Goal: Task Accomplishment & Management: Complete application form

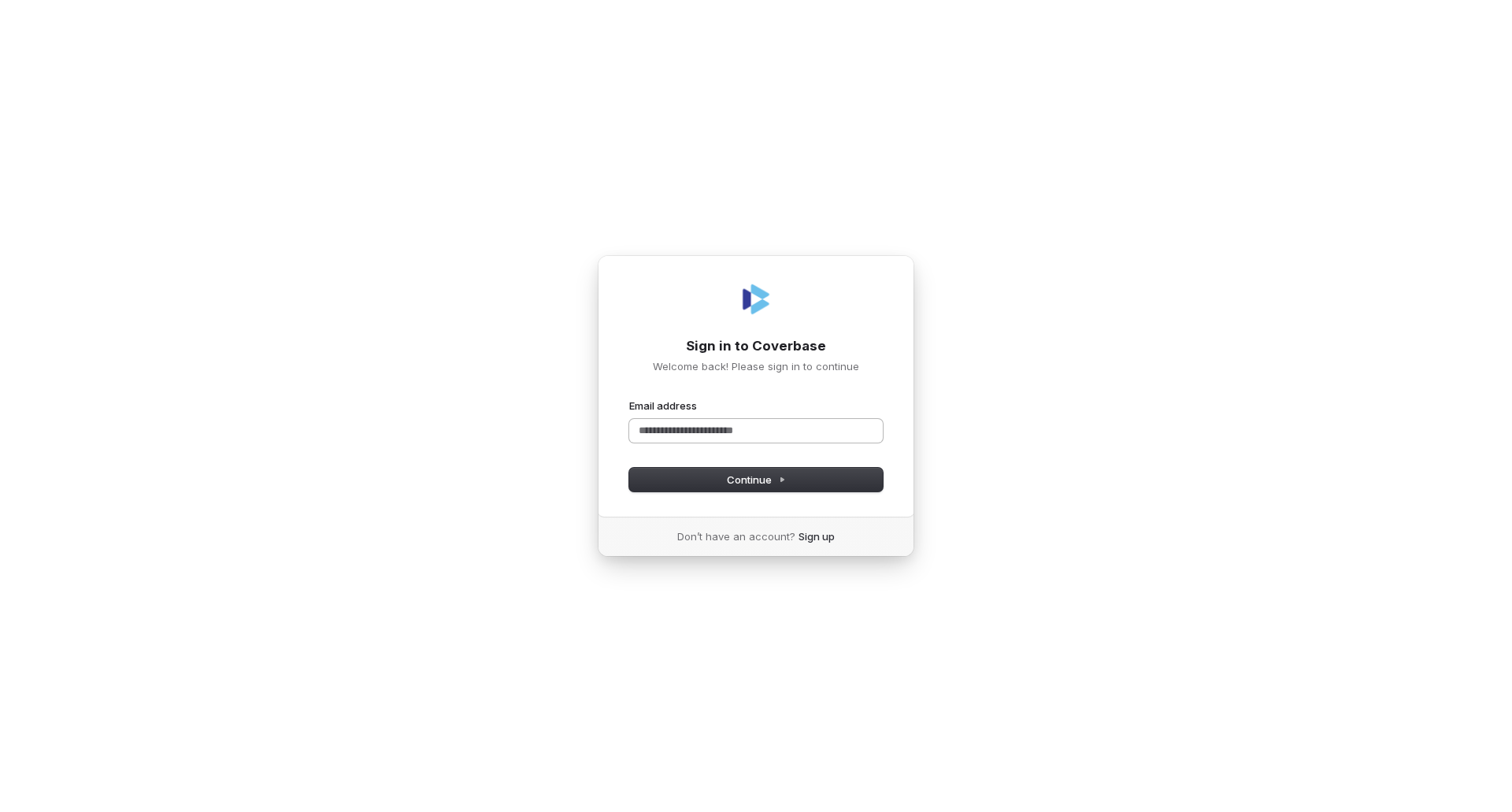
click at [758, 427] on input "Email address" at bounding box center [756, 431] width 254 height 24
click at [629, 399] on button "submit" at bounding box center [629, 399] width 0 height 0
type input "**********"
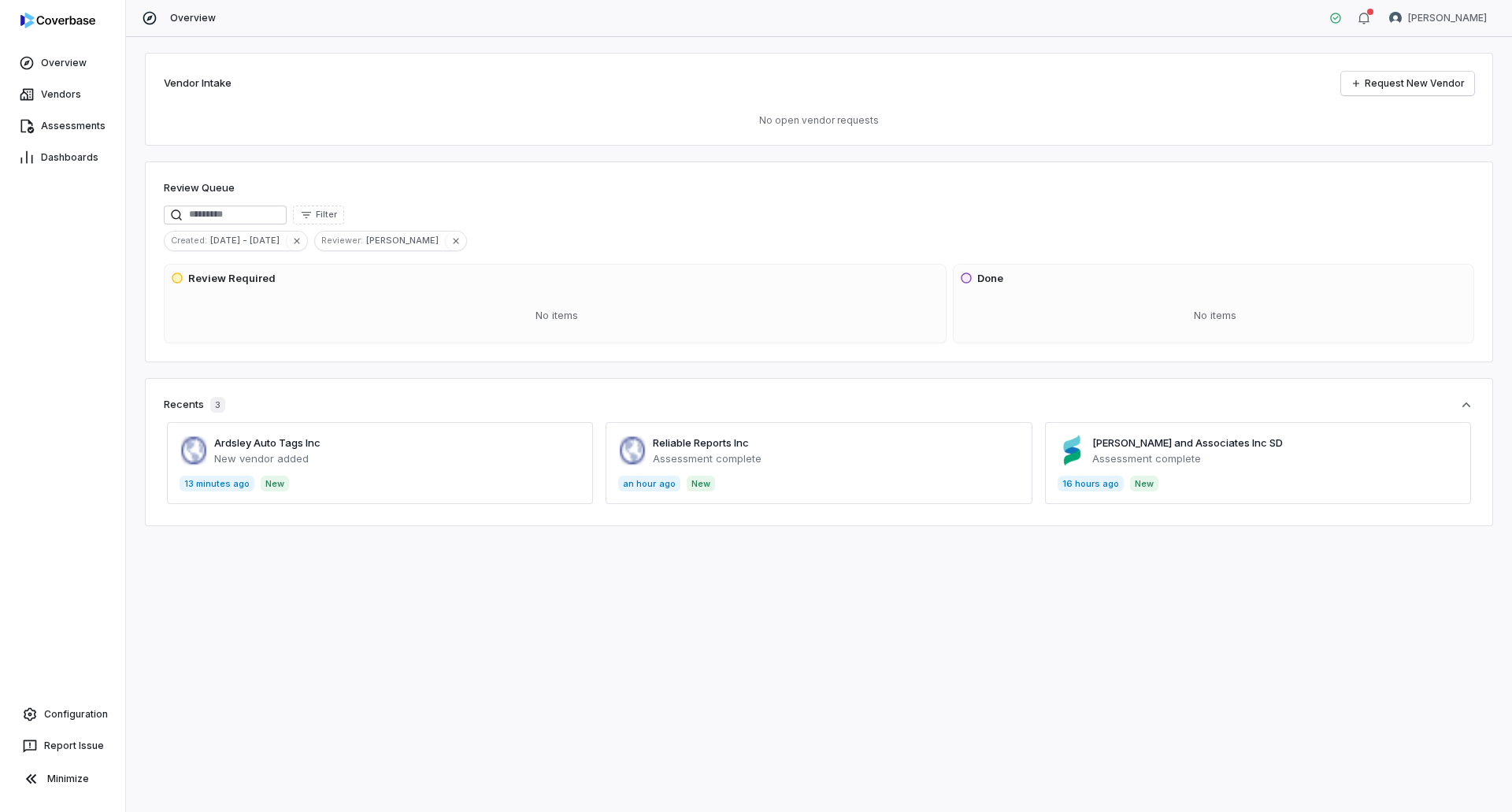
click at [672, 453] on span at bounding box center [818, 463] width 426 height 82
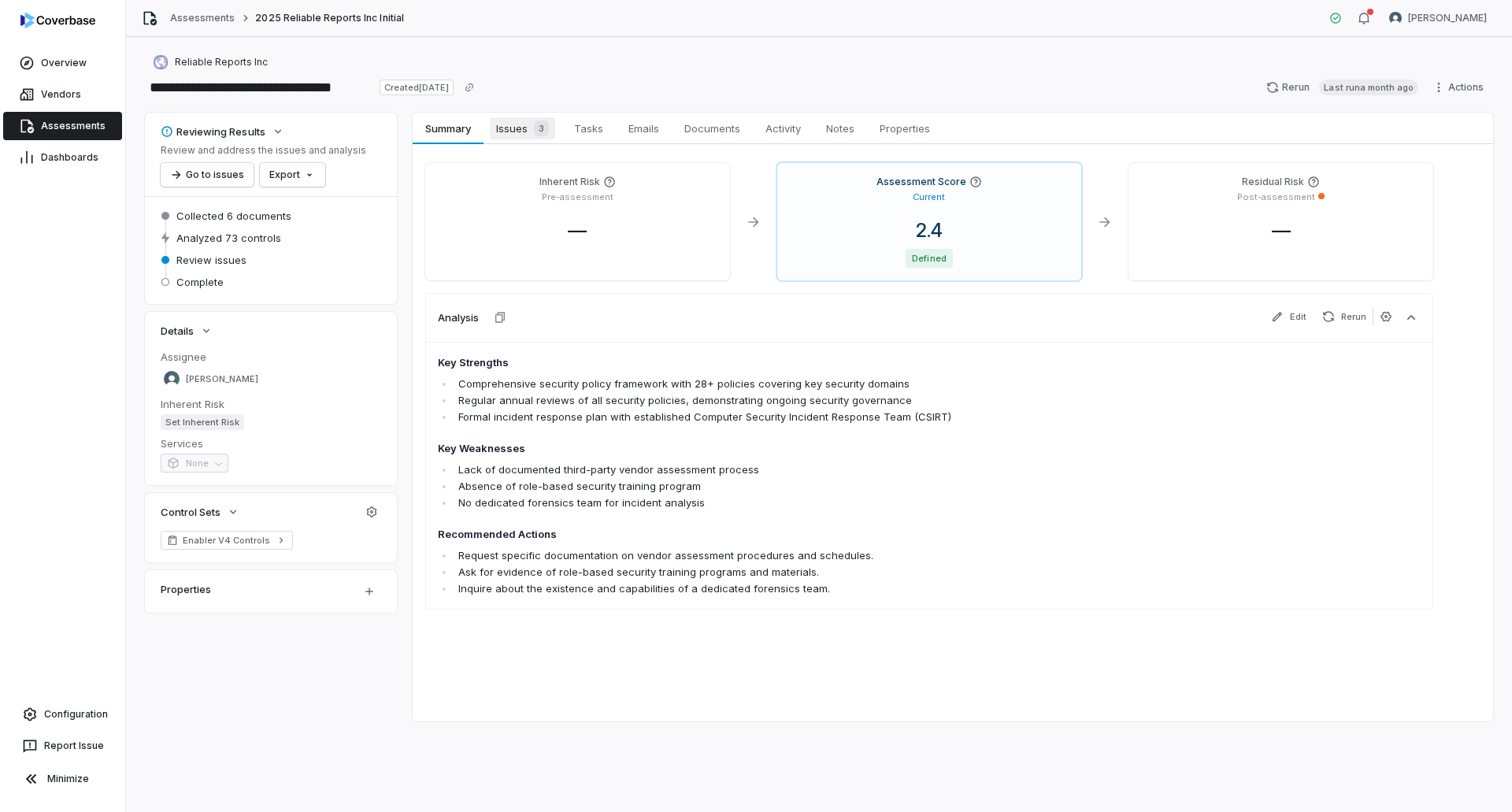
click at [528, 126] on span "Issues 3" at bounding box center [523, 129] width 66 height 22
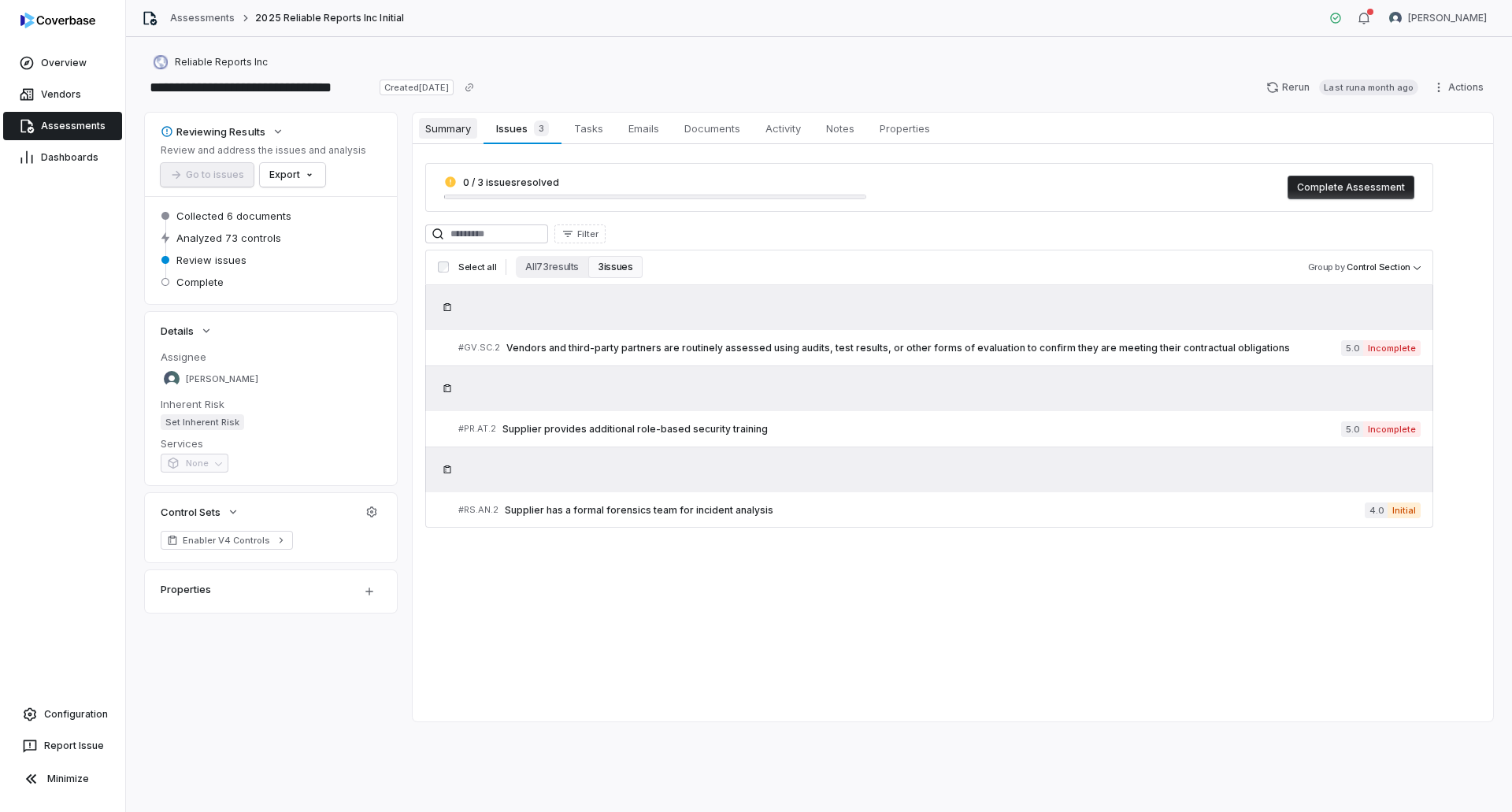
click at [444, 134] on span "Summary" at bounding box center [448, 129] width 58 height 20
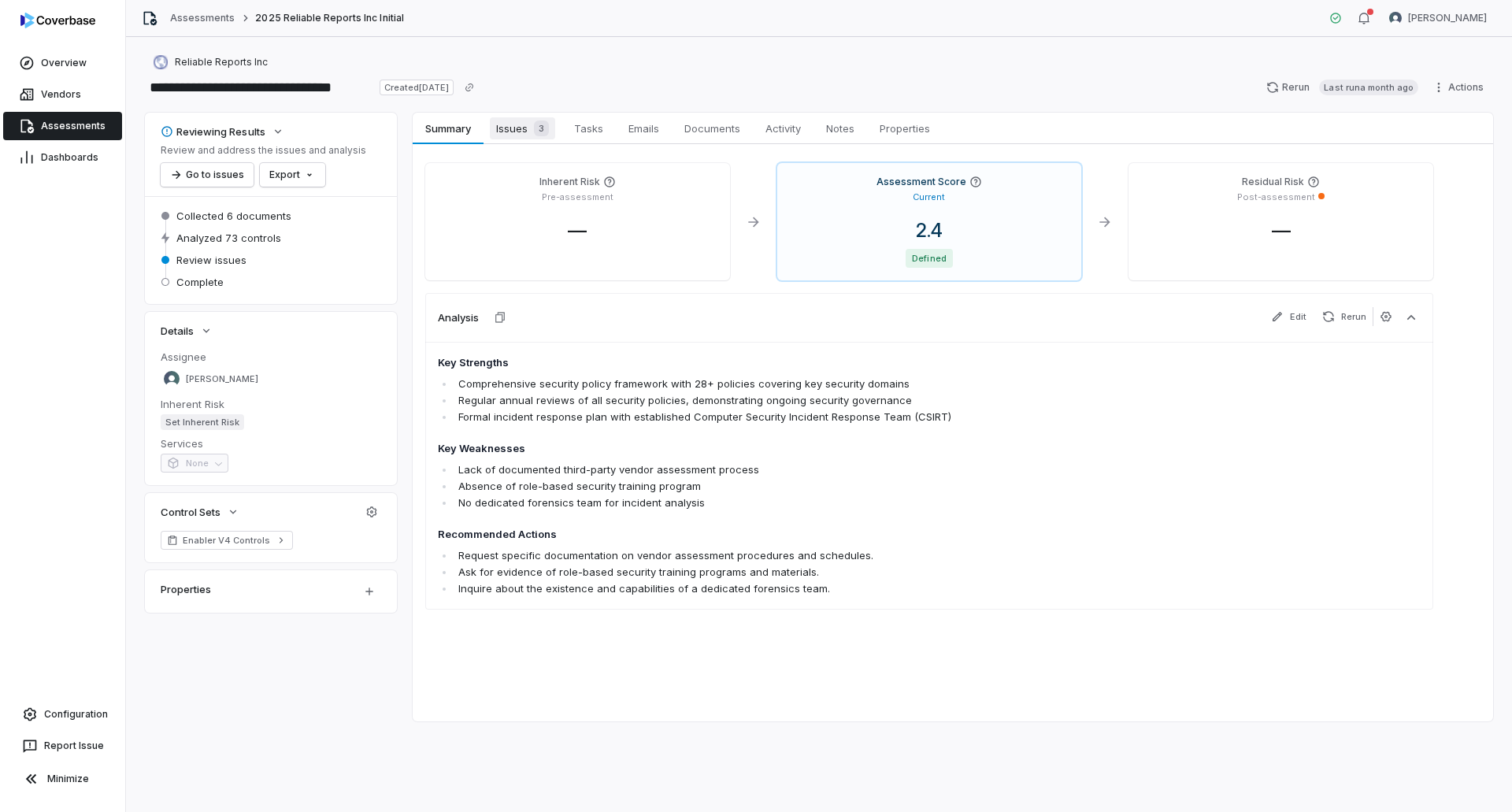
click at [533, 123] on div "3" at bounding box center [538, 128] width 21 height 16
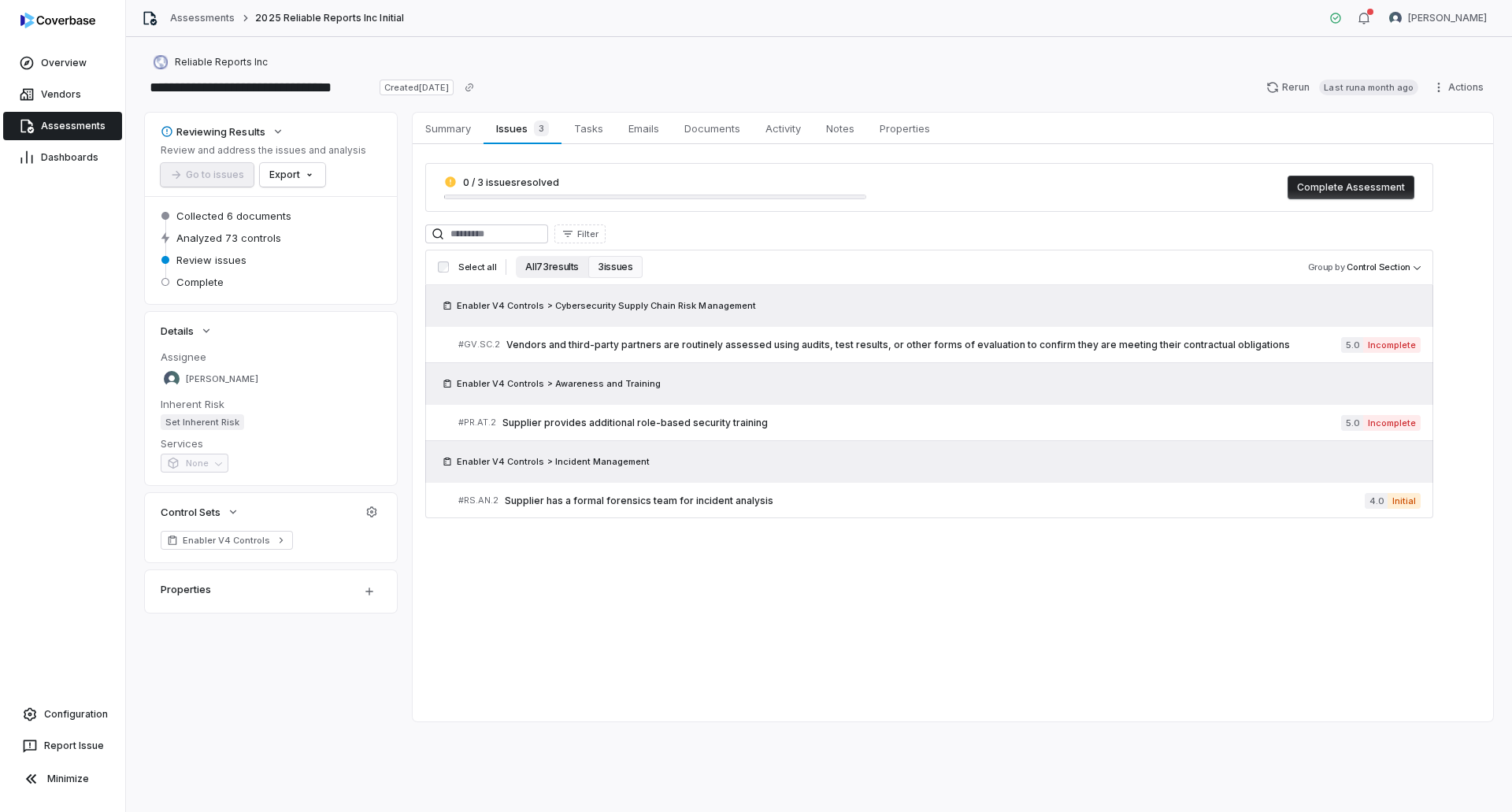
click at [571, 268] on button "All 73 results" at bounding box center [552, 267] width 72 height 22
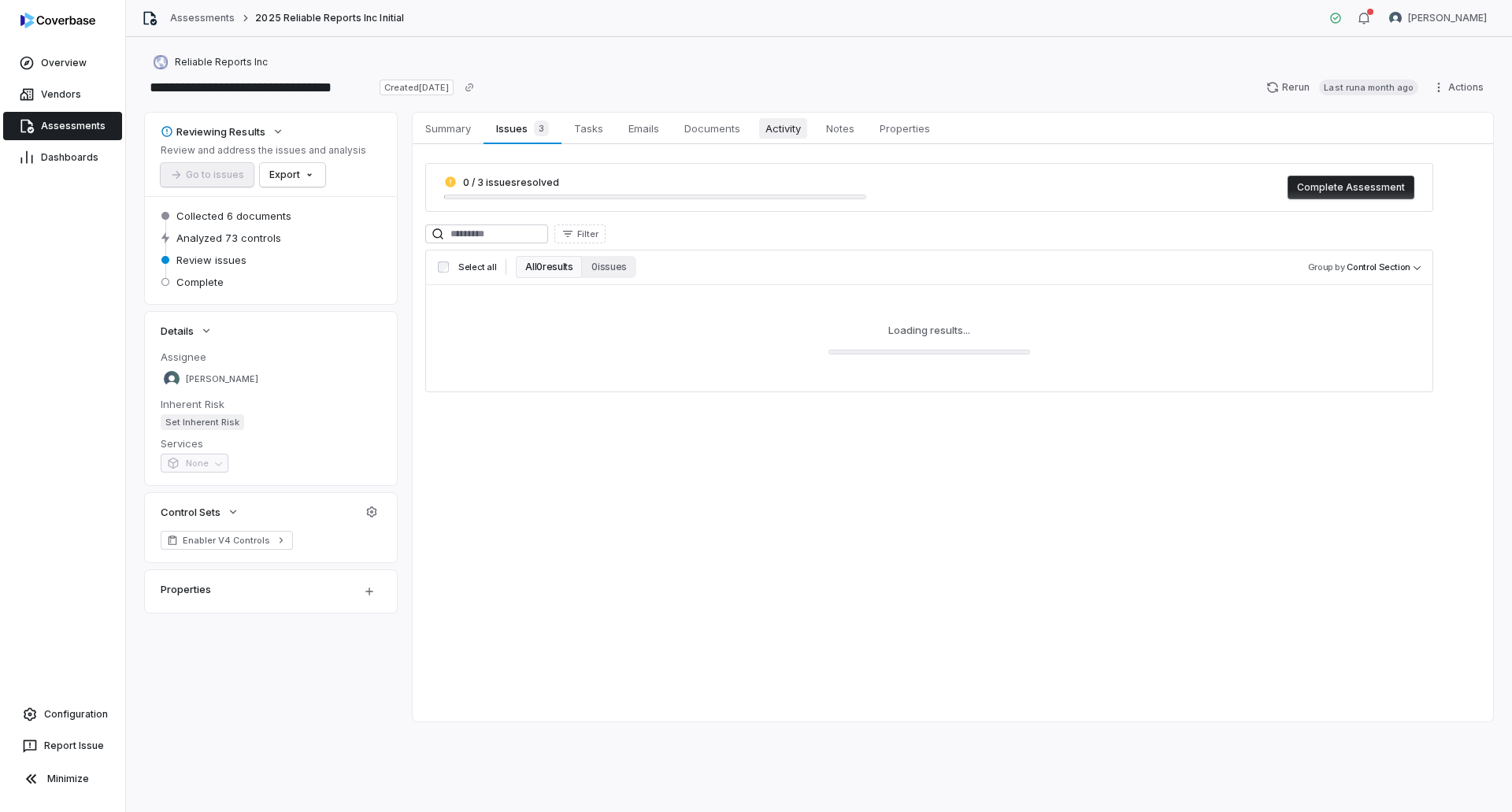
click at [782, 124] on span "Activity" at bounding box center [783, 129] width 48 height 20
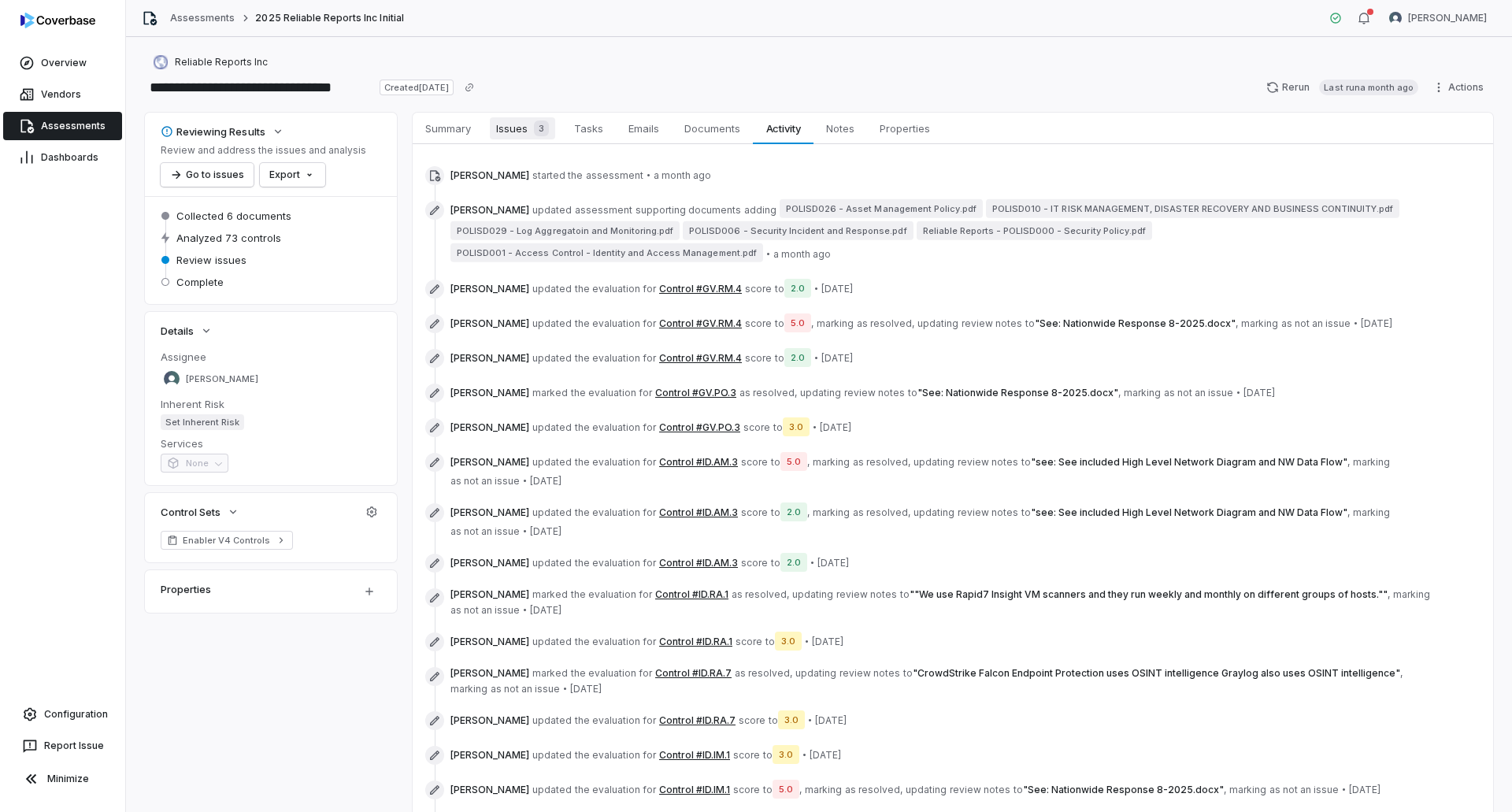
click at [509, 127] on span "Issues 3" at bounding box center [523, 129] width 66 height 22
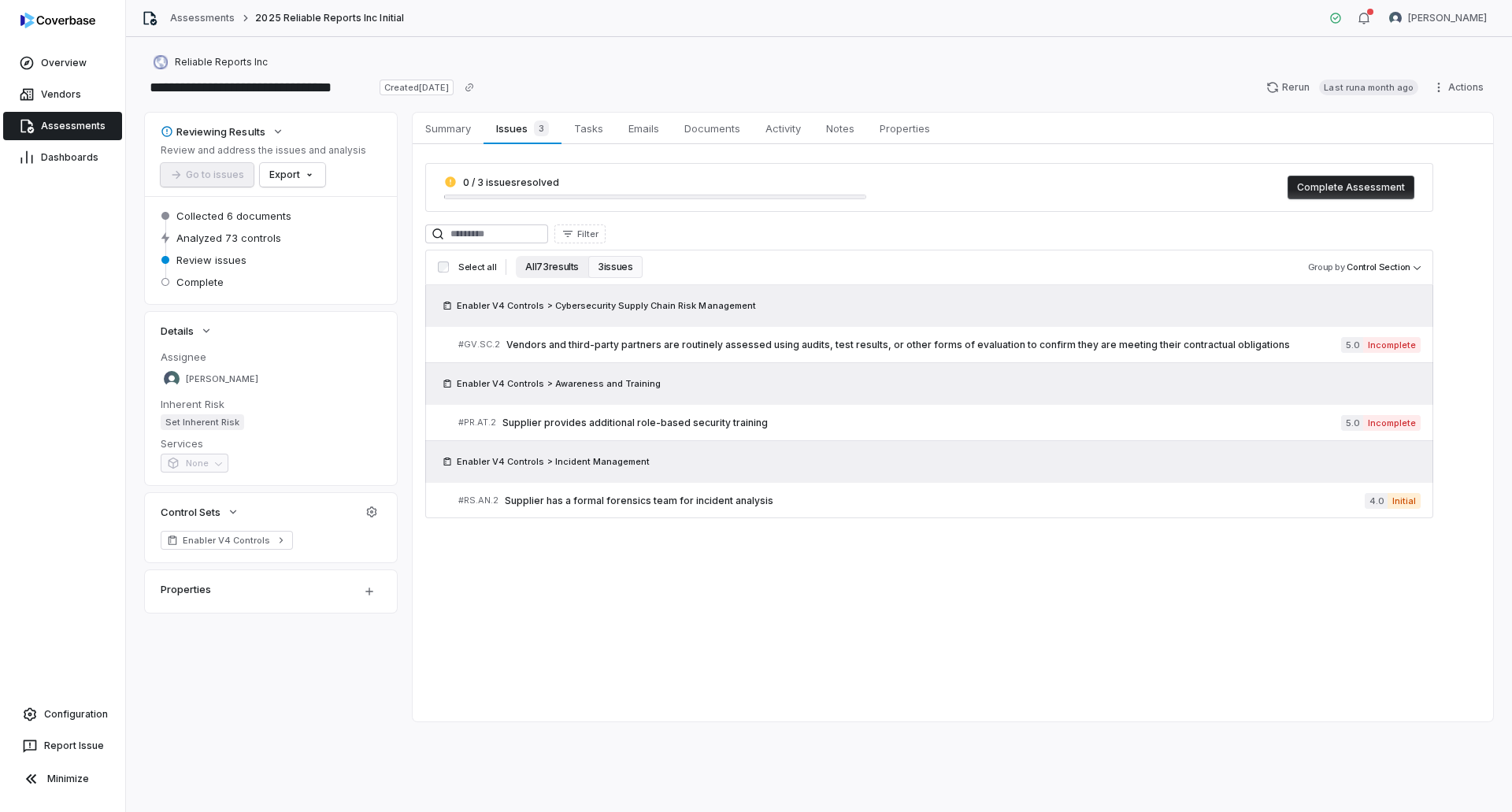
click at [534, 270] on button "All 73 results" at bounding box center [552, 267] width 72 height 22
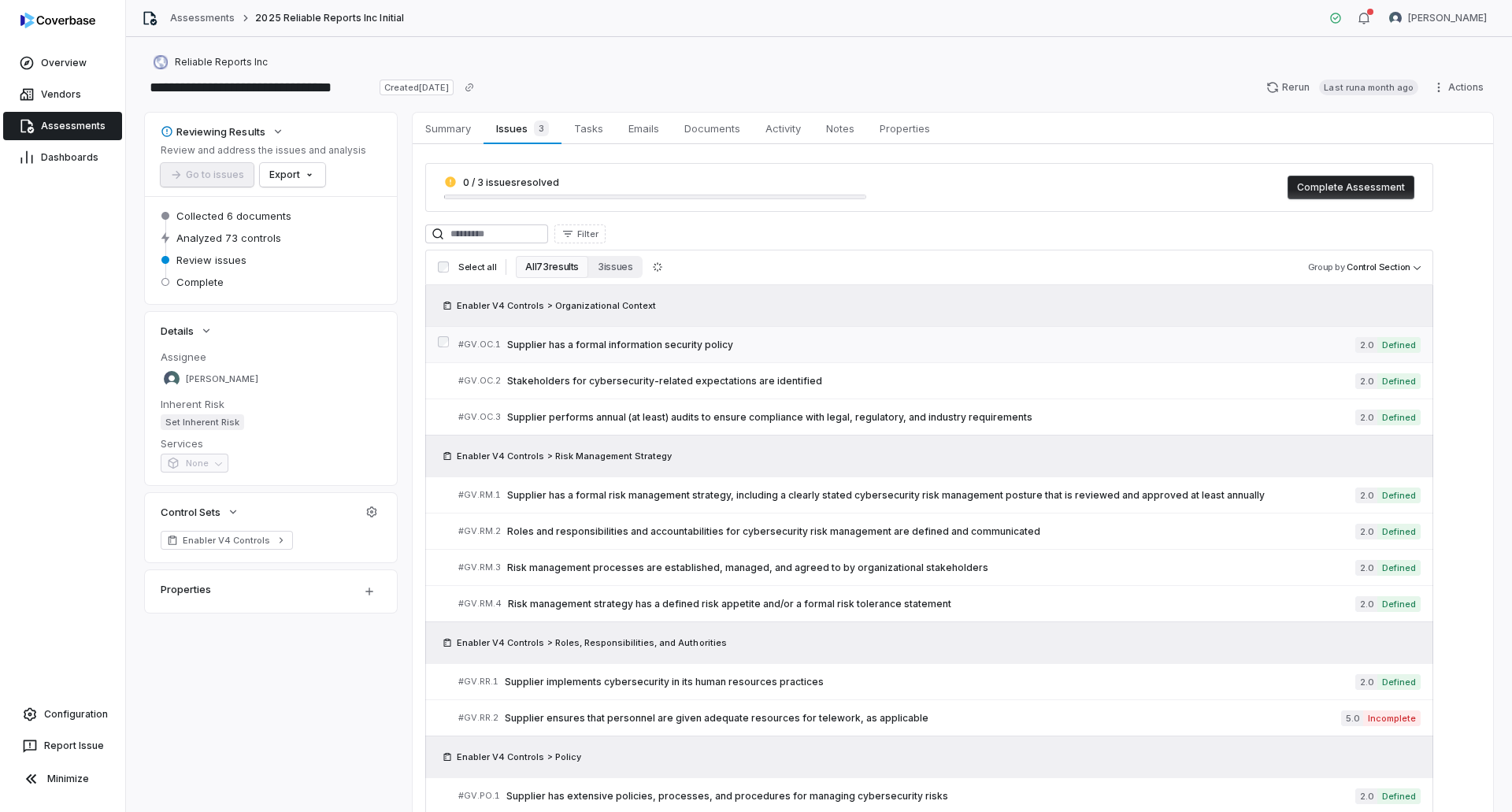
click at [818, 349] on span "Supplier has a formal information security policy" at bounding box center [931, 345] width 848 height 13
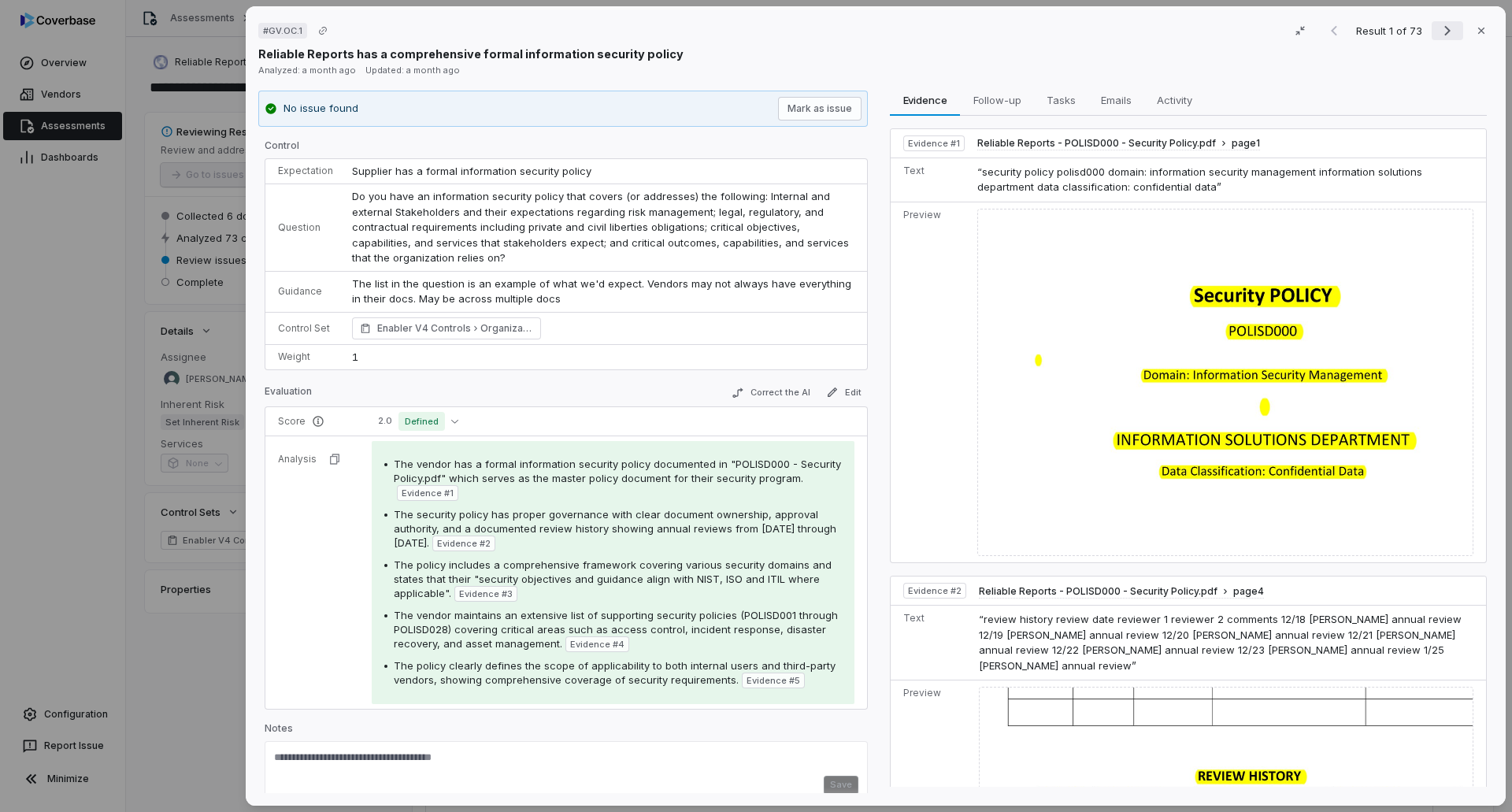
click at [1441, 25] on icon "Next result" at bounding box center [1447, 30] width 19 height 19
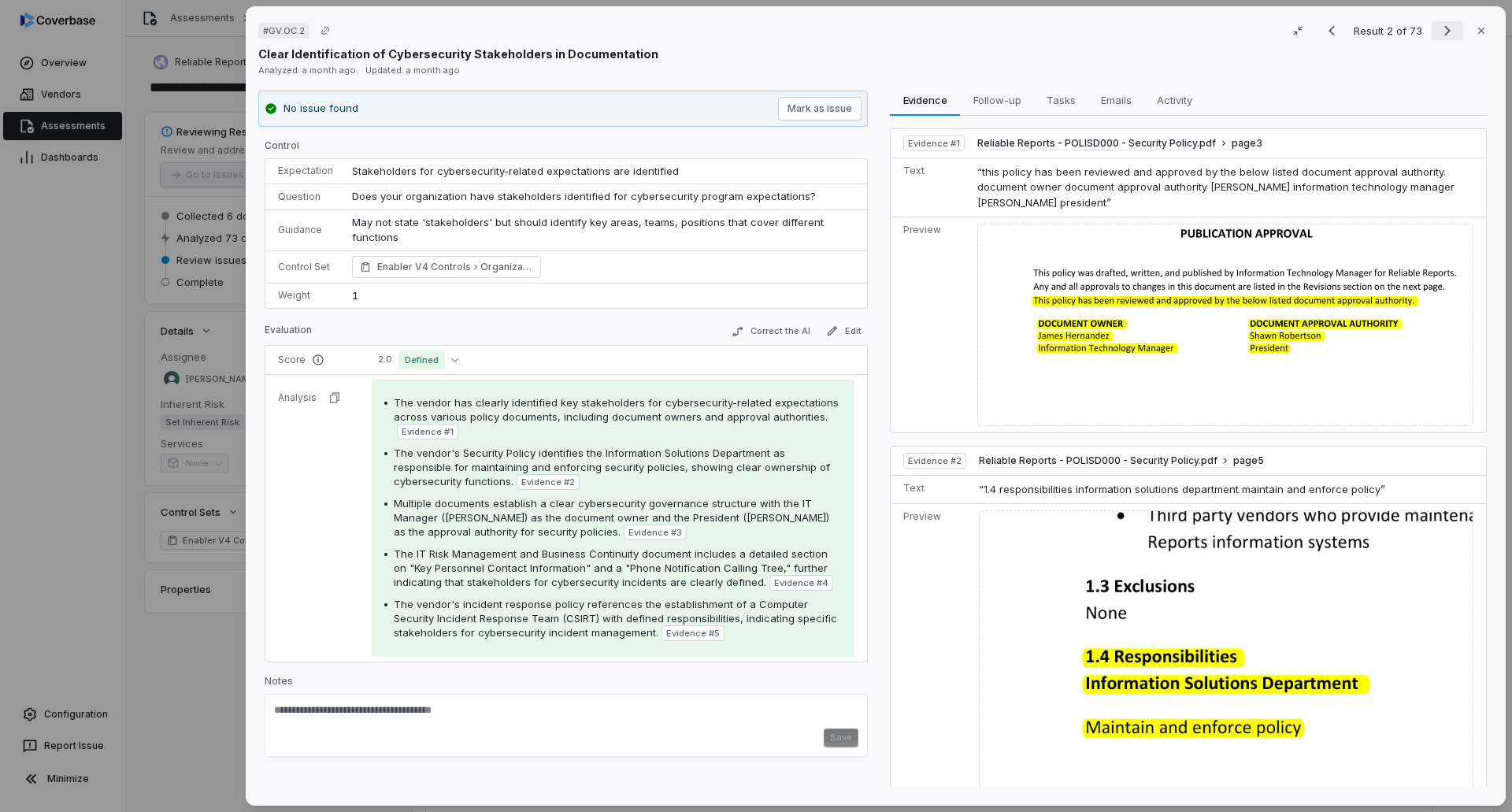
click at [1444, 34] on icon "Next result" at bounding box center [1447, 30] width 19 height 19
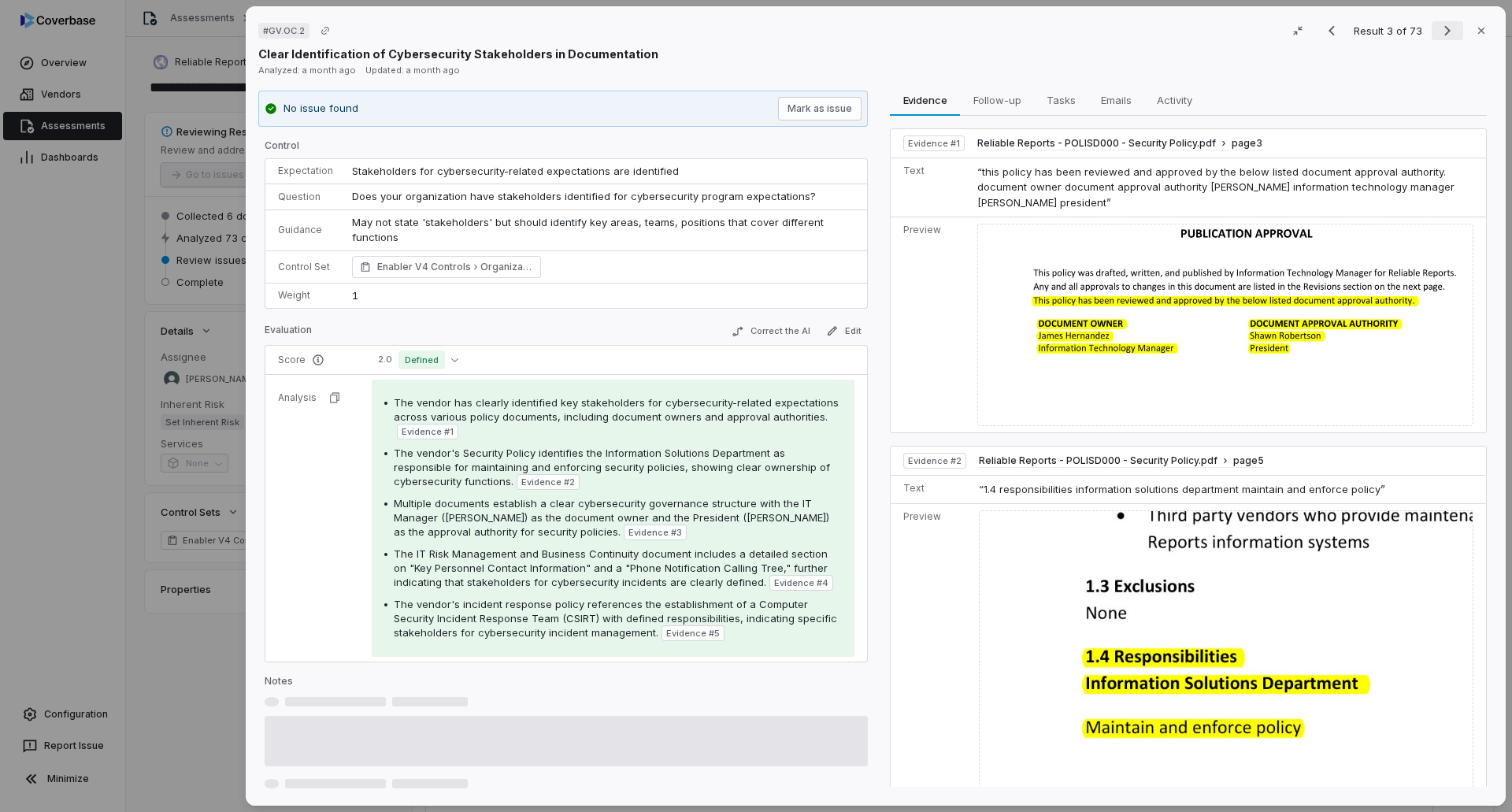
click at [1444, 34] on icon "Next result" at bounding box center [1447, 30] width 19 height 19
click at [1445, 34] on icon "Next result" at bounding box center [1447, 30] width 19 height 19
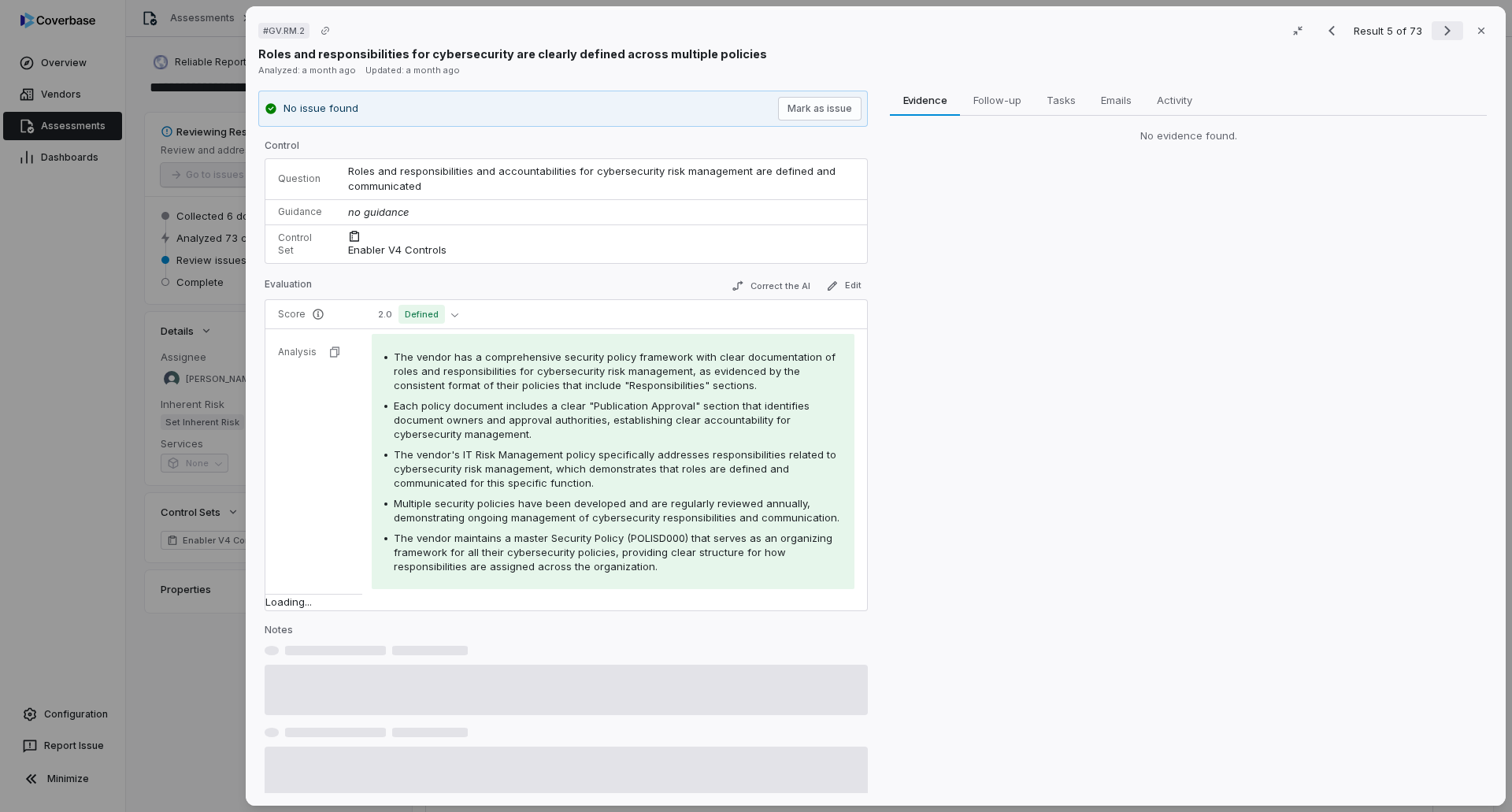
click at [1445, 34] on icon "Next result" at bounding box center [1447, 30] width 19 height 19
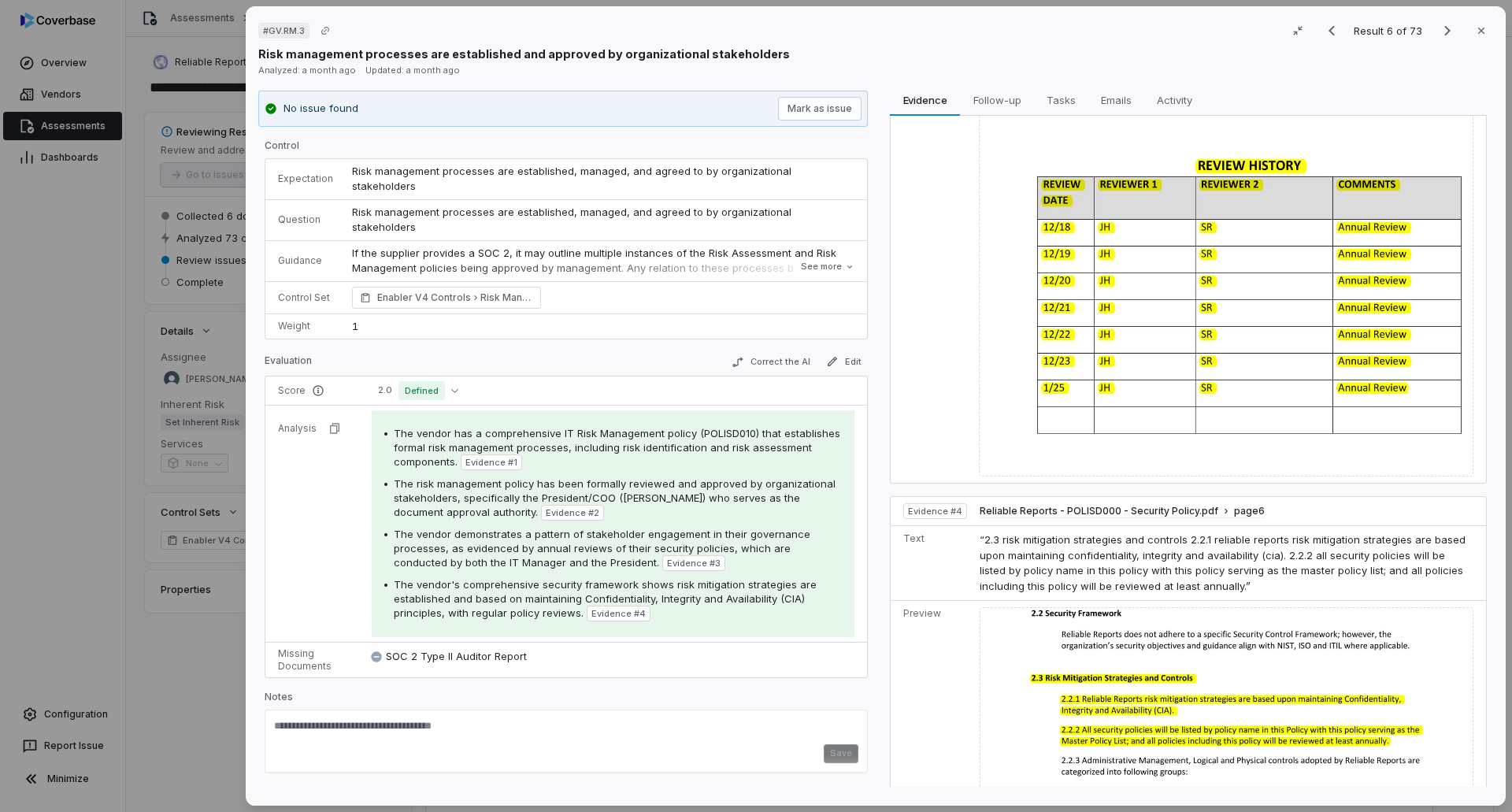
scroll to position [1221, 0]
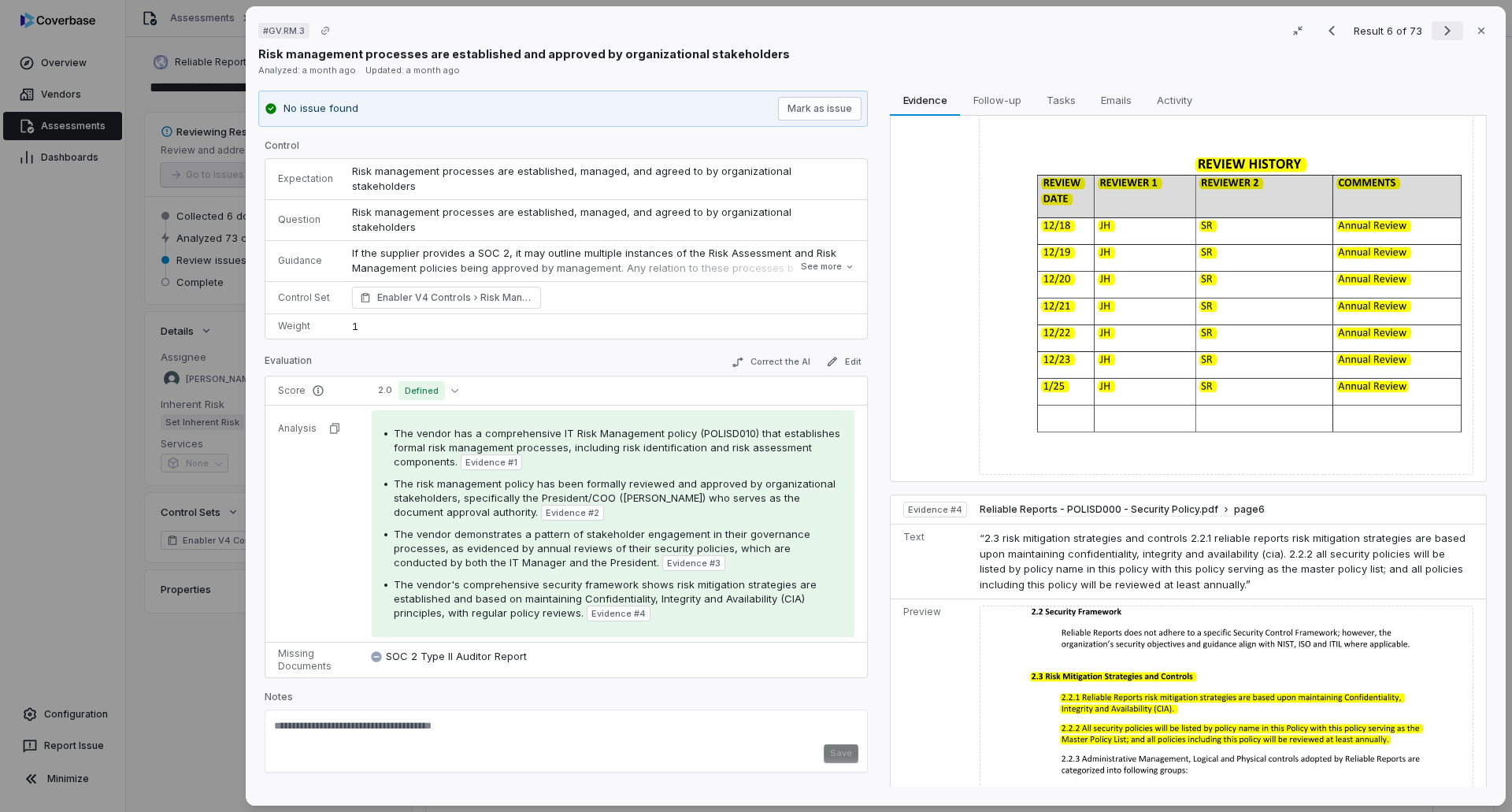
click at [1438, 32] on icon "Next result" at bounding box center [1447, 30] width 19 height 19
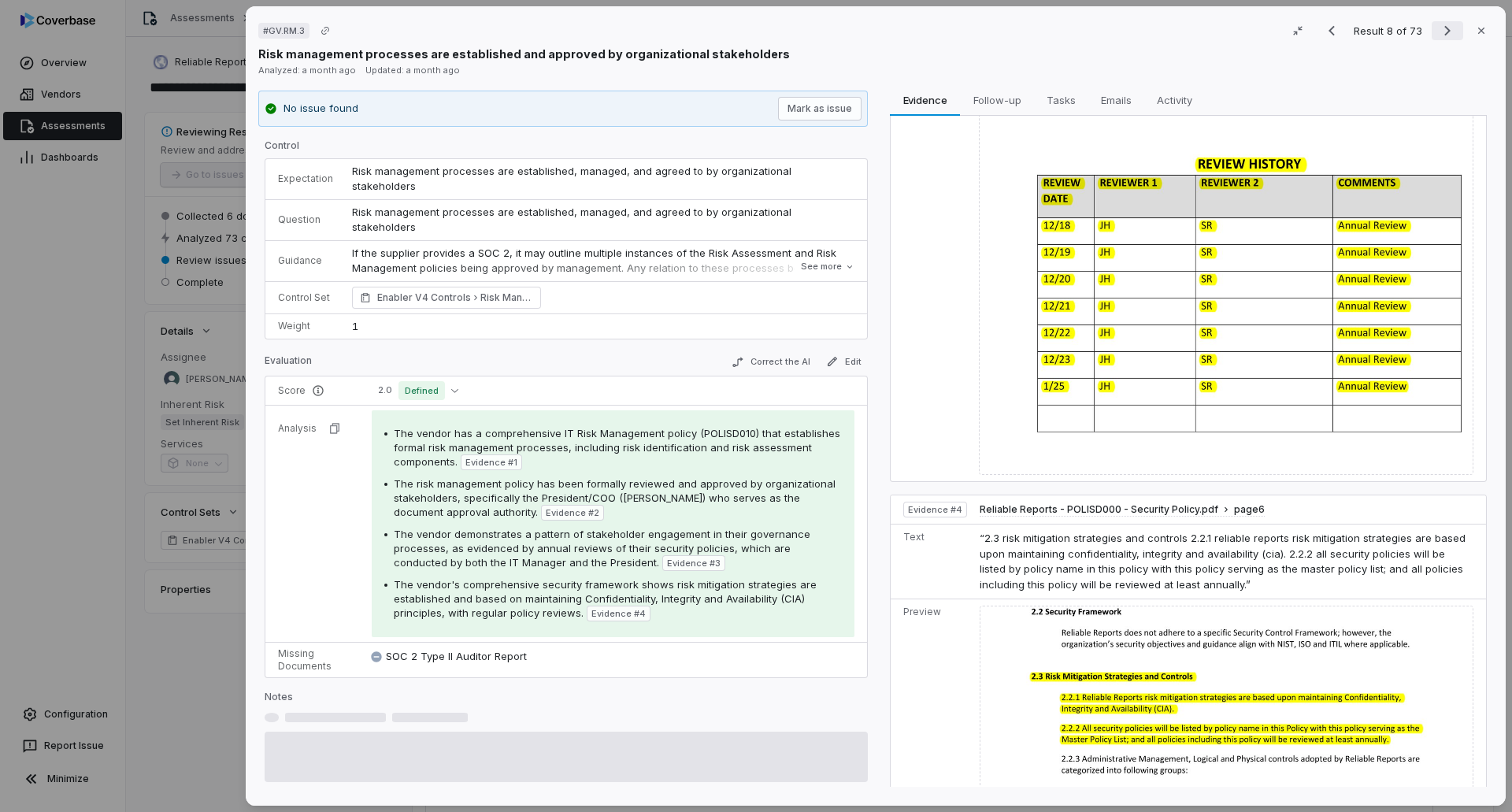
click at [1438, 32] on icon "Next result" at bounding box center [1447, 30] width 19 height 19
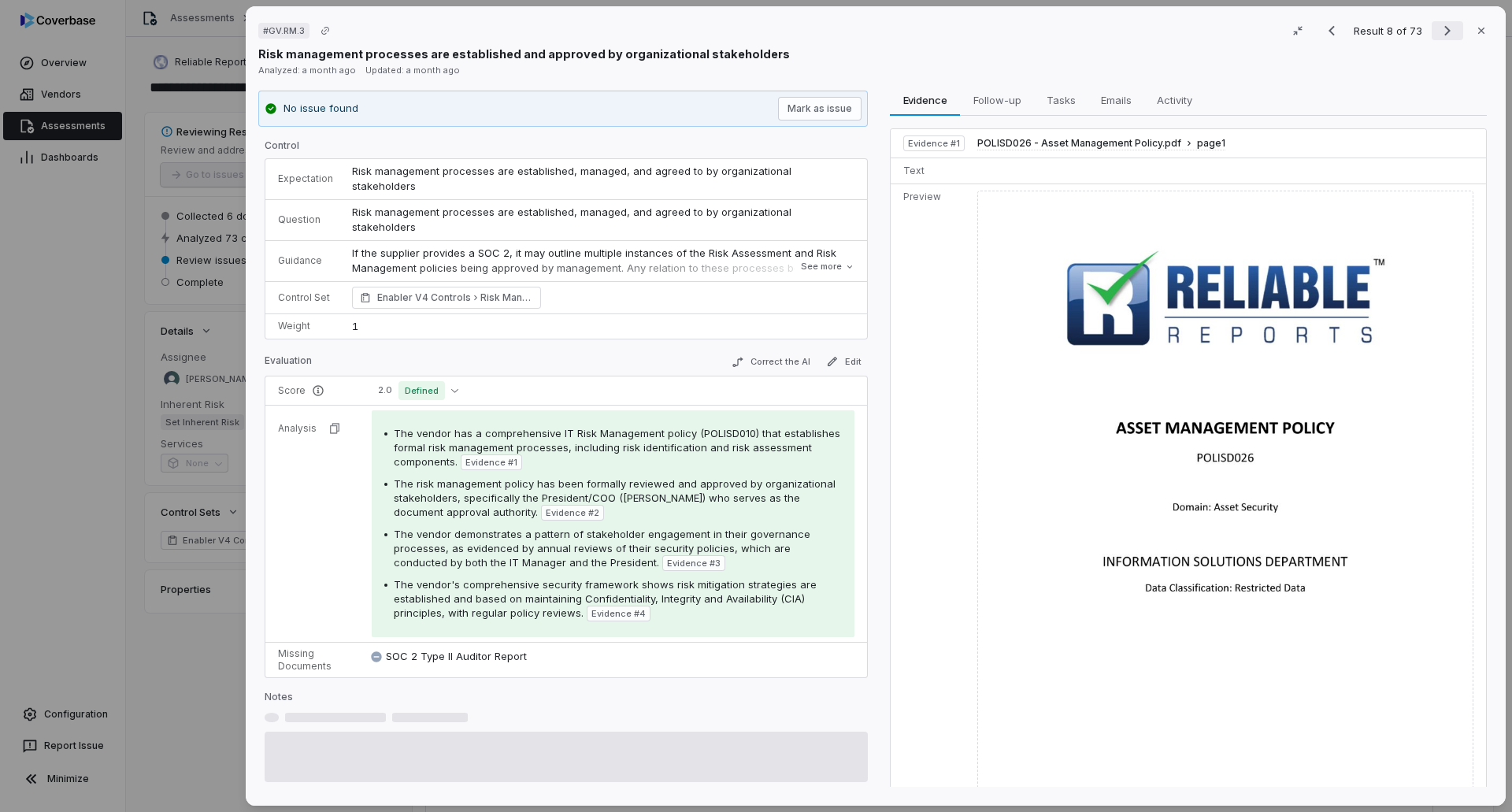
click at [1438, 32] on icon "Next result" at bounding box center [1447, 30] width 19 height 19
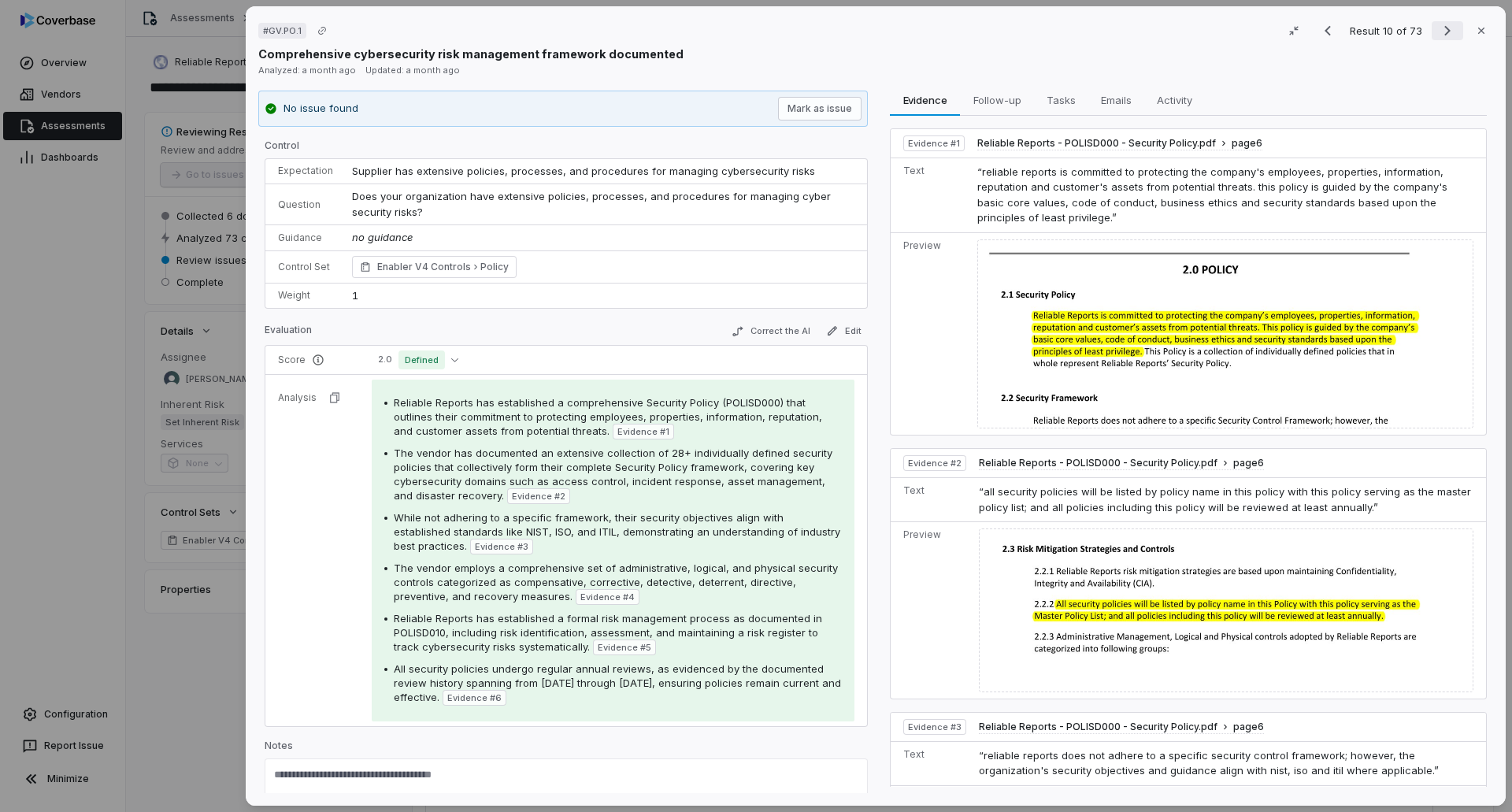
click at [1438, 26] on icon "Next result" at bounding box center [1447, 30] width 19 height 19
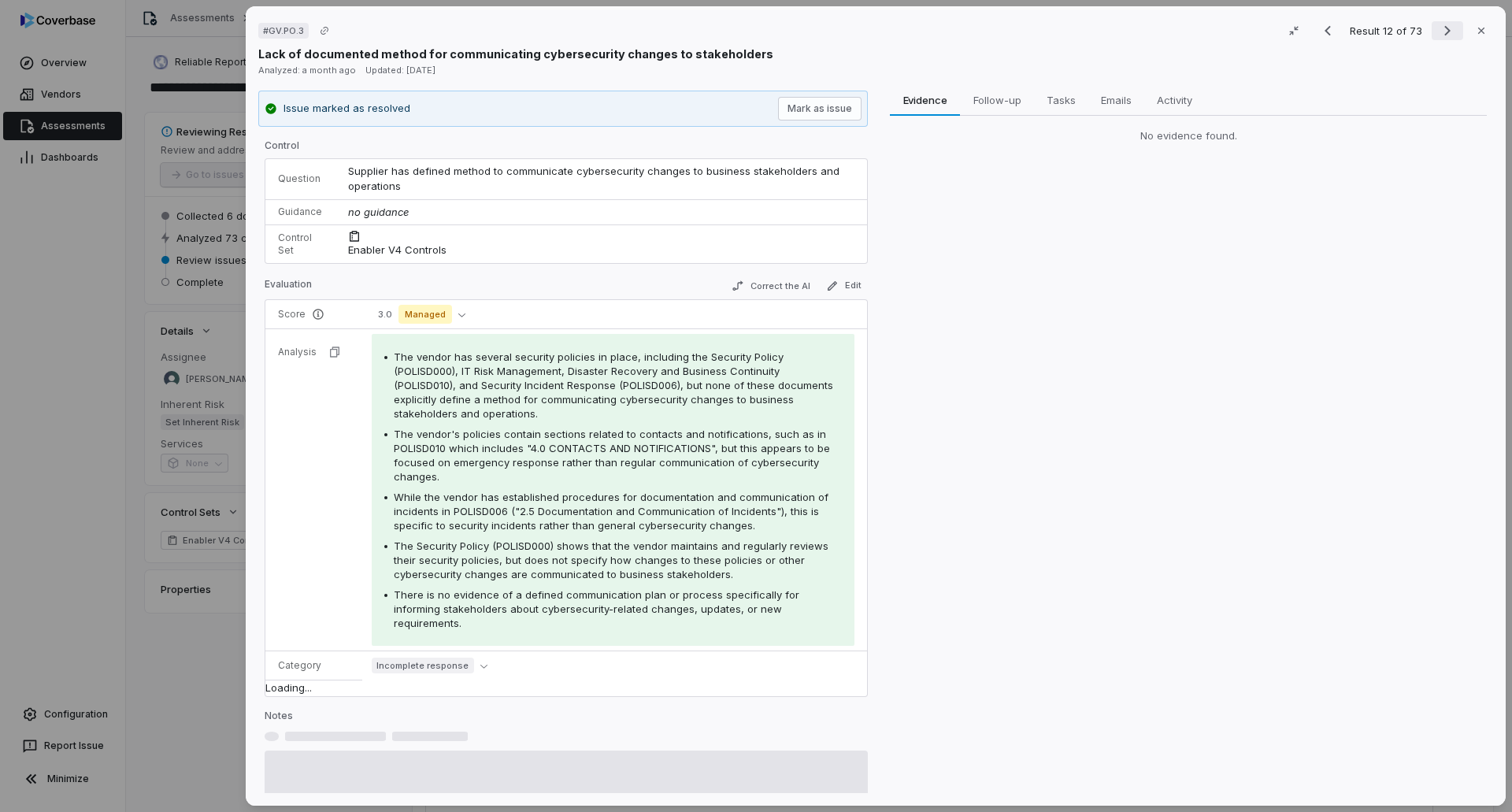
click at [1438, 26] on icon "Next result" at bounding box center [1447, 30] width 19 height 19
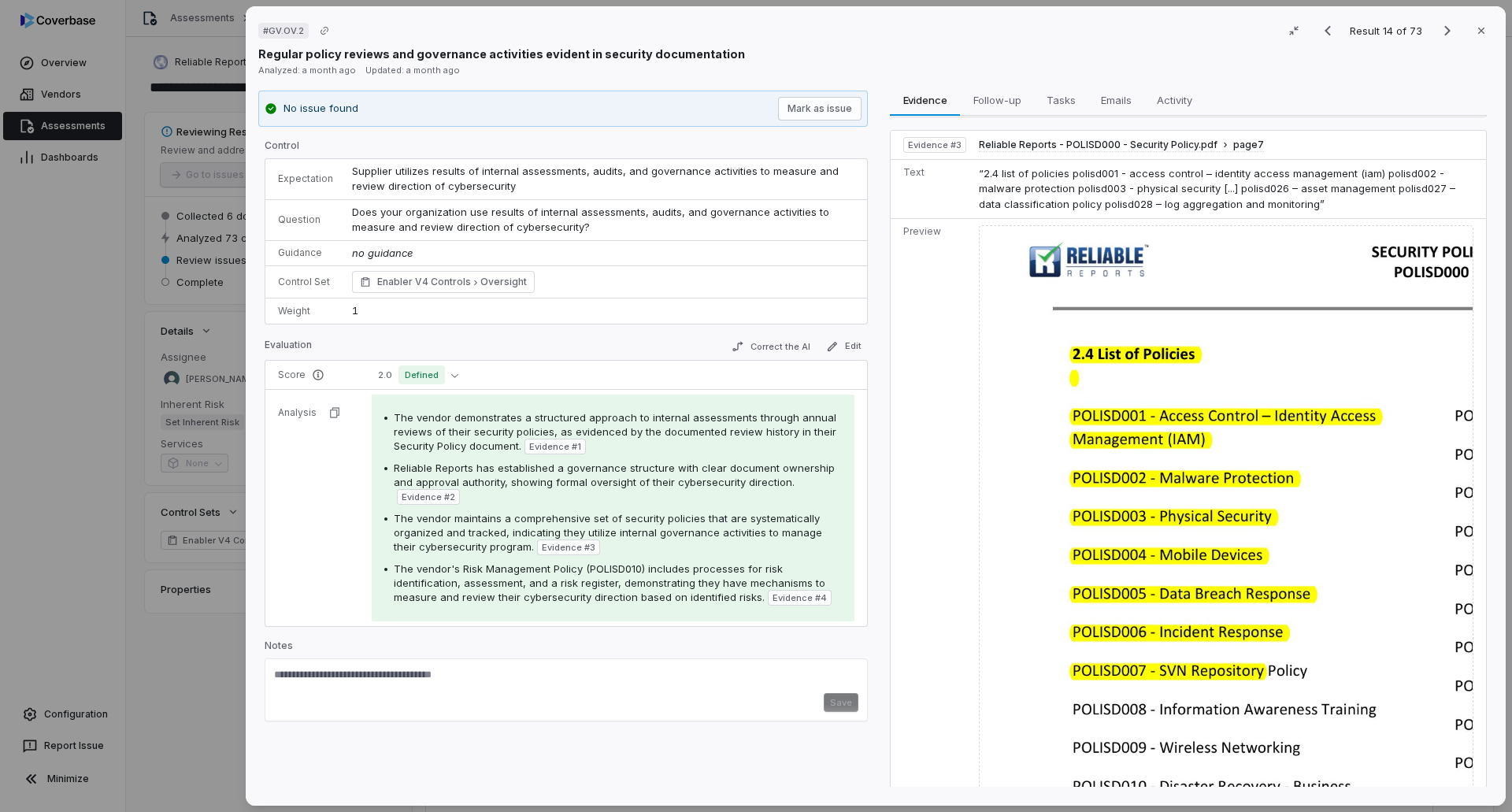
scroll to position [1103, 0]
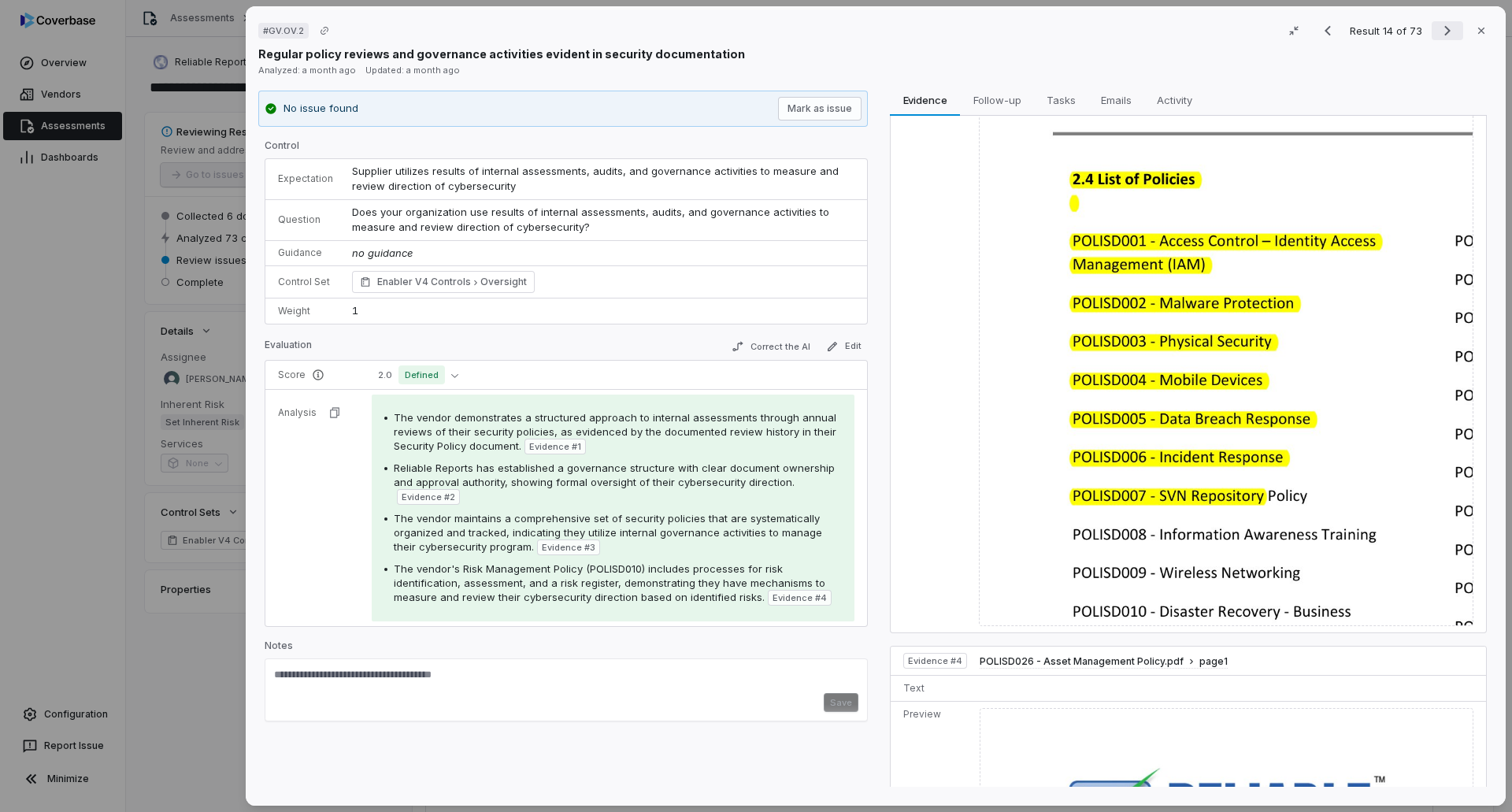
click at [1439, 32] on icon "Next result" at bounding box center [1447, 30] width 19 height 19
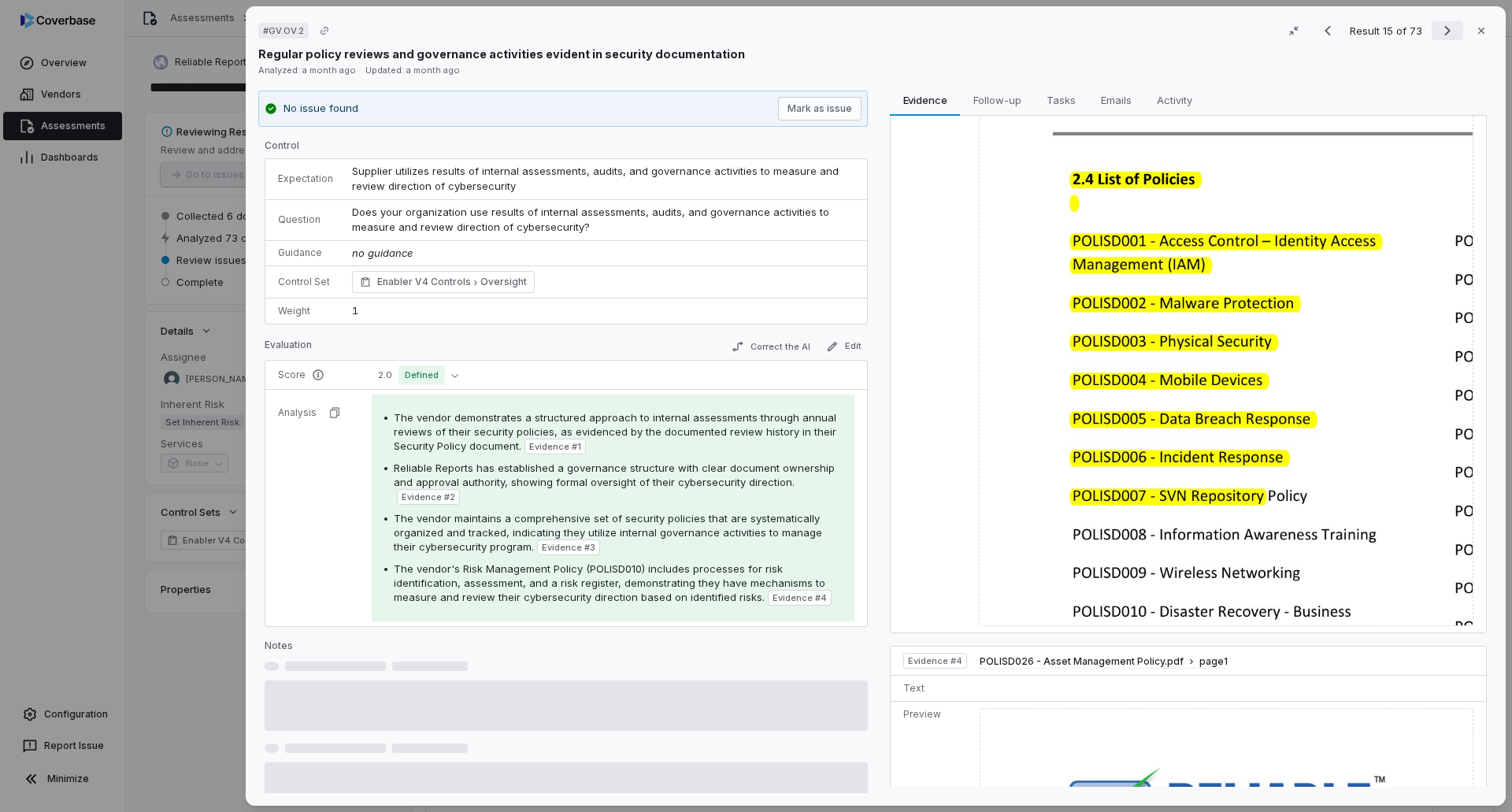
click at [1439, 32] on icon "Next result" at bounding box center [1447, 30] width 19 height 19
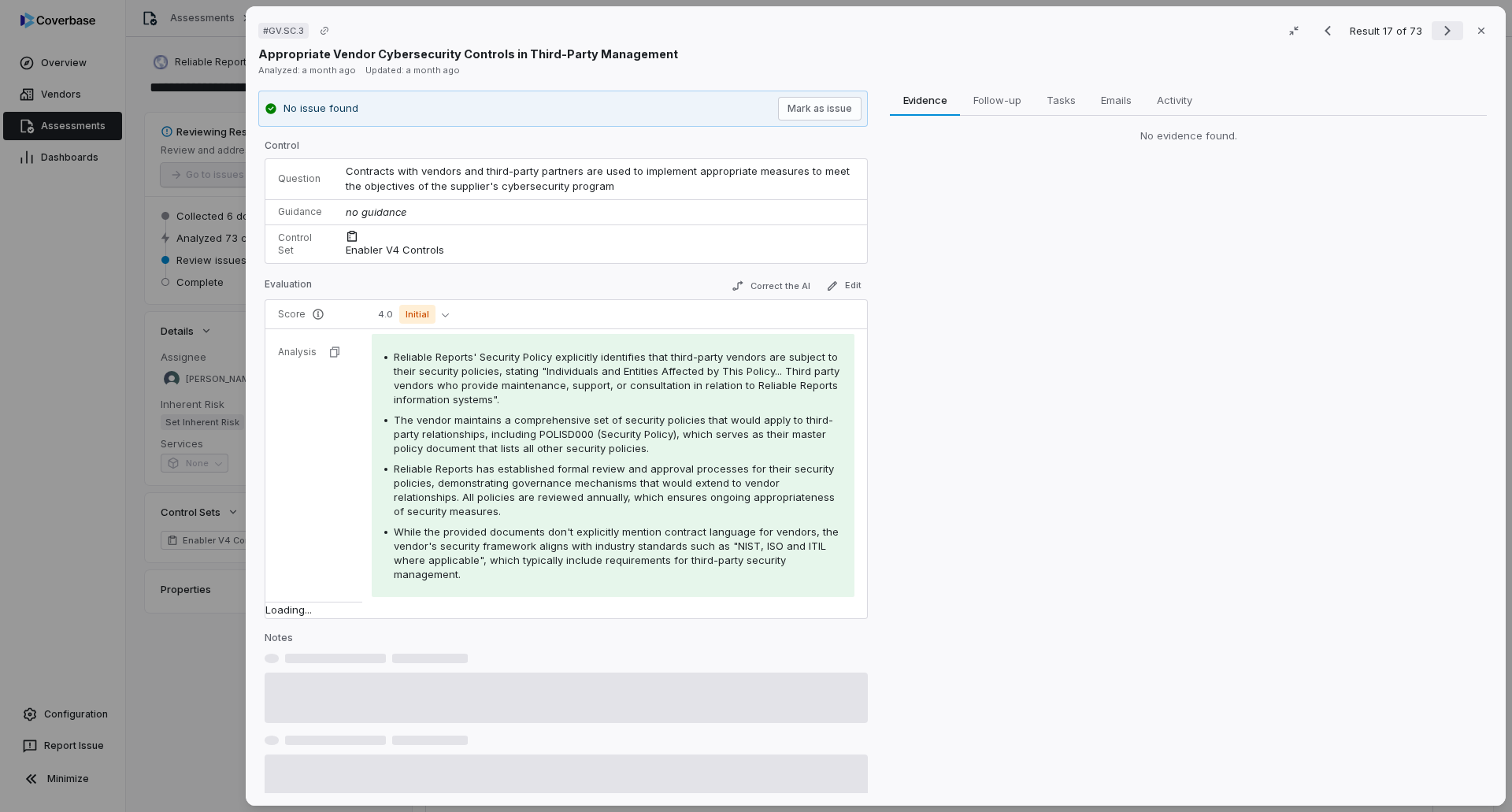
click at [1439, 32] on icon "Next result" at bounding box center [1447, 30] width 19 height 19
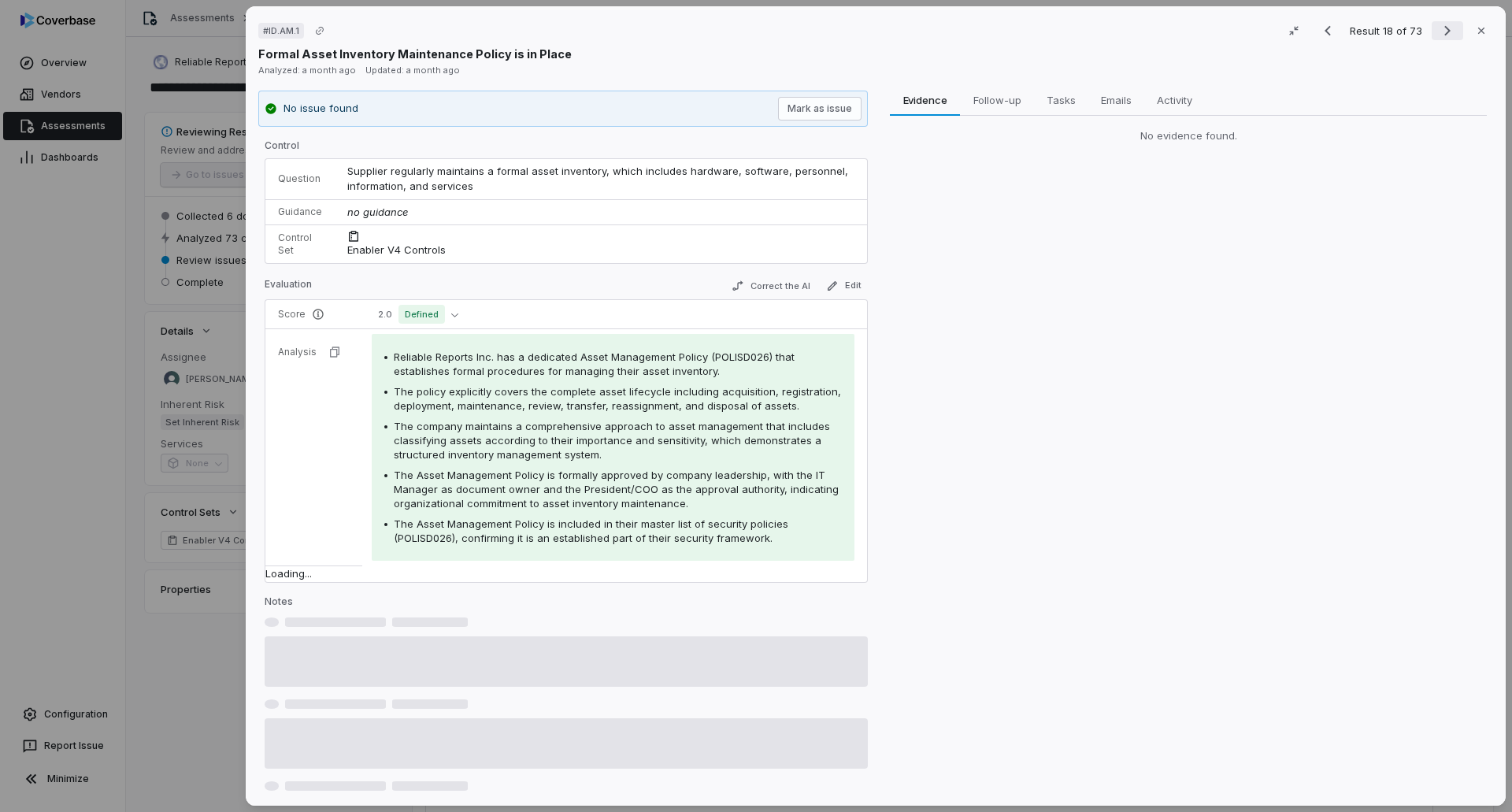
click at [1439, 32] on icon "Next result" at bounding box center [1447, 30] width 19 height 19
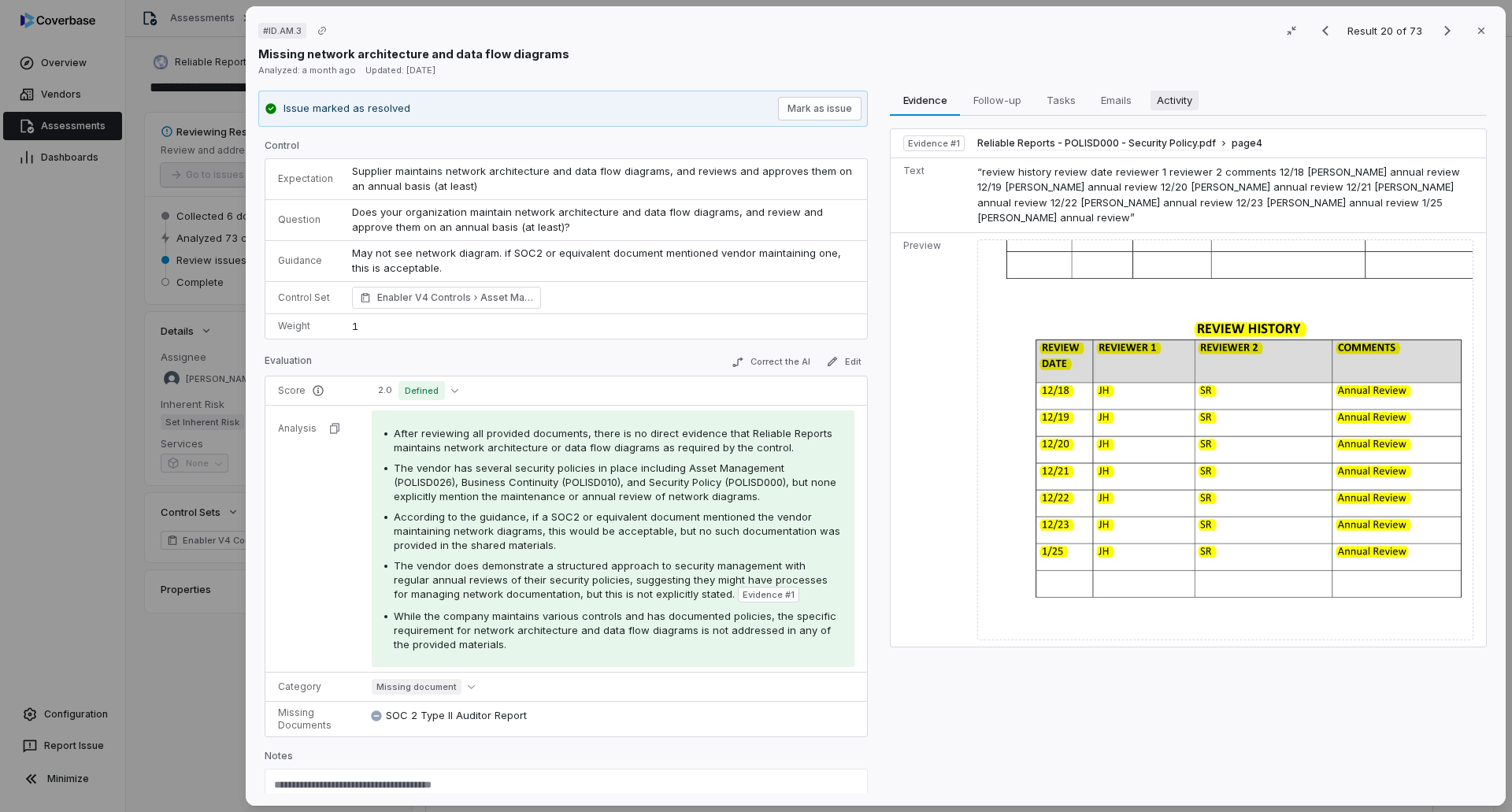
click at [1177, 101] on span "Activity" at bounding box center [1175, 99] width 48 height 20
click at [911, 93] on span "Evidence" at bounding box center [926, 99] width 57 height 20
click at [1432, 27] on button "Next result" at bounding box center [1447, 30] width 32 height 19
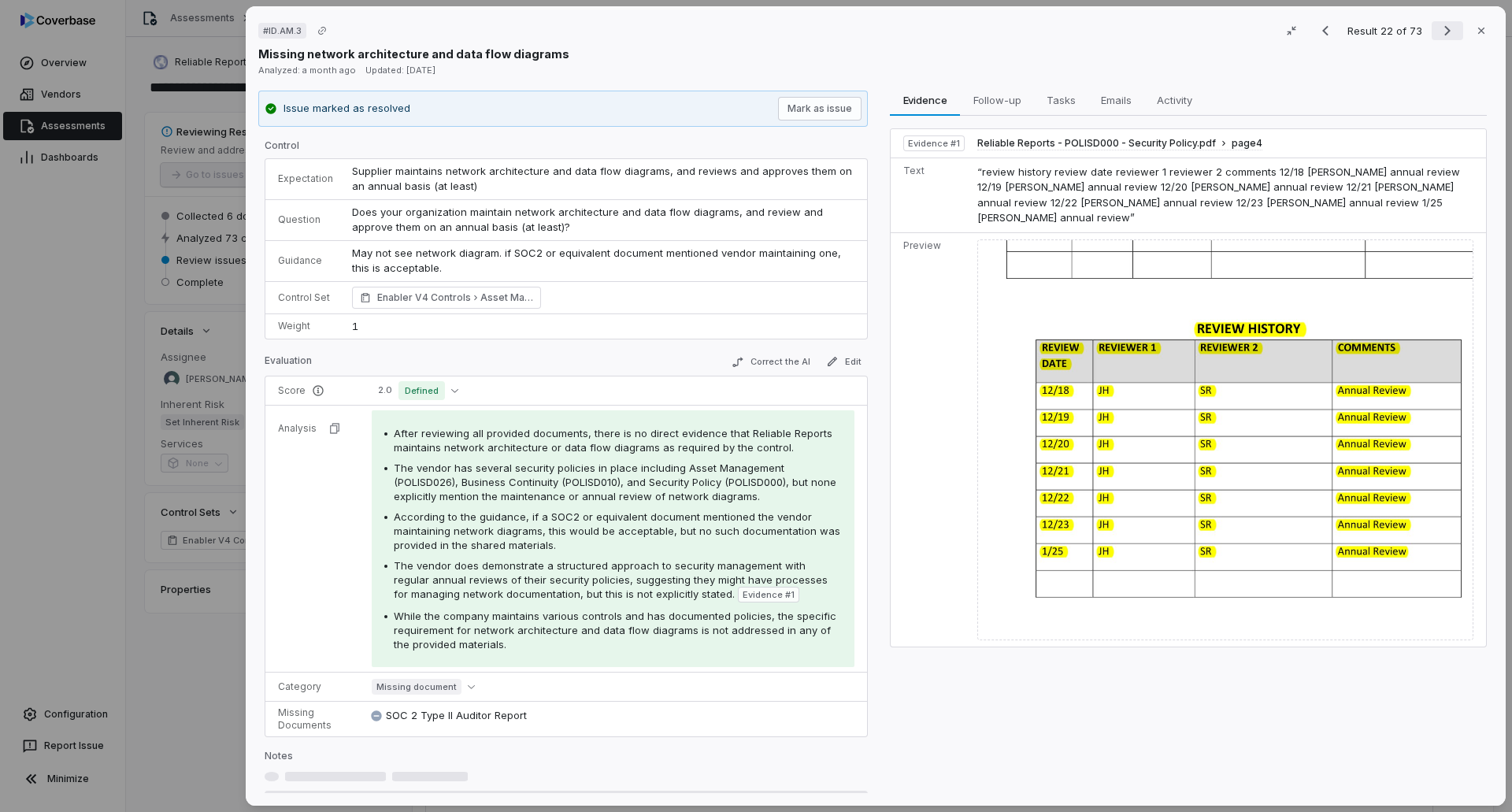
click at [1432, 27] on button "Next result" at bounding box center [1447, 30] width 32 height 19
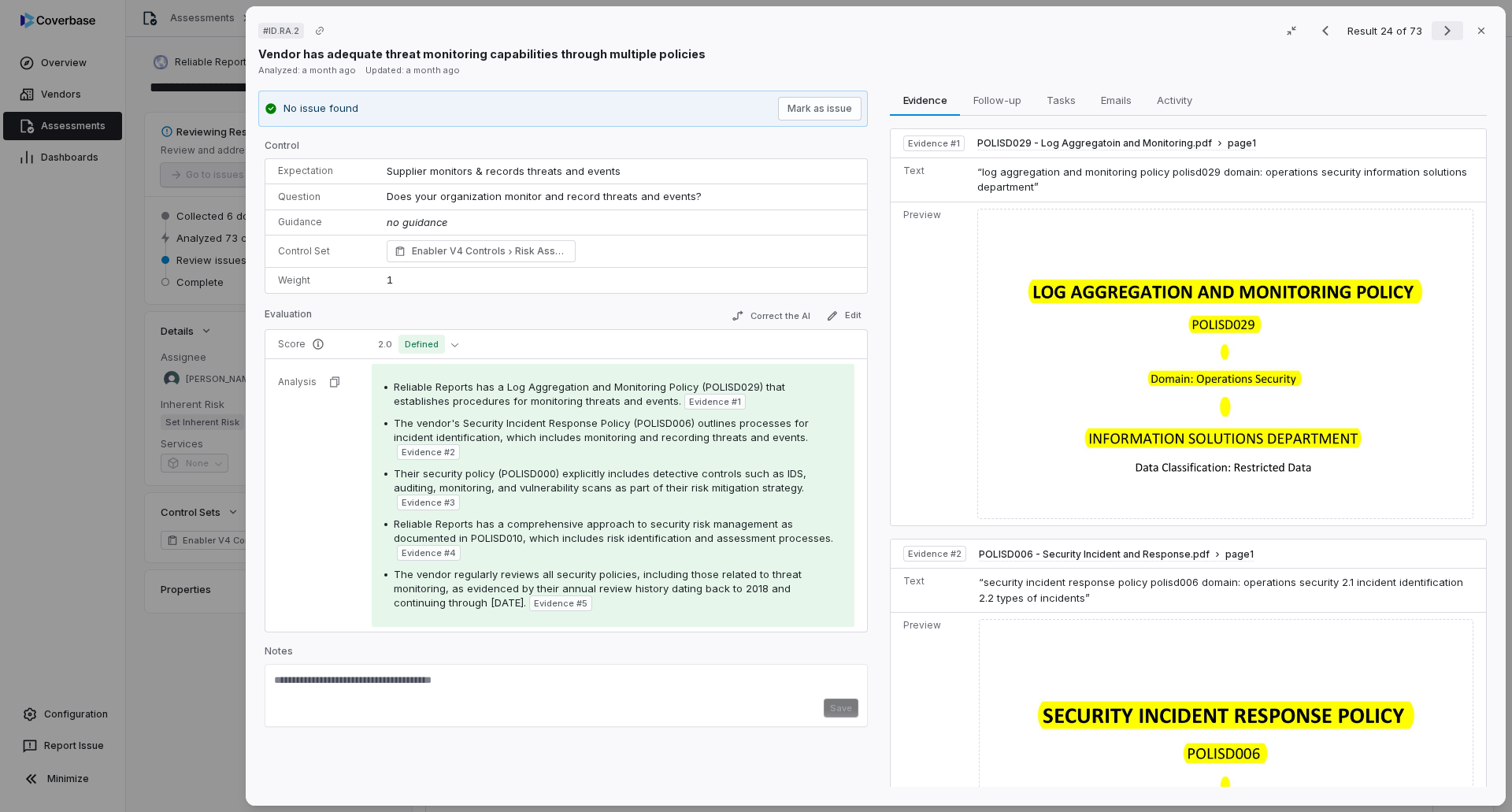
click at [1438, 33] on icon "Next result" at bounding box center [1447, 30] width 19 height 19
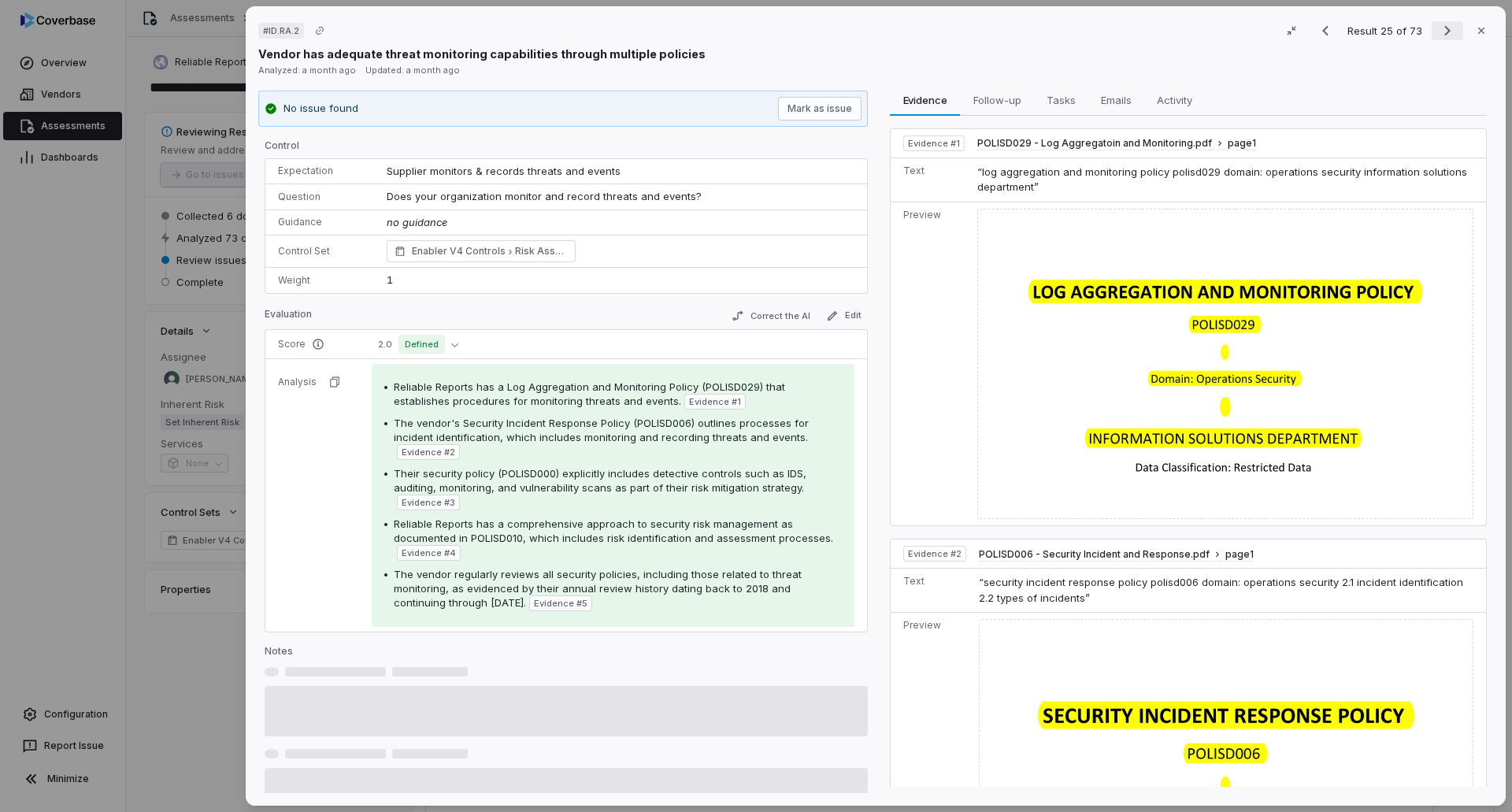
click at [1438, 33] on icon "Next result" at bounding box center [1447, 30] width 19 height 19
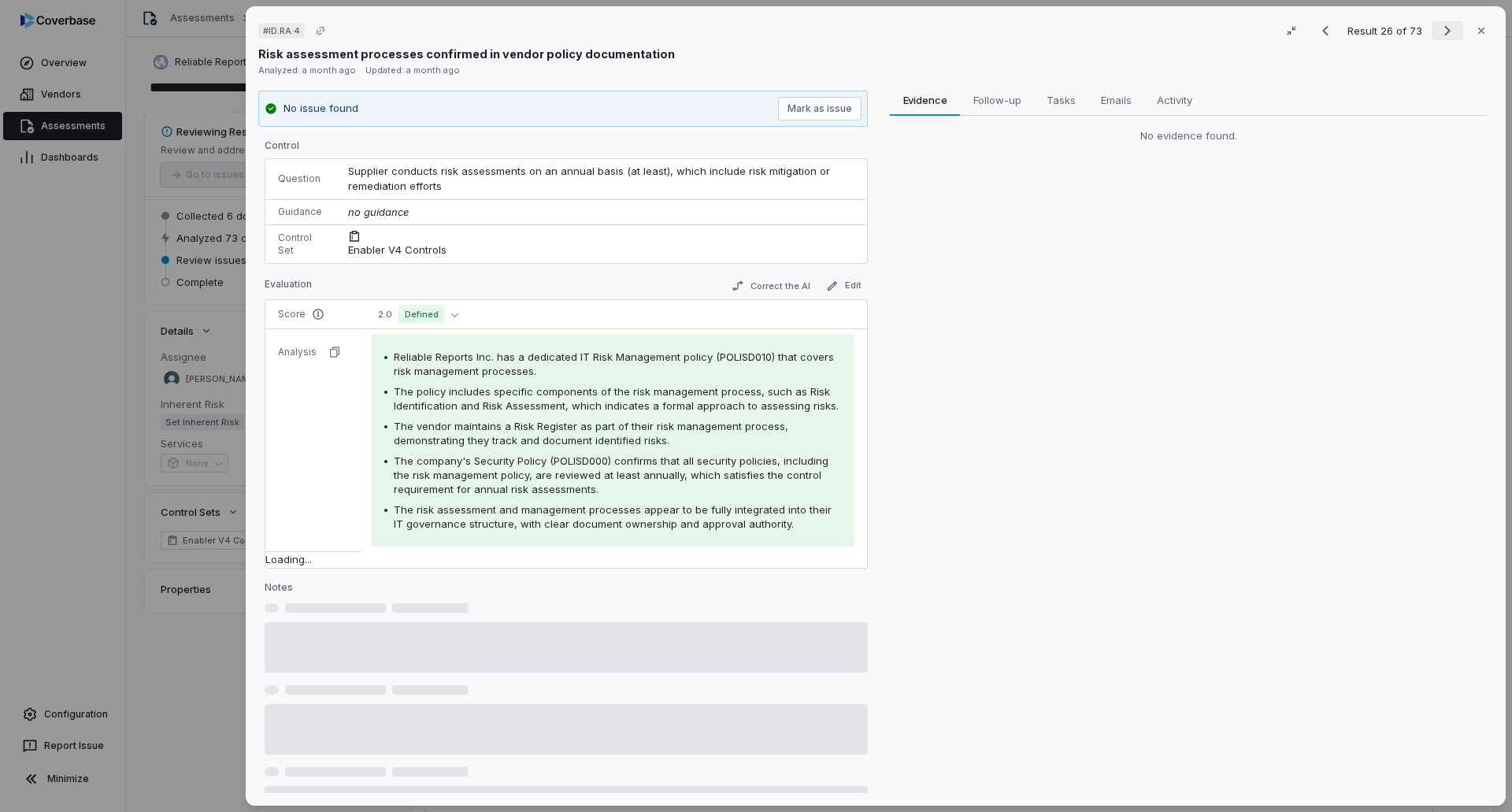
click at [1438, 33] on icon "Next result" at bounding box center [1447, 30] width 19 height 19
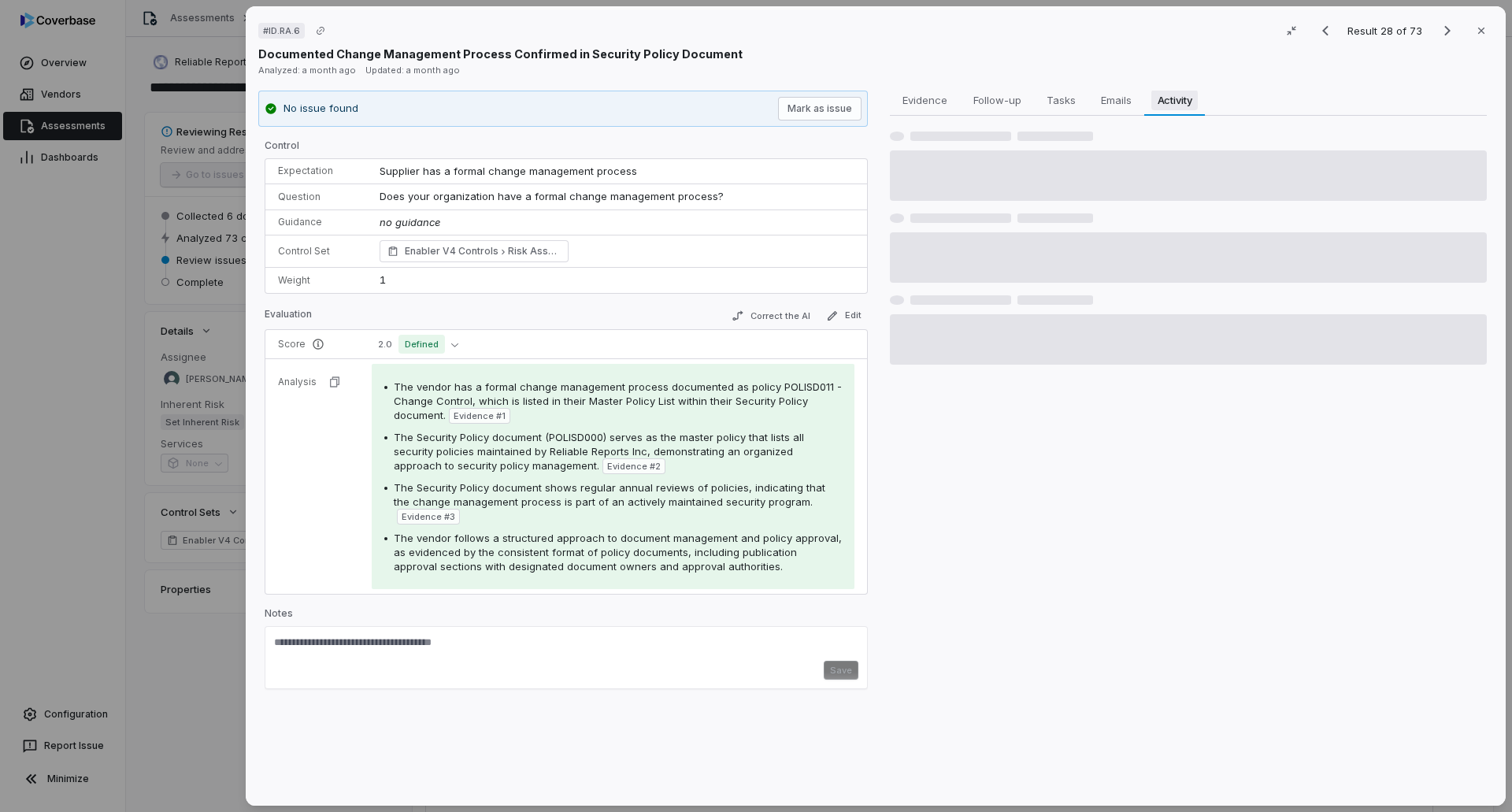
click at [1179, 94] on span "Activity" at bounding box center [1175, 99] width 47 height 20
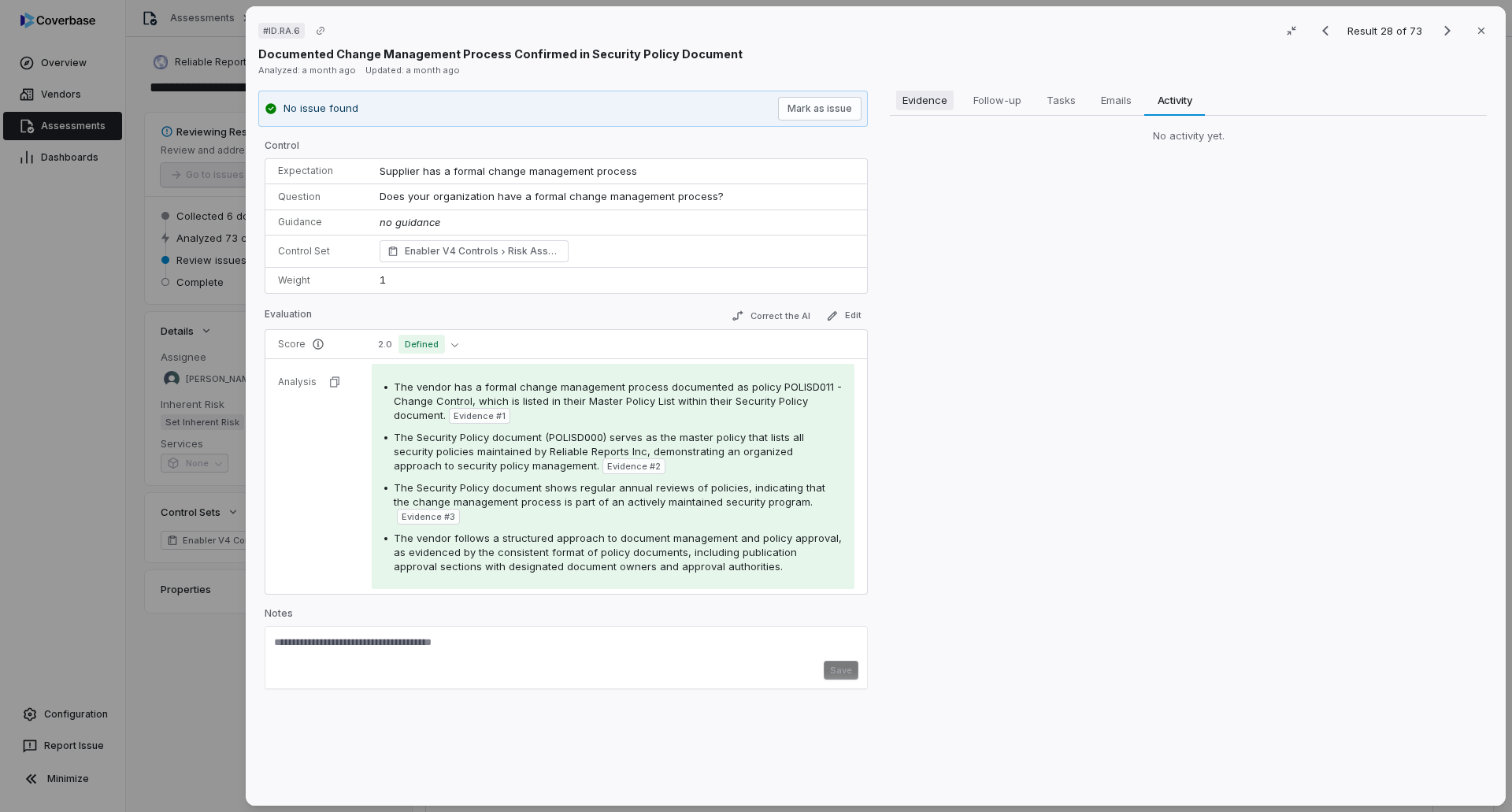
click at [909, 101] on span "Evidence" at bounding box center [925, 99] width 57 height 20
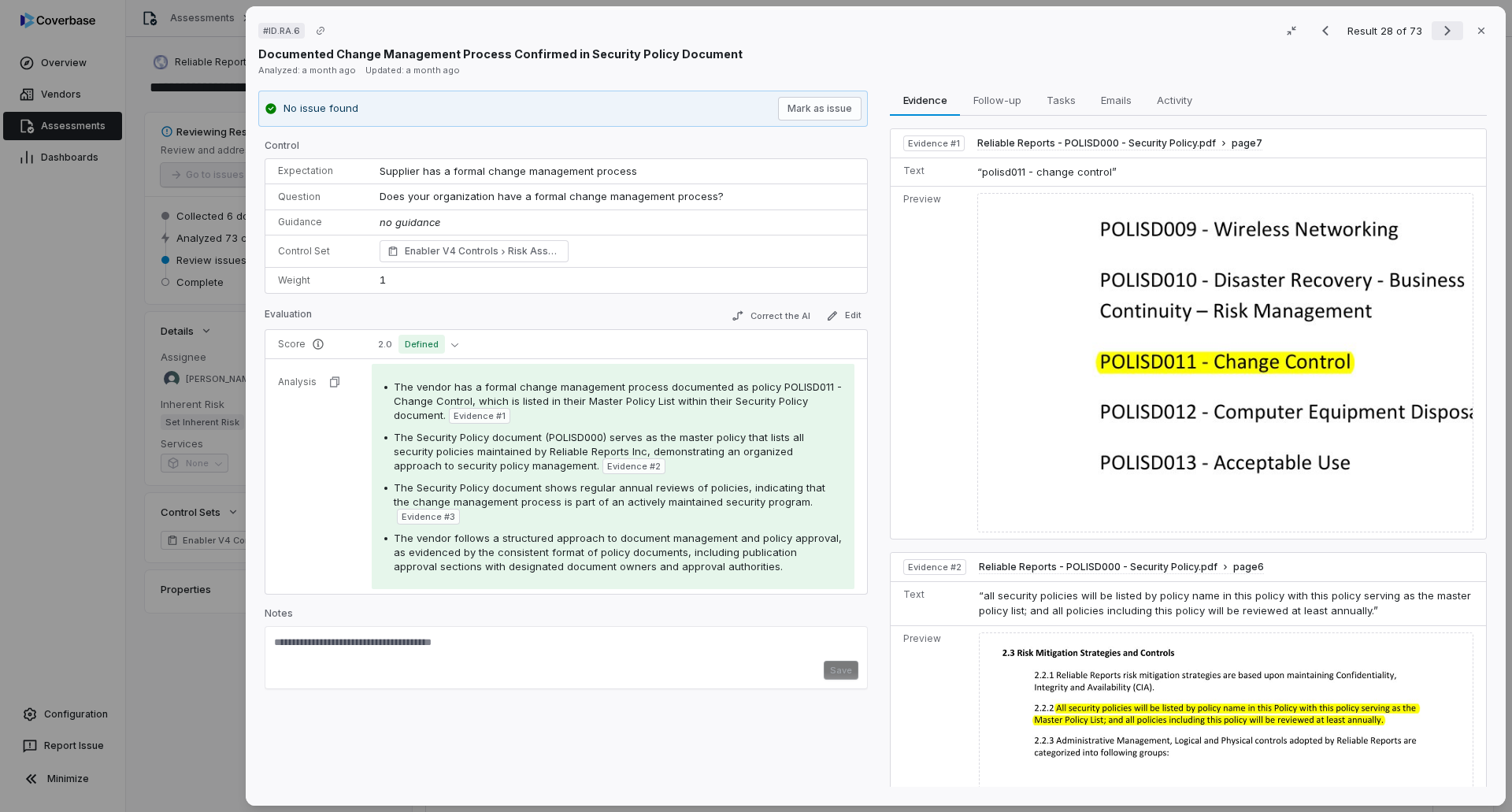
click at [1438, 34] on icon "Next result" at bounding box center [1447, 30] width 19 height 19
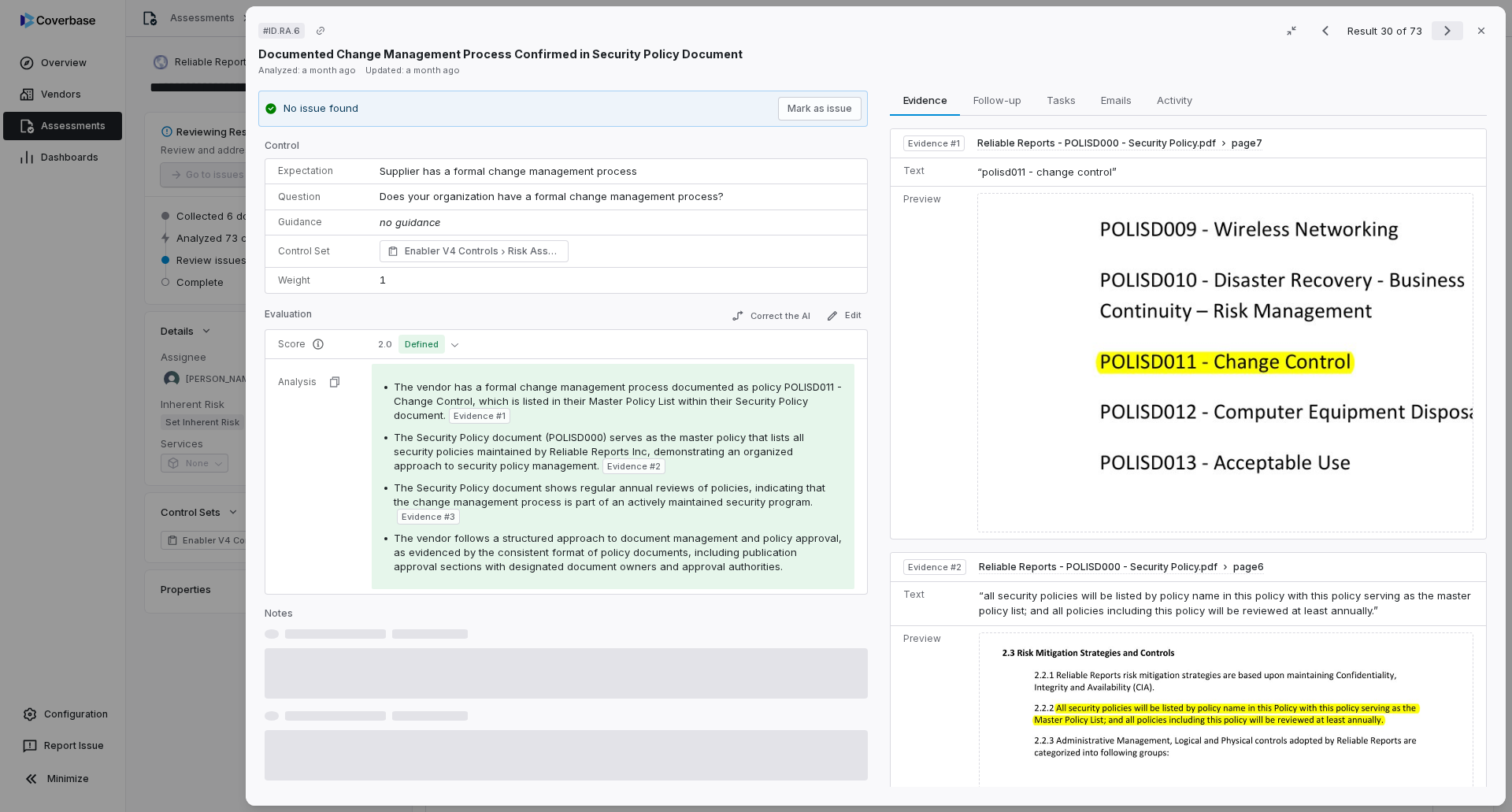
click at [1438, 34] on icon "Next result" at bounding box center [1447, 30] width 19 height 19
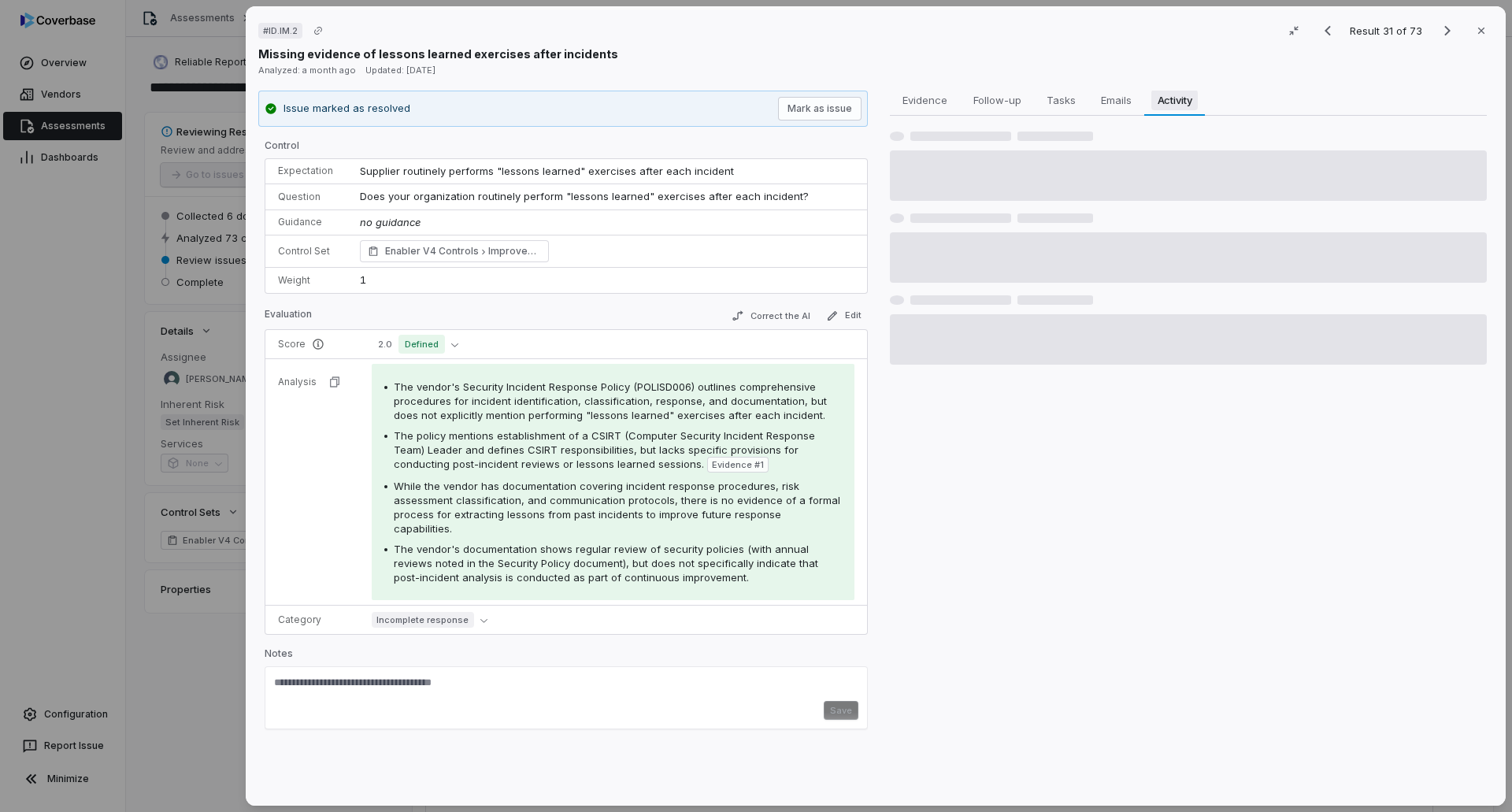
click at [1165, 104] on span "Activity" at bounding box center [1175, 99] width 47 height 20
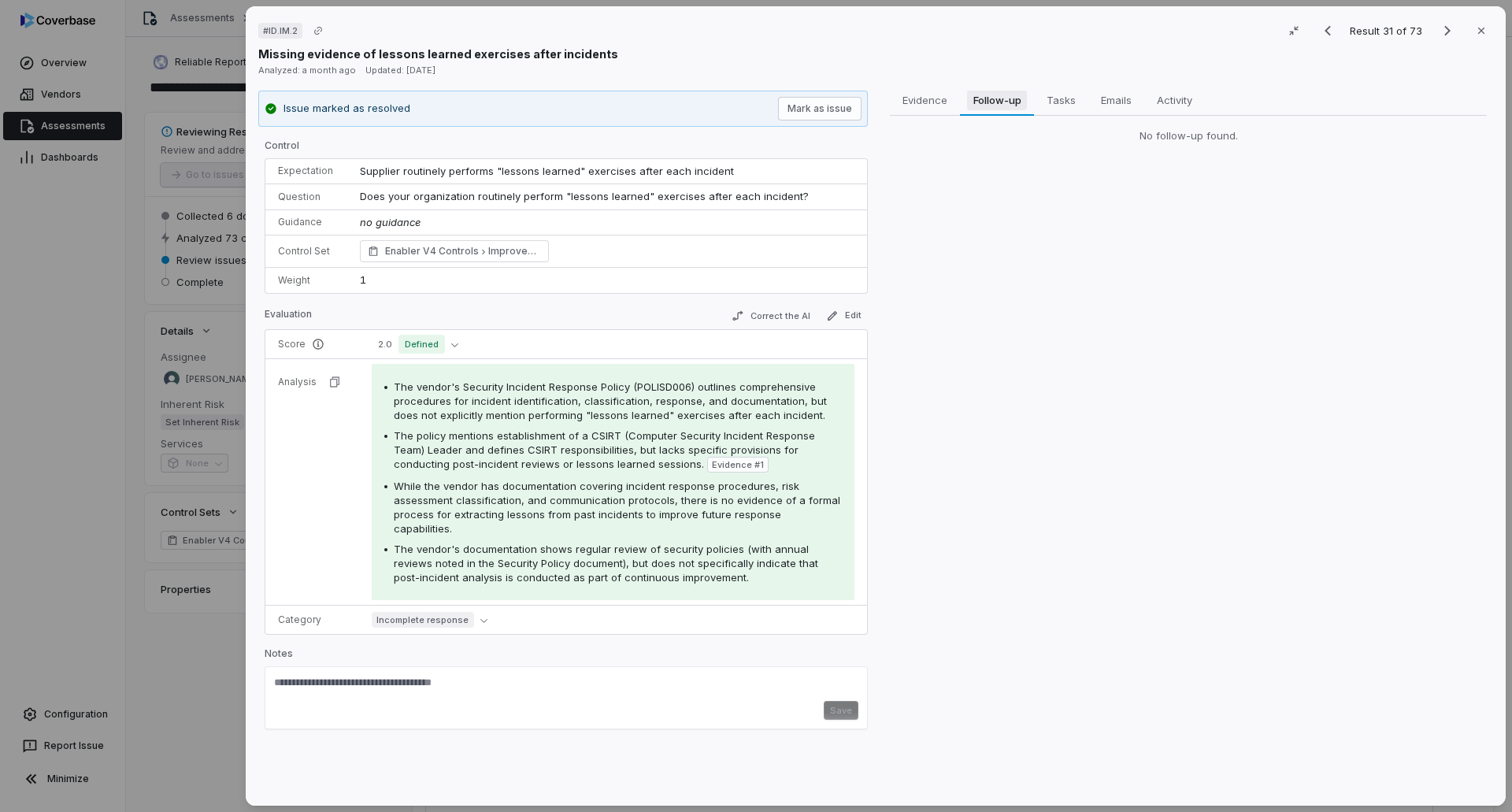
click at [982, 101] on span "Follow-up" at bounding box center [998, 99] width 60 height 20
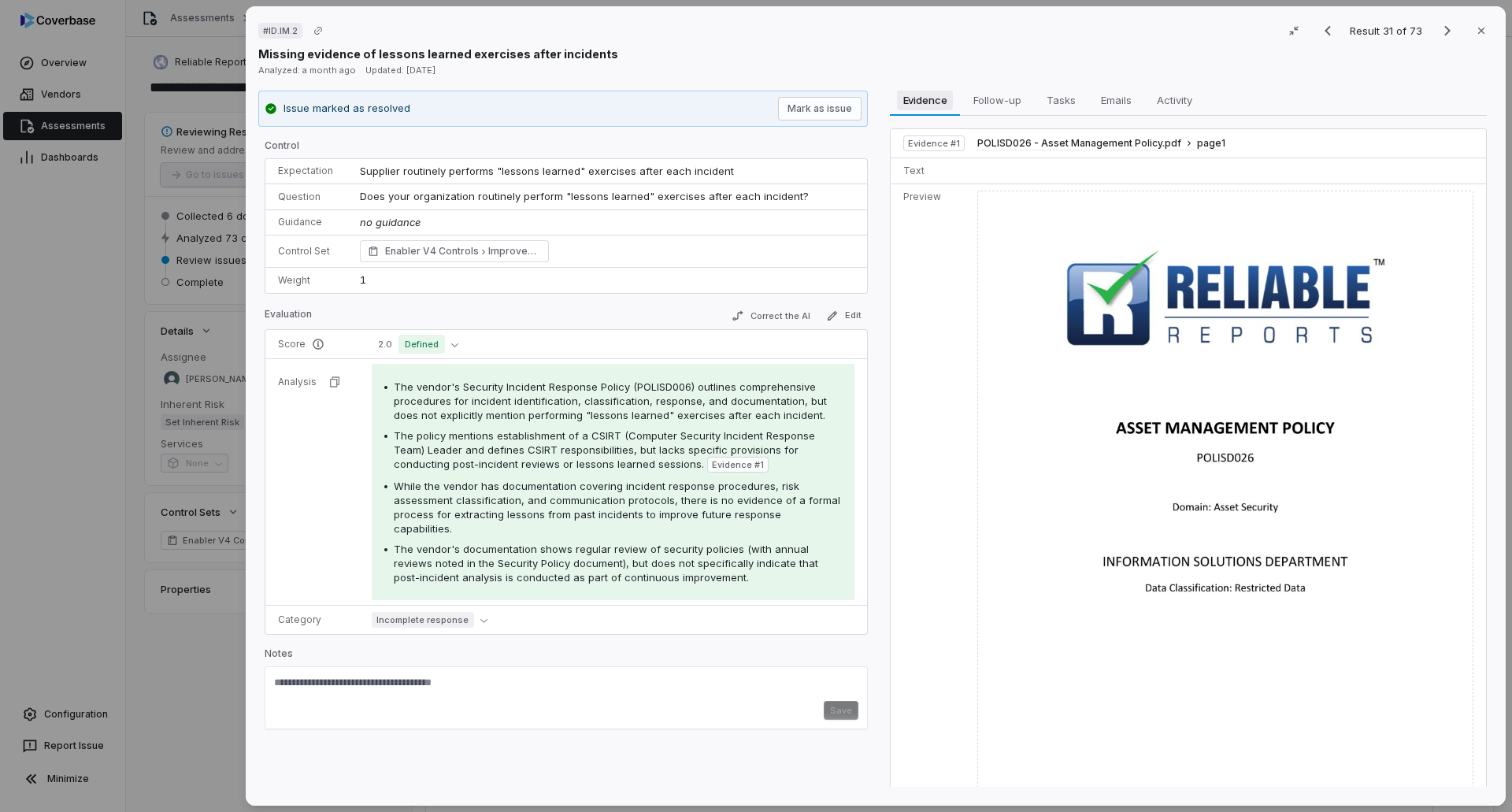
click at [933, 96] on span "Evidence" at bounding box center [926, 99] width 57 height 20
click at [1438, 34] on icon "Next result" at bounding box center [1447, 30] width 19 height 19
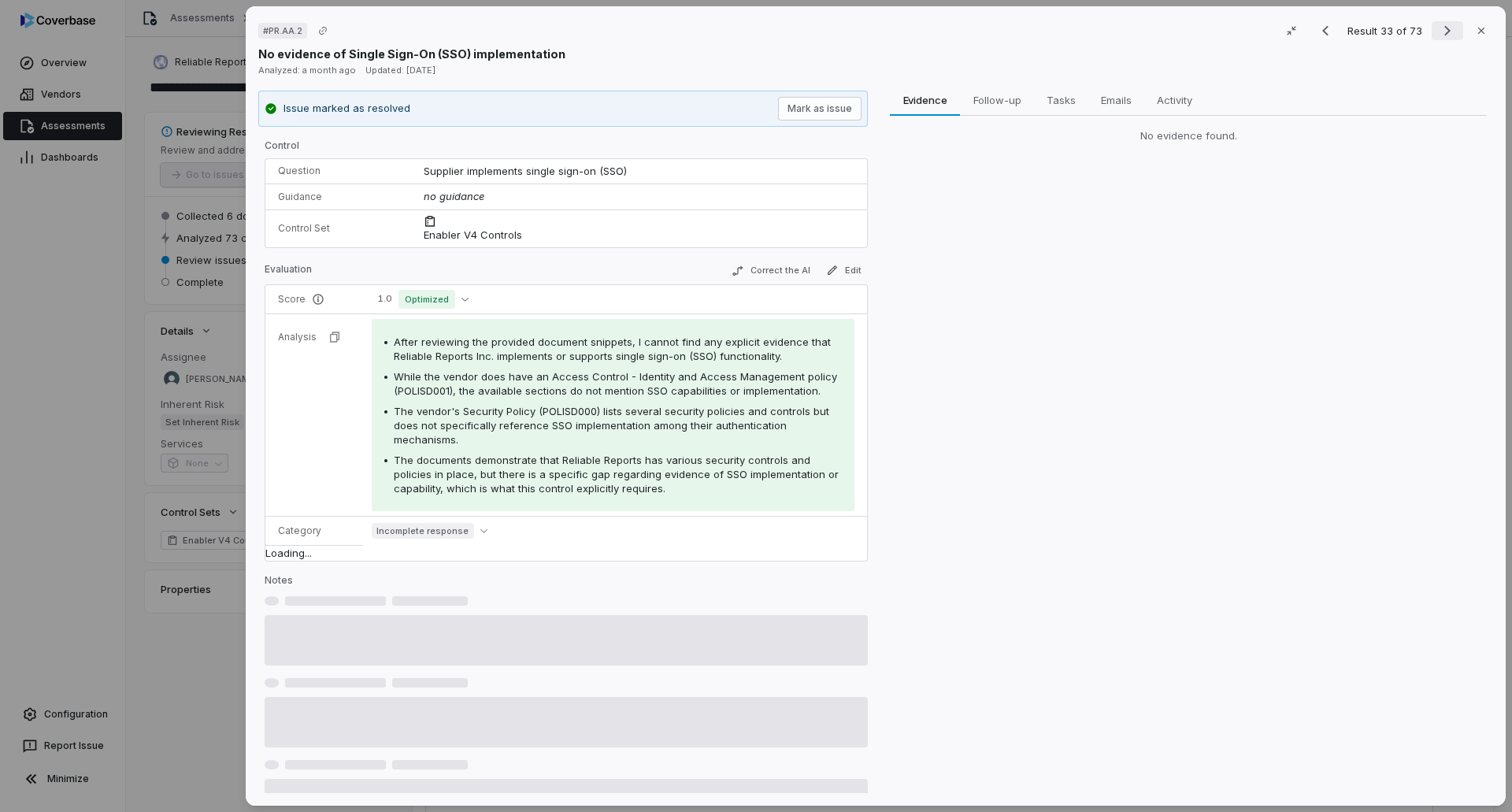
click at [1438, 34] on icon "Next result" at bounding box center [1447, 30] width 19 height 19
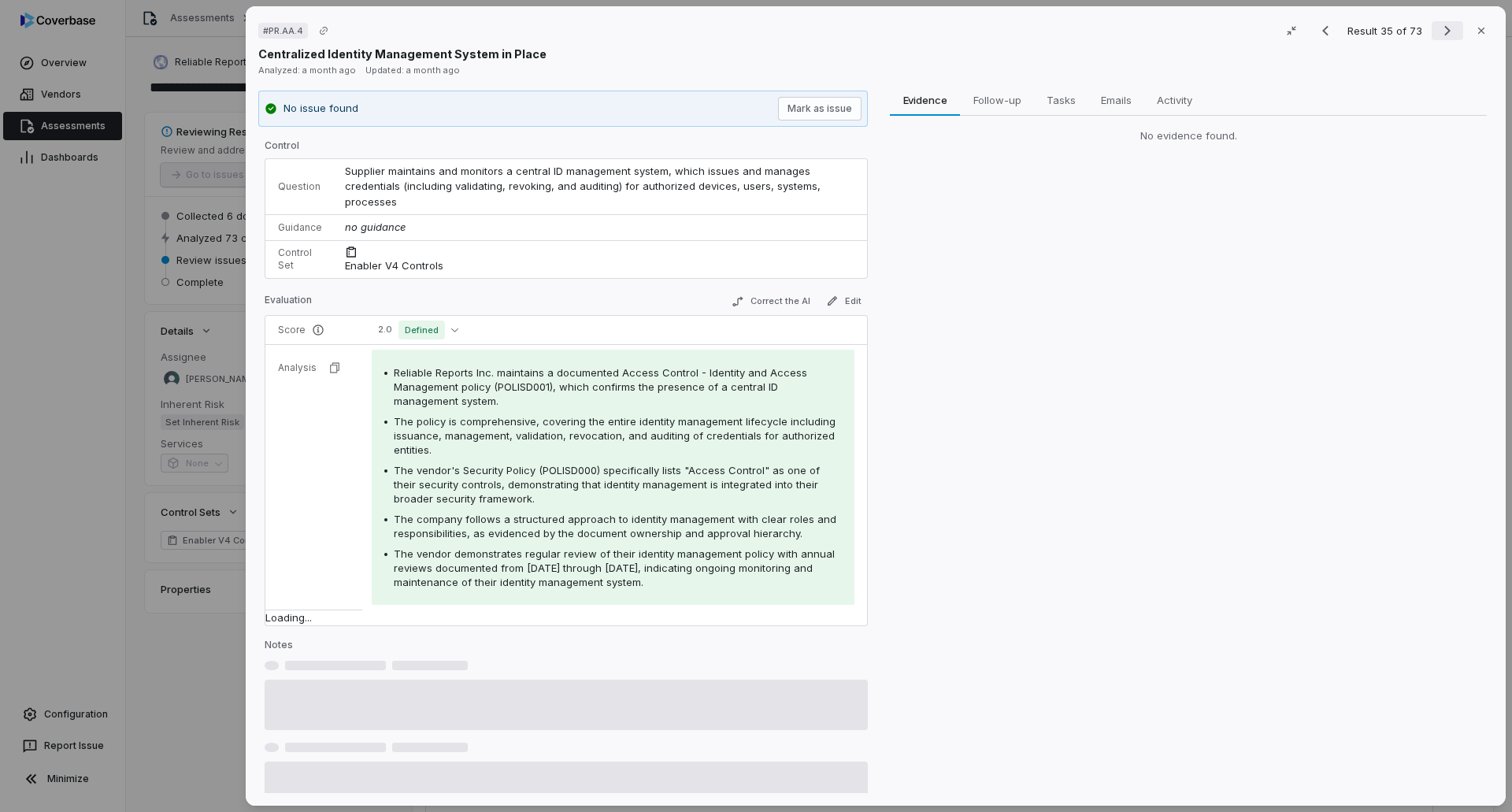
click at [1438, 34] on icon "Next result" at bounding box center [1447, 30] width 19 height 19
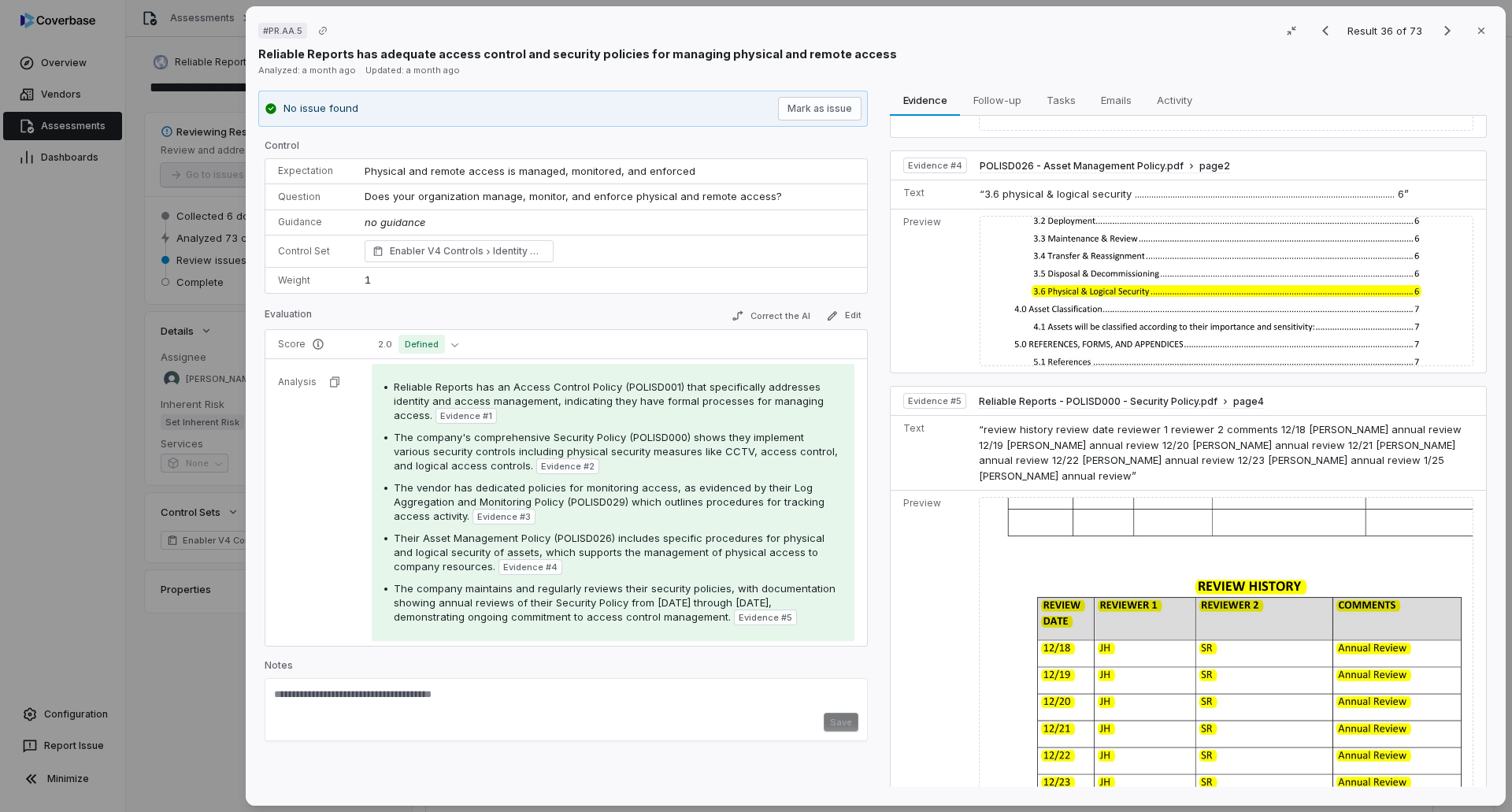
scroll to position [1337, 0]
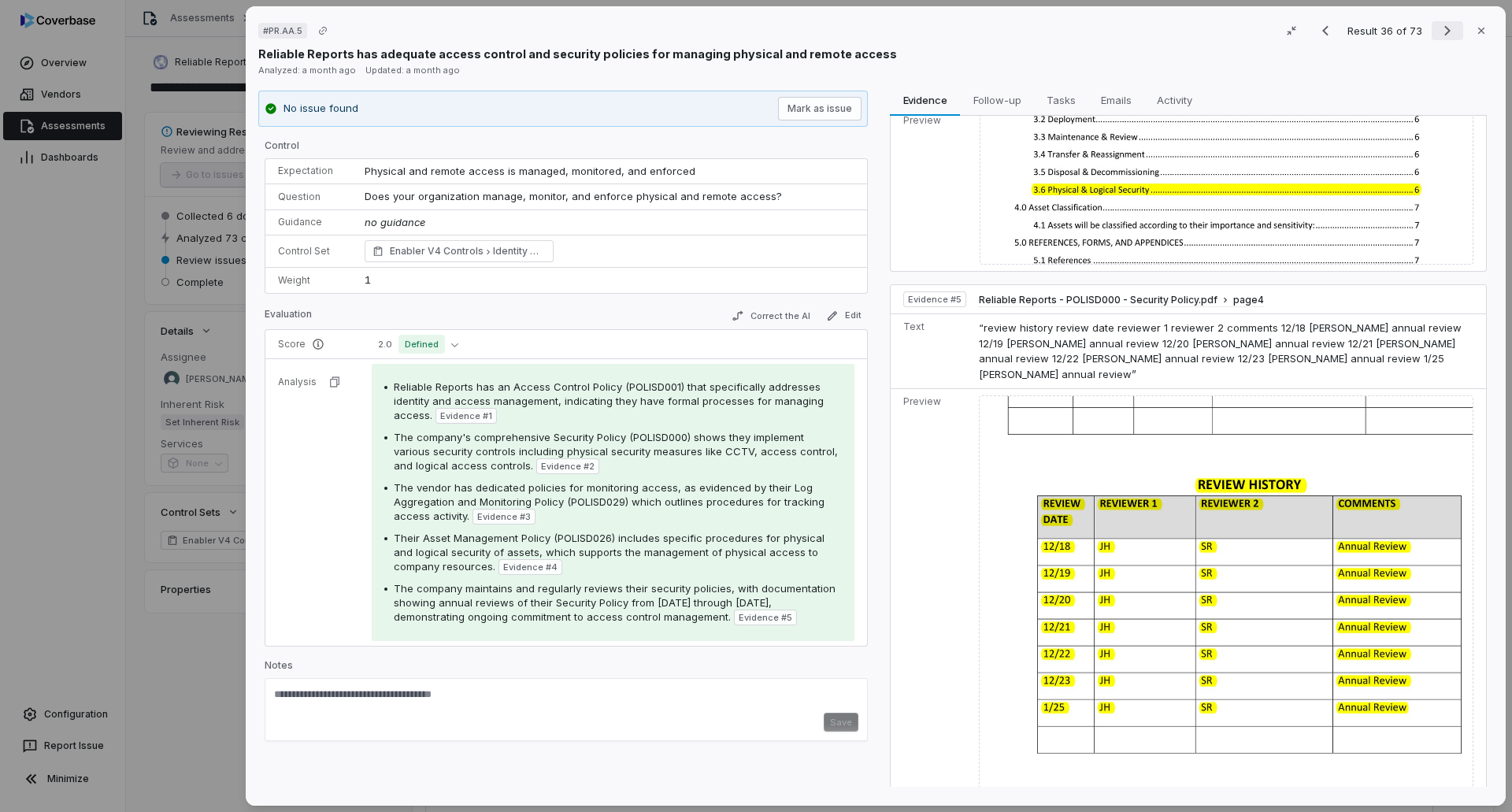
click at [1438, 27] on icon "Next result" at bounding box center [1447, 30] width 19 height 19
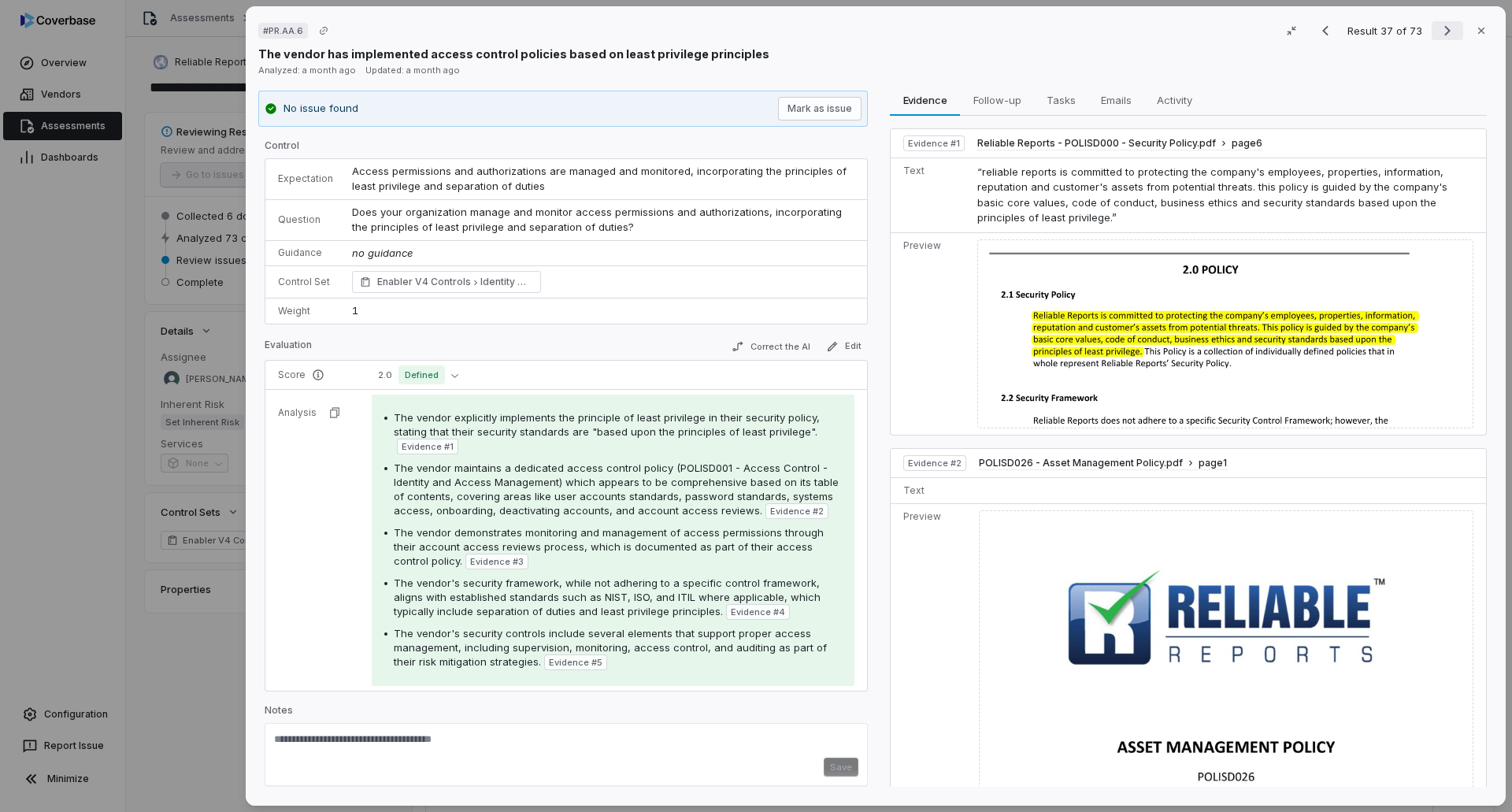
click at [1438, 29] on icon "Next result" at bounding box center [1447, 30] width 19 height 19
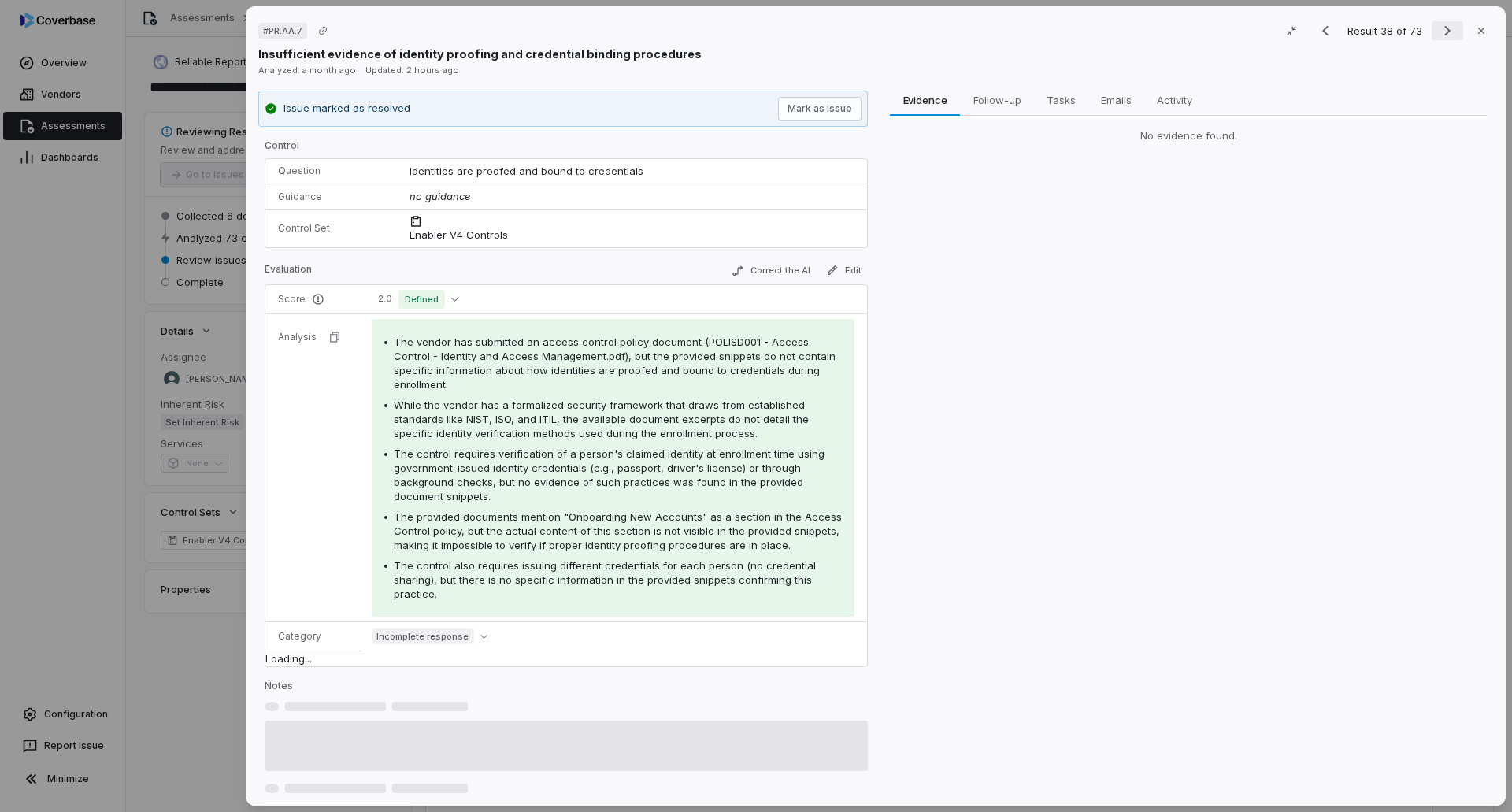
click at [1438, 29] on icon "Next result" at bounding box center [1447, 30] width 19 height 19
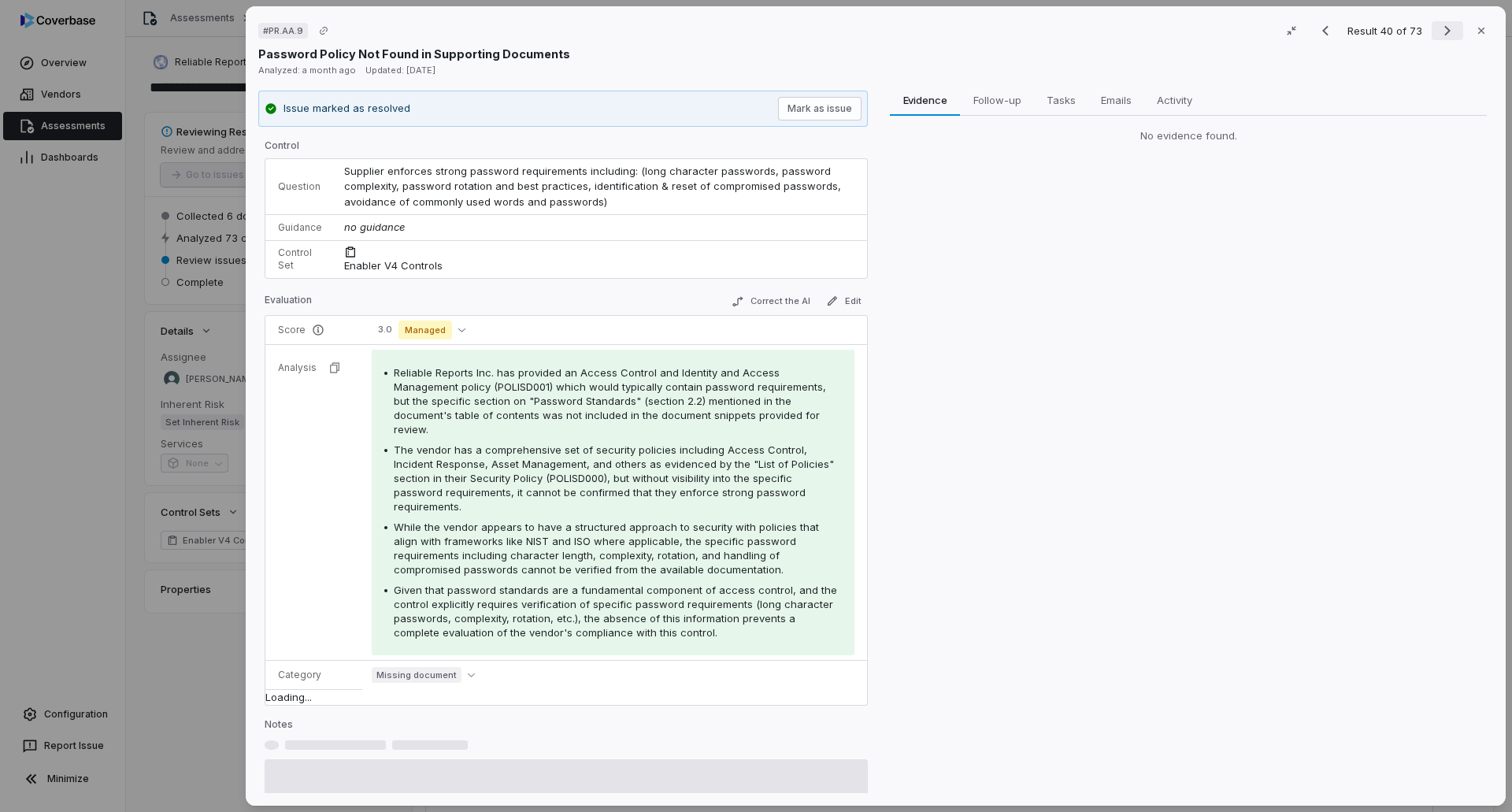
click at [1438, 29] on icon "Next result" at bounding box center [1447, 30] width 19 height 19
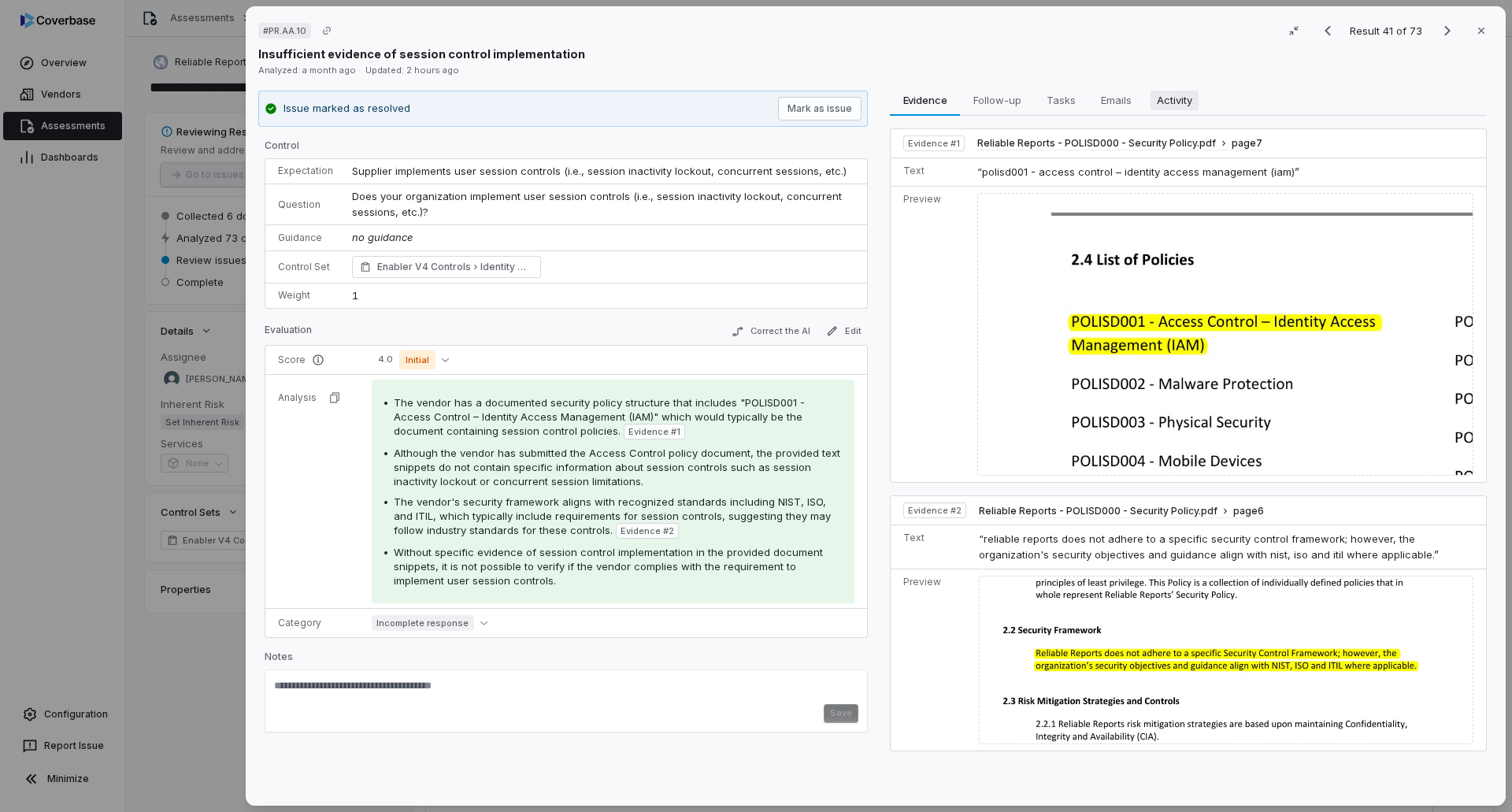
click at [1183, 102] on span "Activity" at bounding box center [1175, 99] width 48 height 20
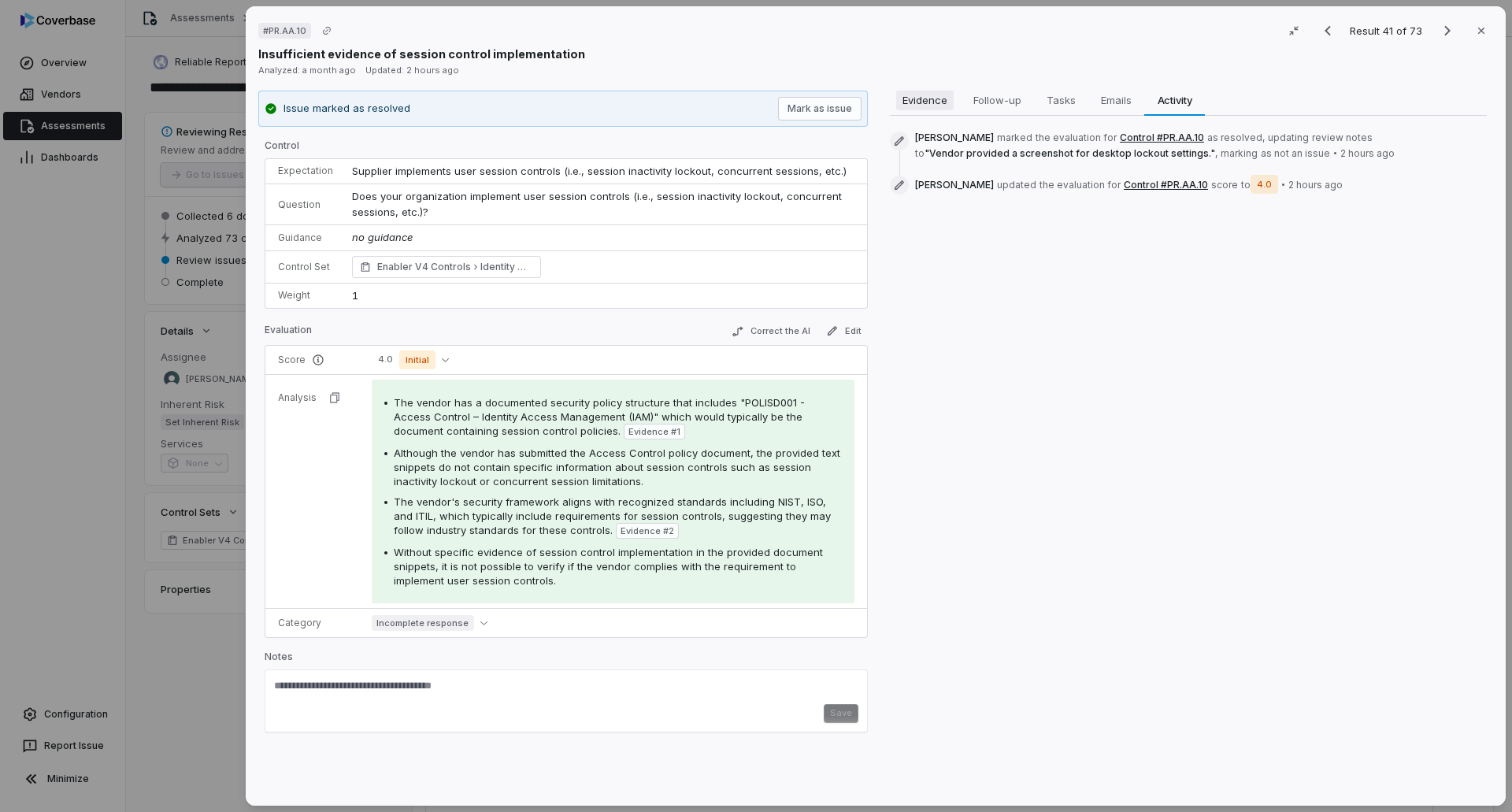
click at [919, 98] on span "Evidence" at bounding box center [925, 99] width 57 height 20
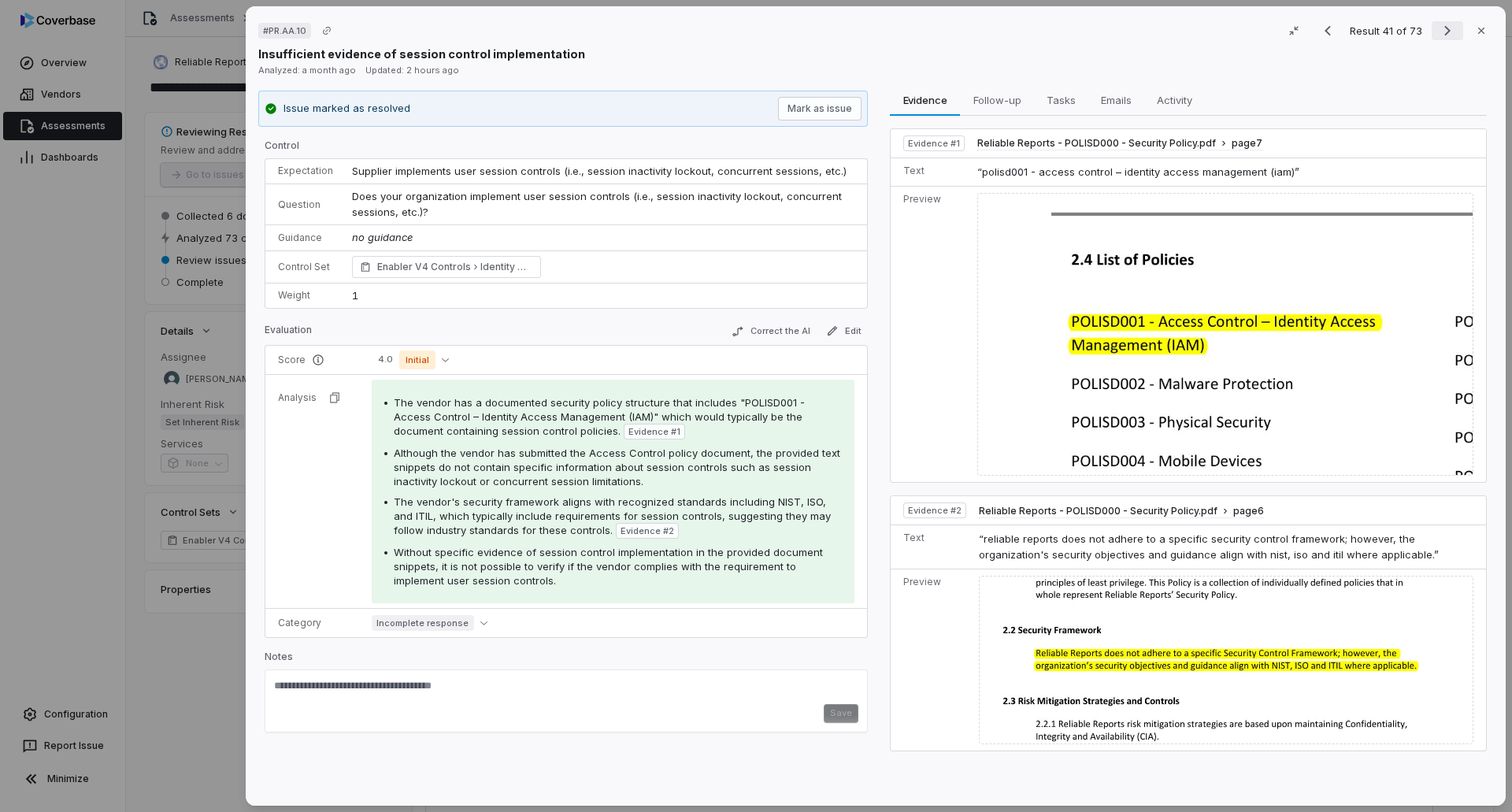
click at [1446, 26] on icon "Next result" at bounding box center [1447, 30] width 19 height 19
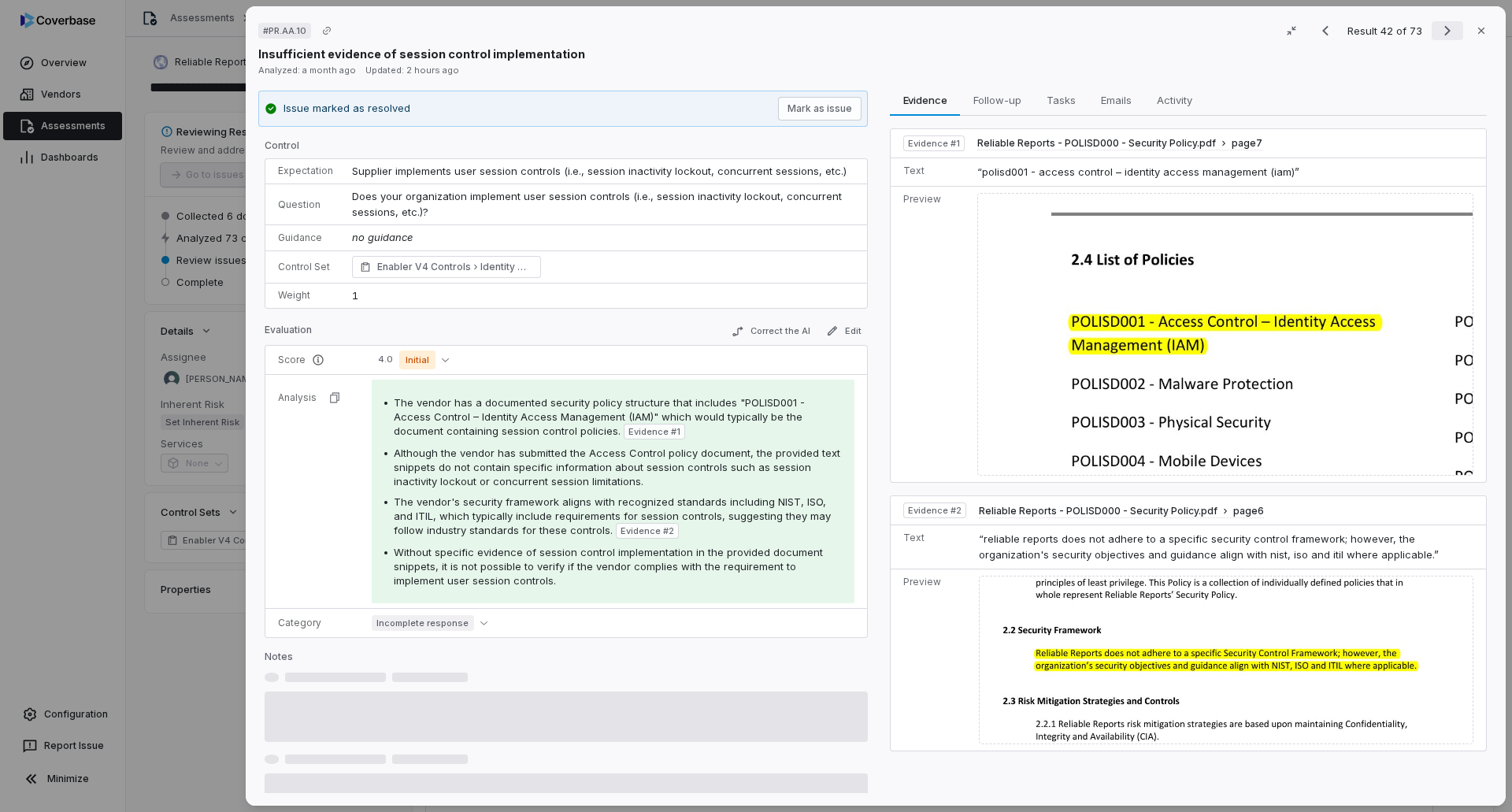
click at [1446, 24] on icon "Next result" at bounding box center [1447, 30] width 19 height 19
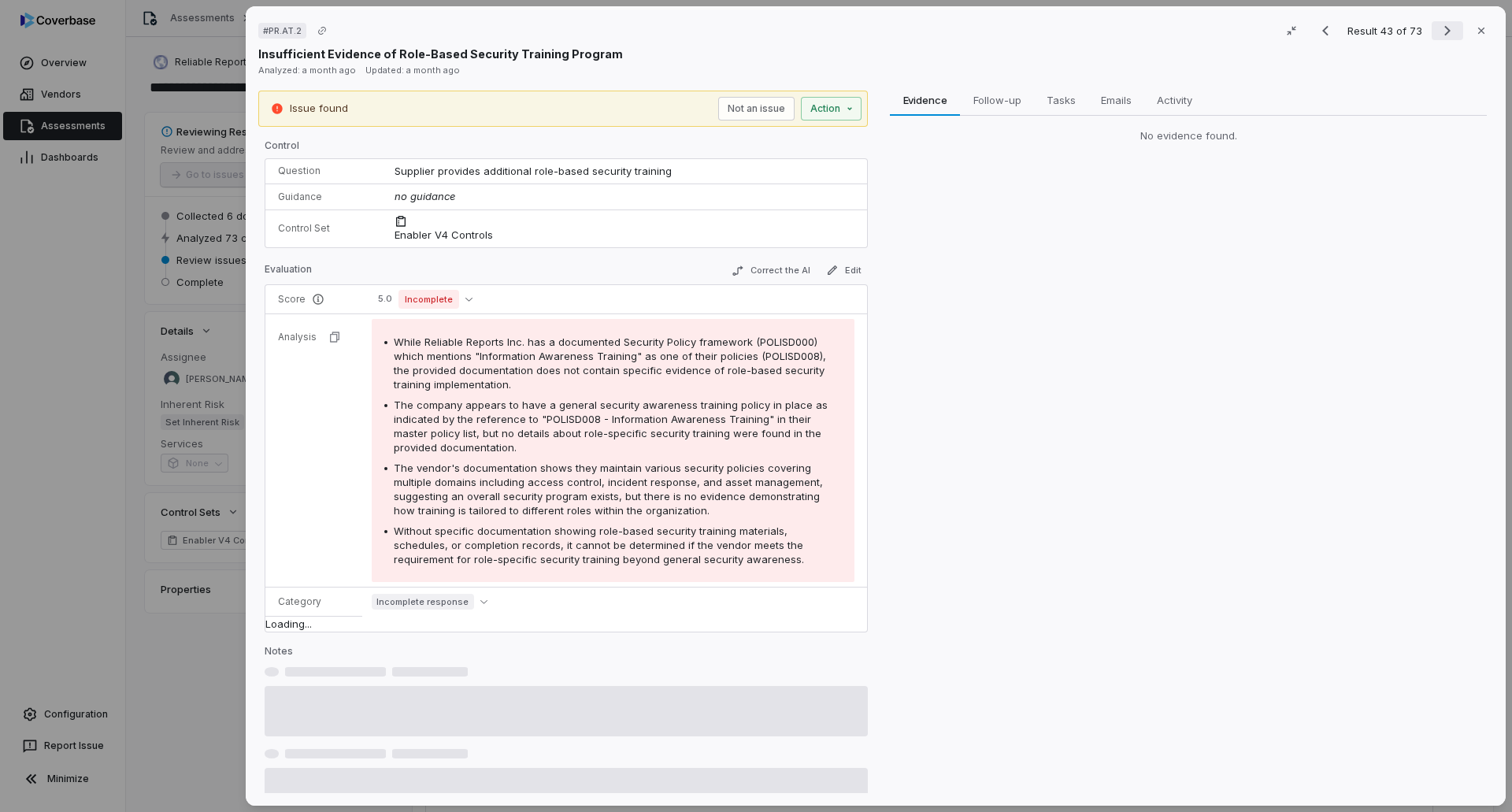
click at [1446, 24] on icon "Next result" at bounding box center [1447, 30] width 19 height 19
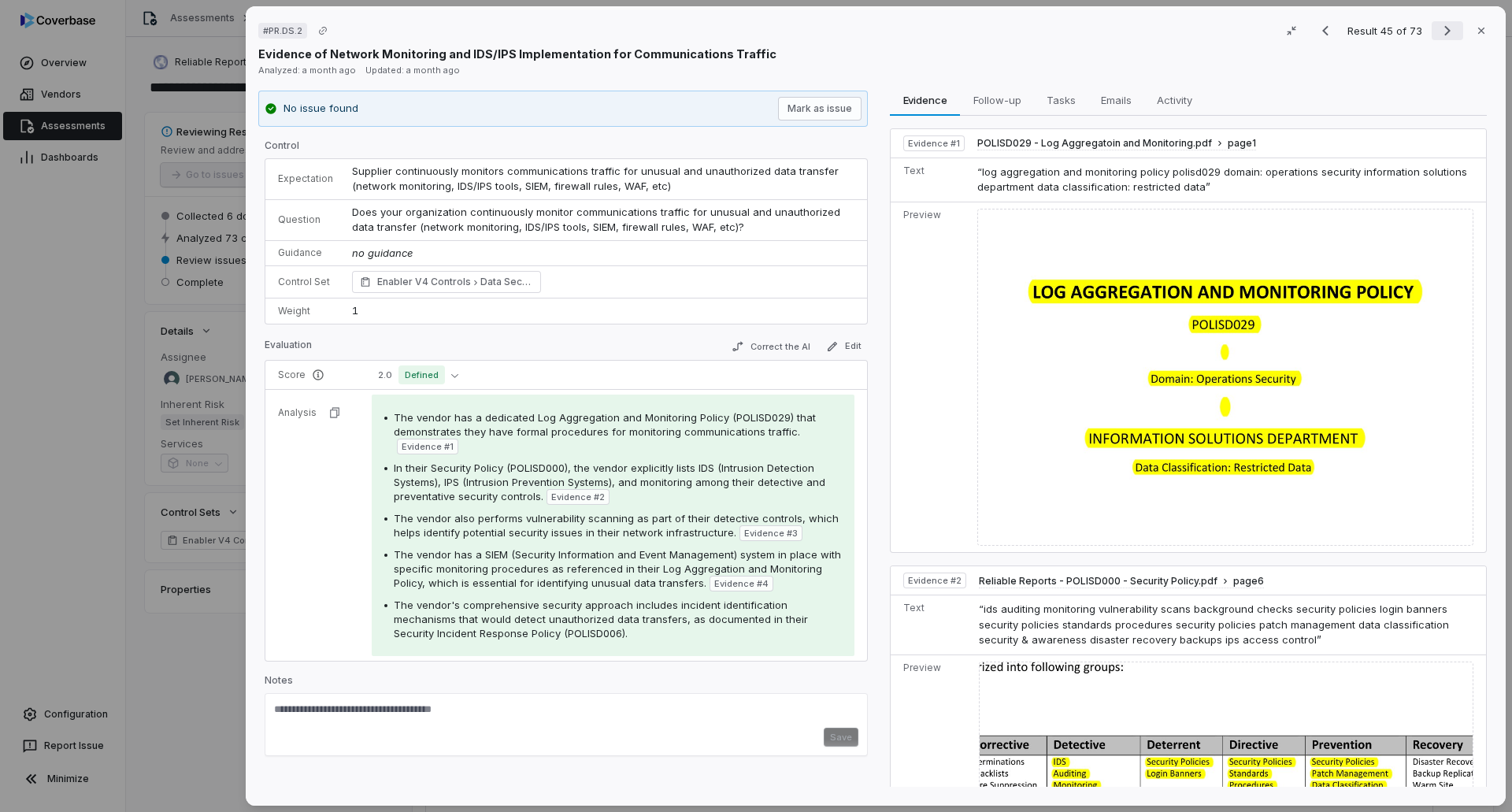
click at [1438, 34] on icon "Next result" at bounding box center [1447, 30] width 19 height 19
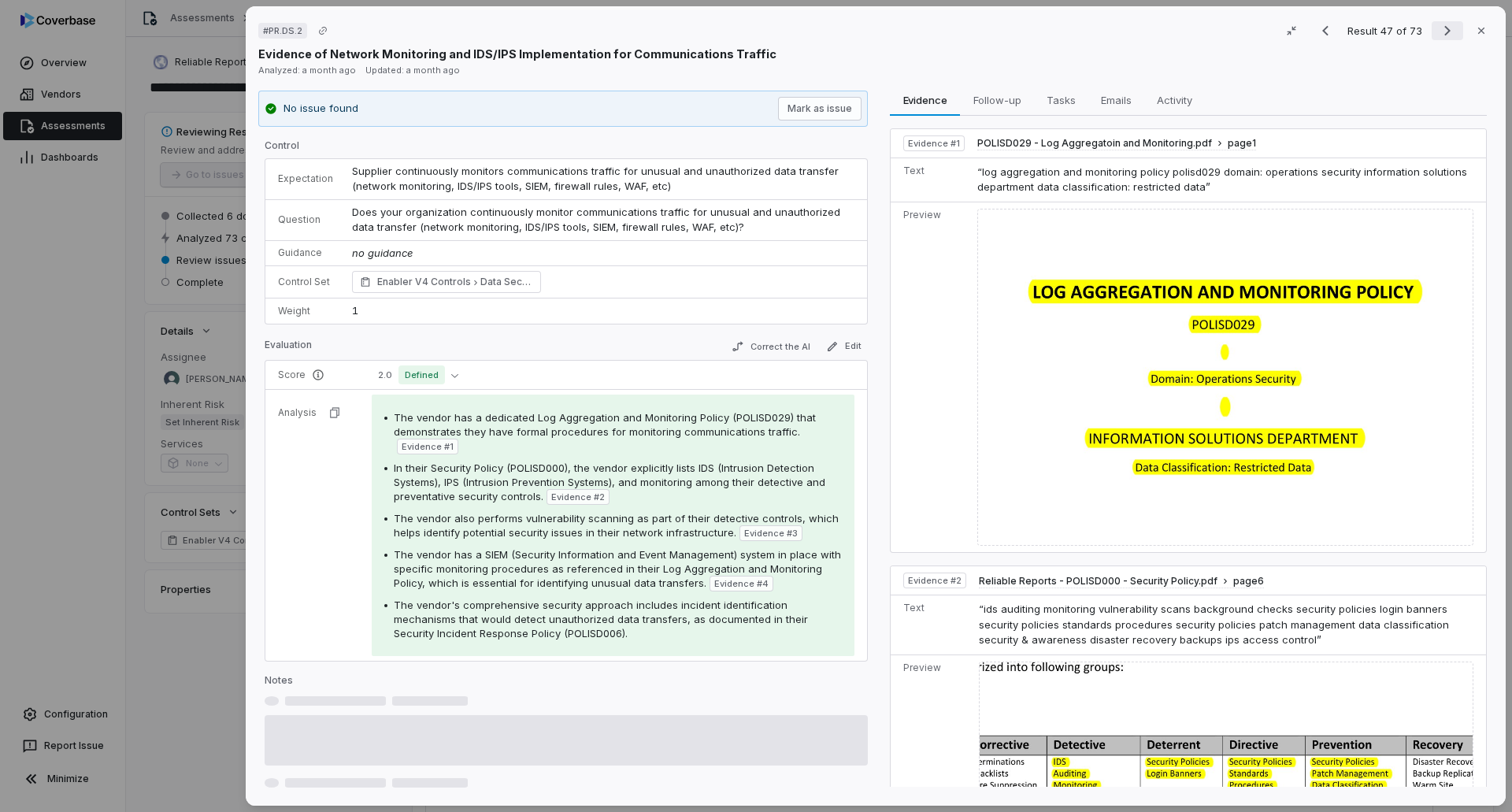
click at [1438, 34] on icon "Next result" at bounding box center [1447, 30] width 19 height 19
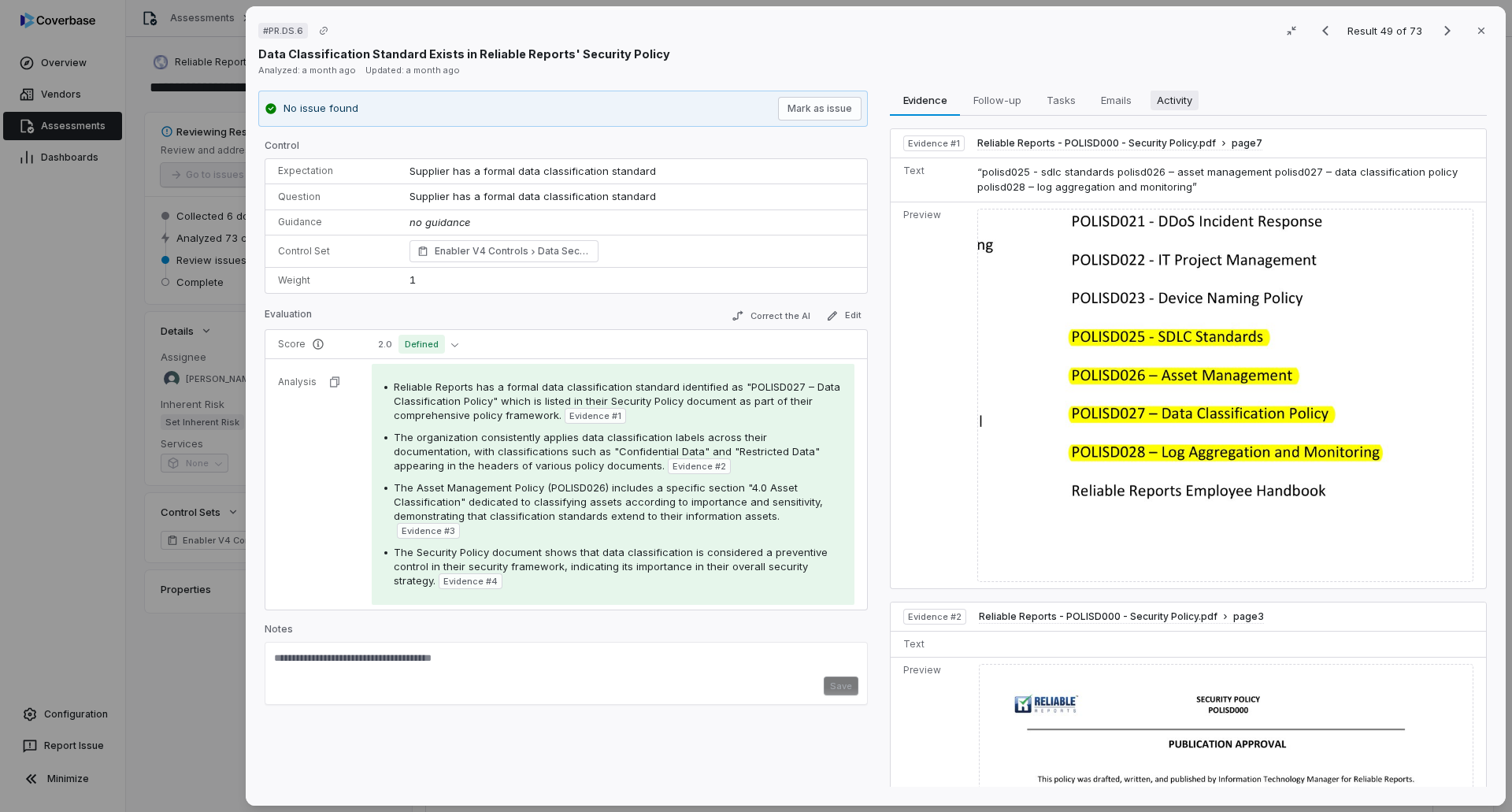
click at [1170, 103] on span "Activity" at bounding box center [1175, 99] width 48 height 20
click at [919, 93] on span "Evidence" at bounding box center [926, 99] width 57 height 20
click at [1445, 31] on icon "Next result" at bounding box center [1447, 30] width 6 height 10
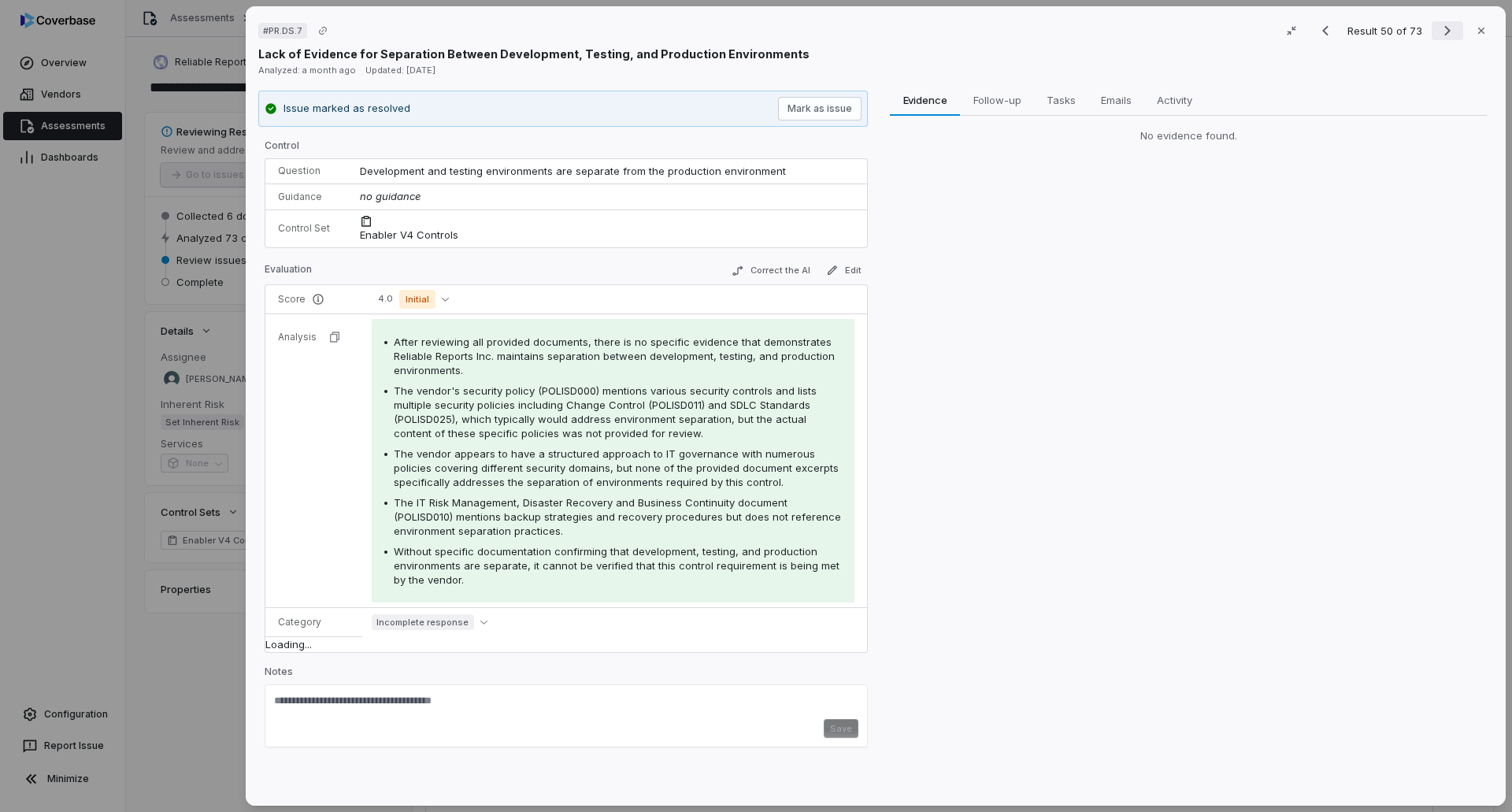
click at [1445, 31] on icon "Next result" at bounding box center [1447, 30] width 6 height 10
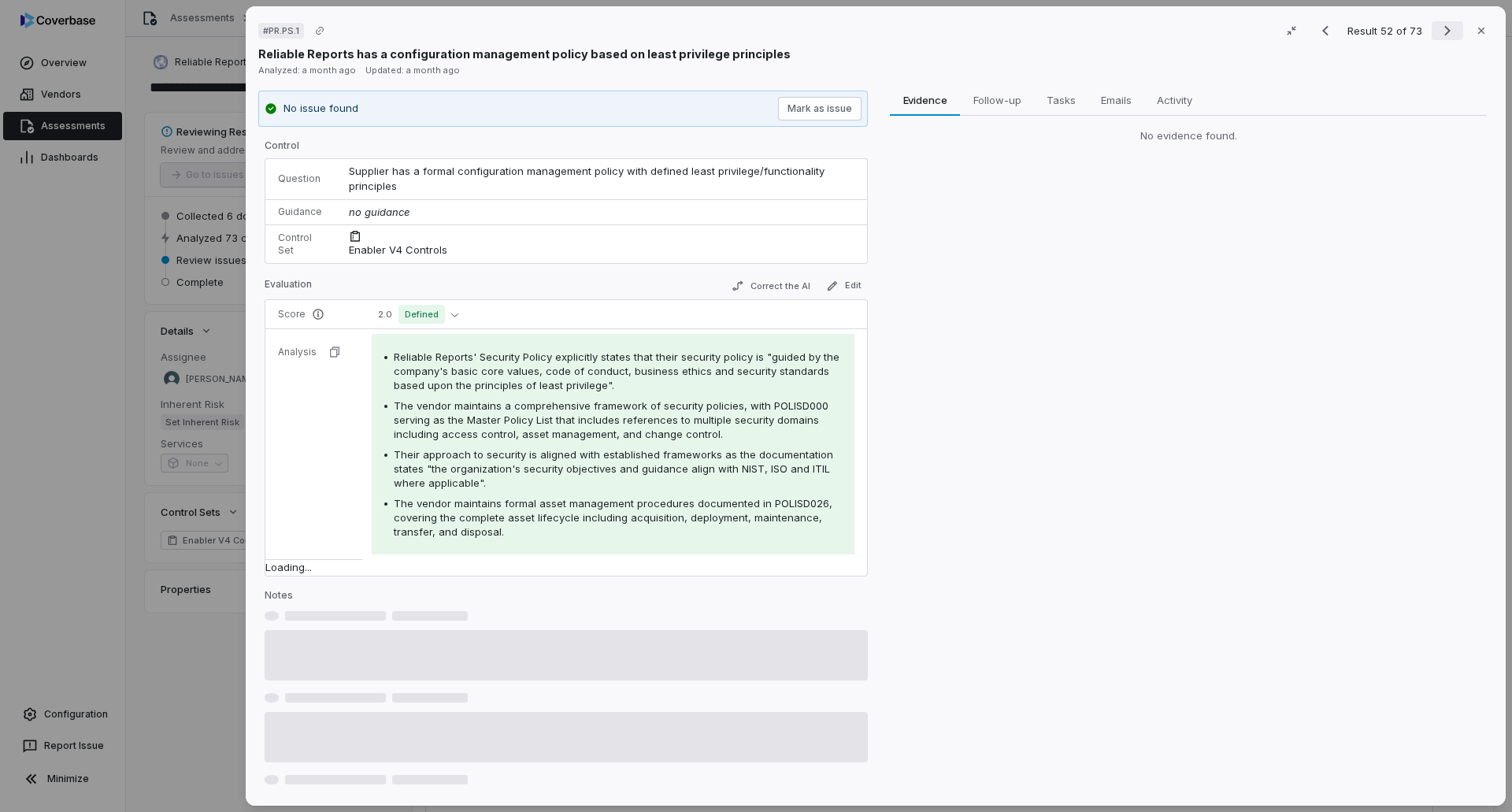
click at [1445, 31] on icon "Next result" at bounding box center [1447, 30] width 6 height 10
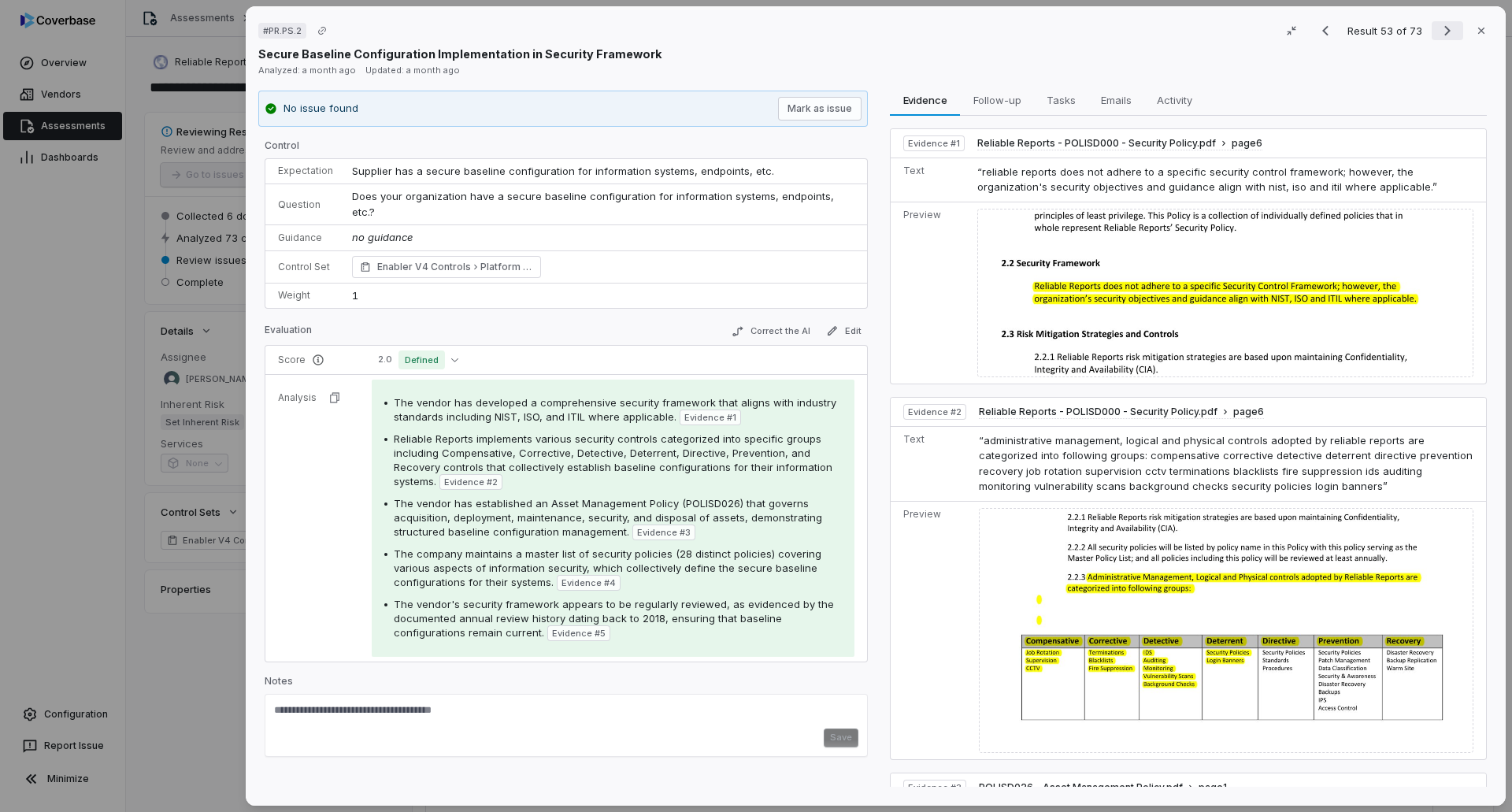
click at [1448, 31] on icon "Next result" at bounding box center [1447, 30] width 19 height 19
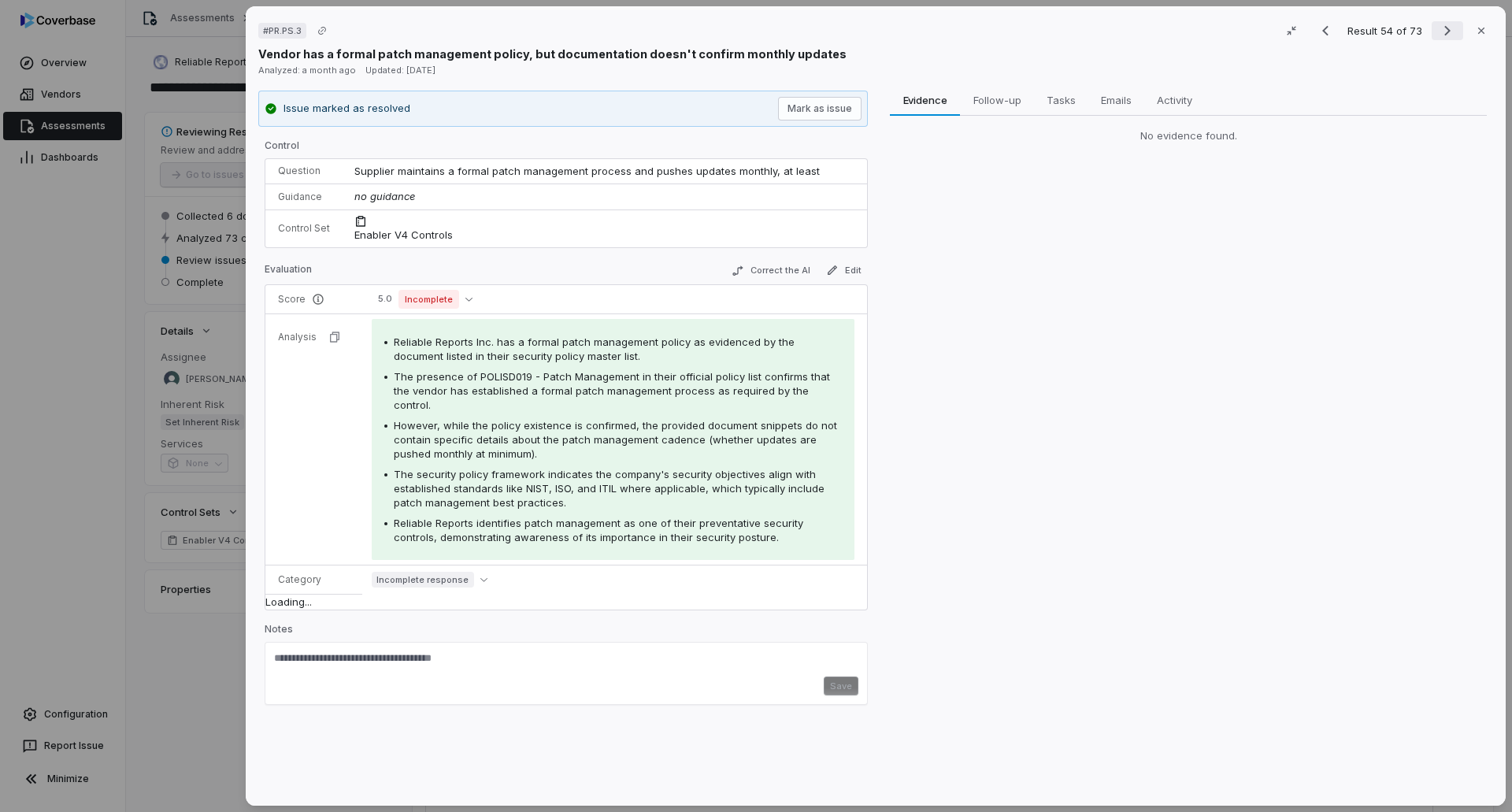
click at [1442, 30] on icon "Next result" at bounding box center [1447, 30] width 19 height 19
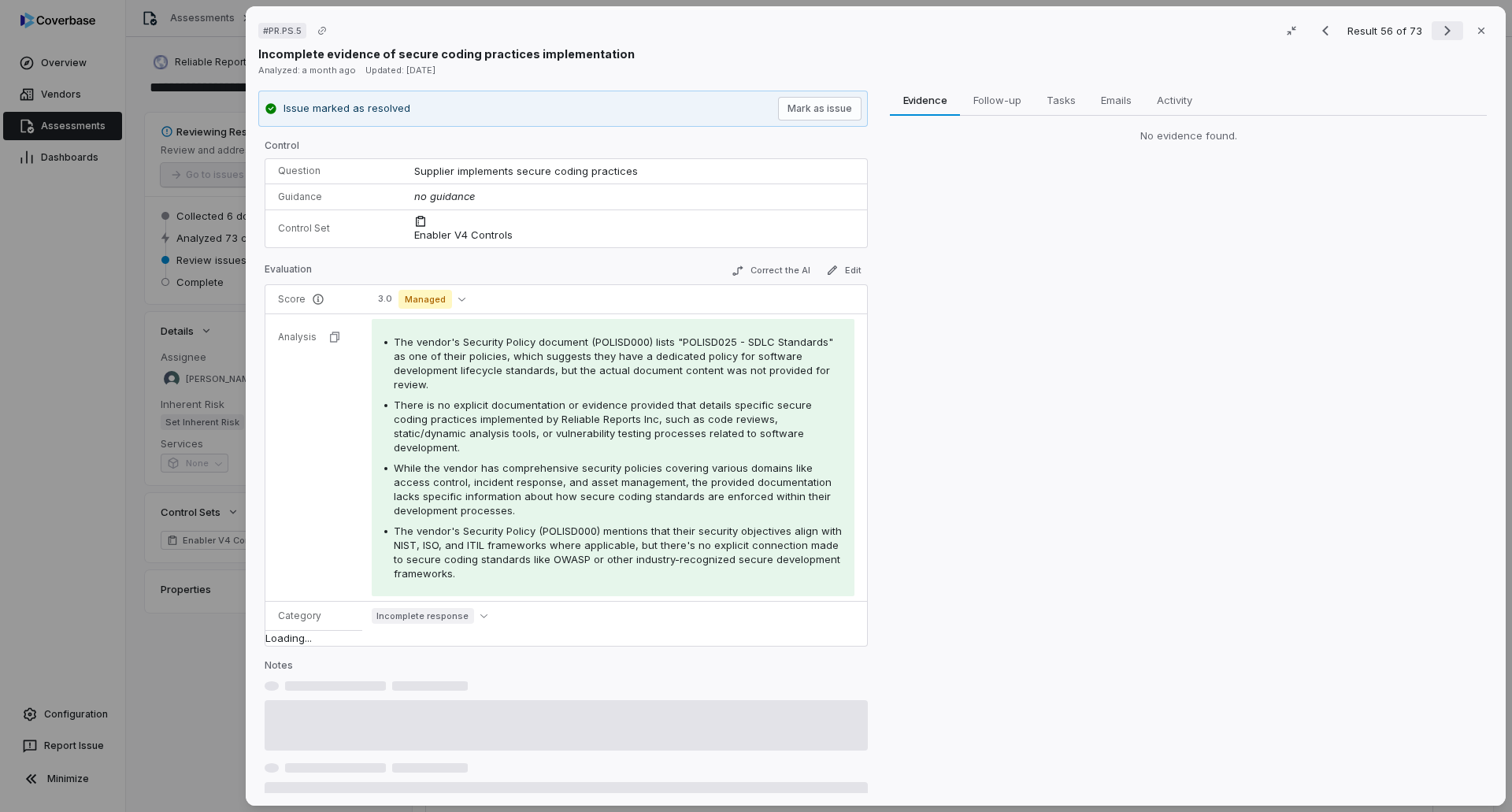
click at [1442, 30] on icon "Next result" at bounding box center [1447, 30] width 19 height 19
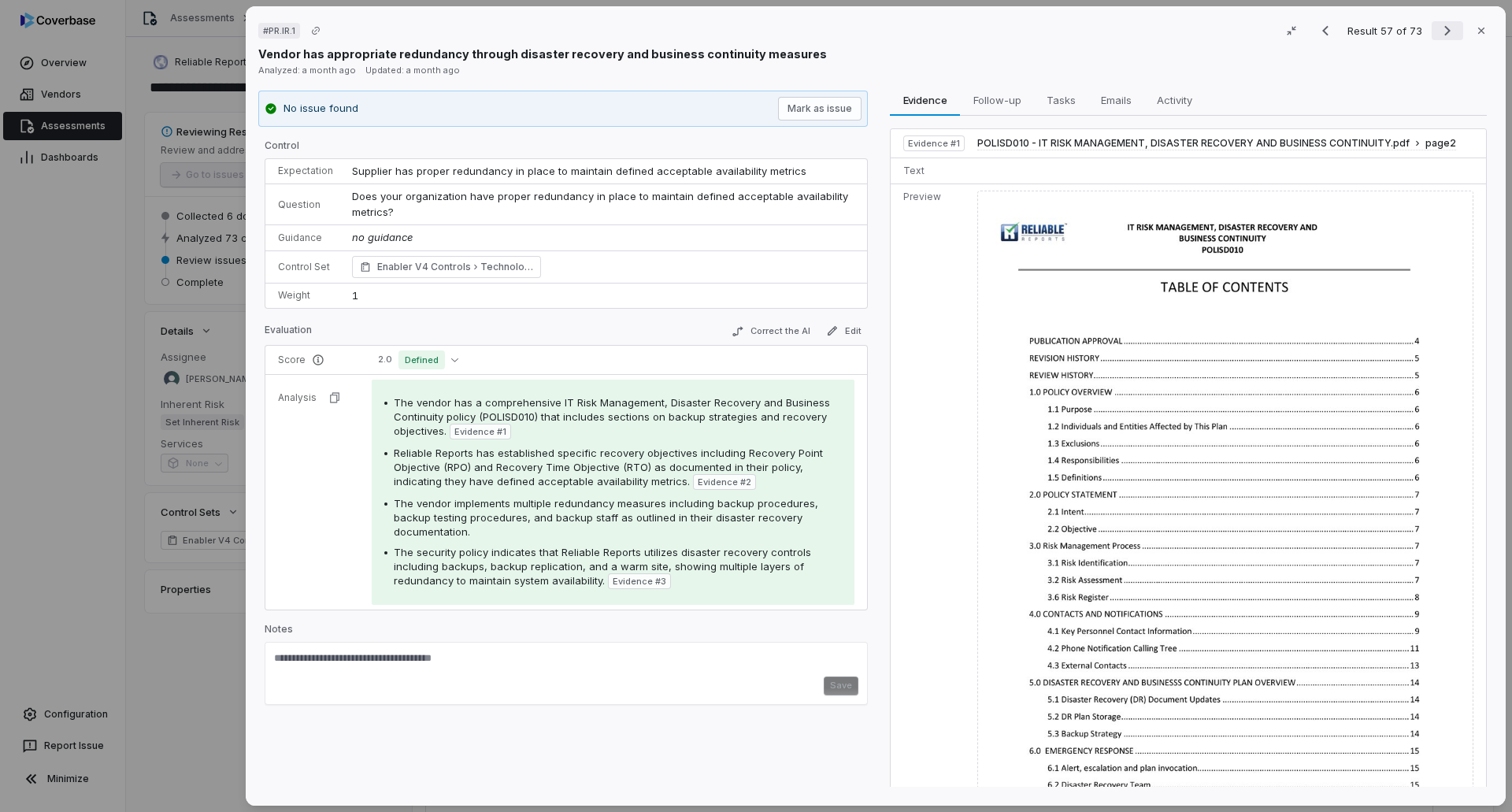
click at [1442, 27] on icon "Next result" at bounding box center [1447, 30] width 19 height 19
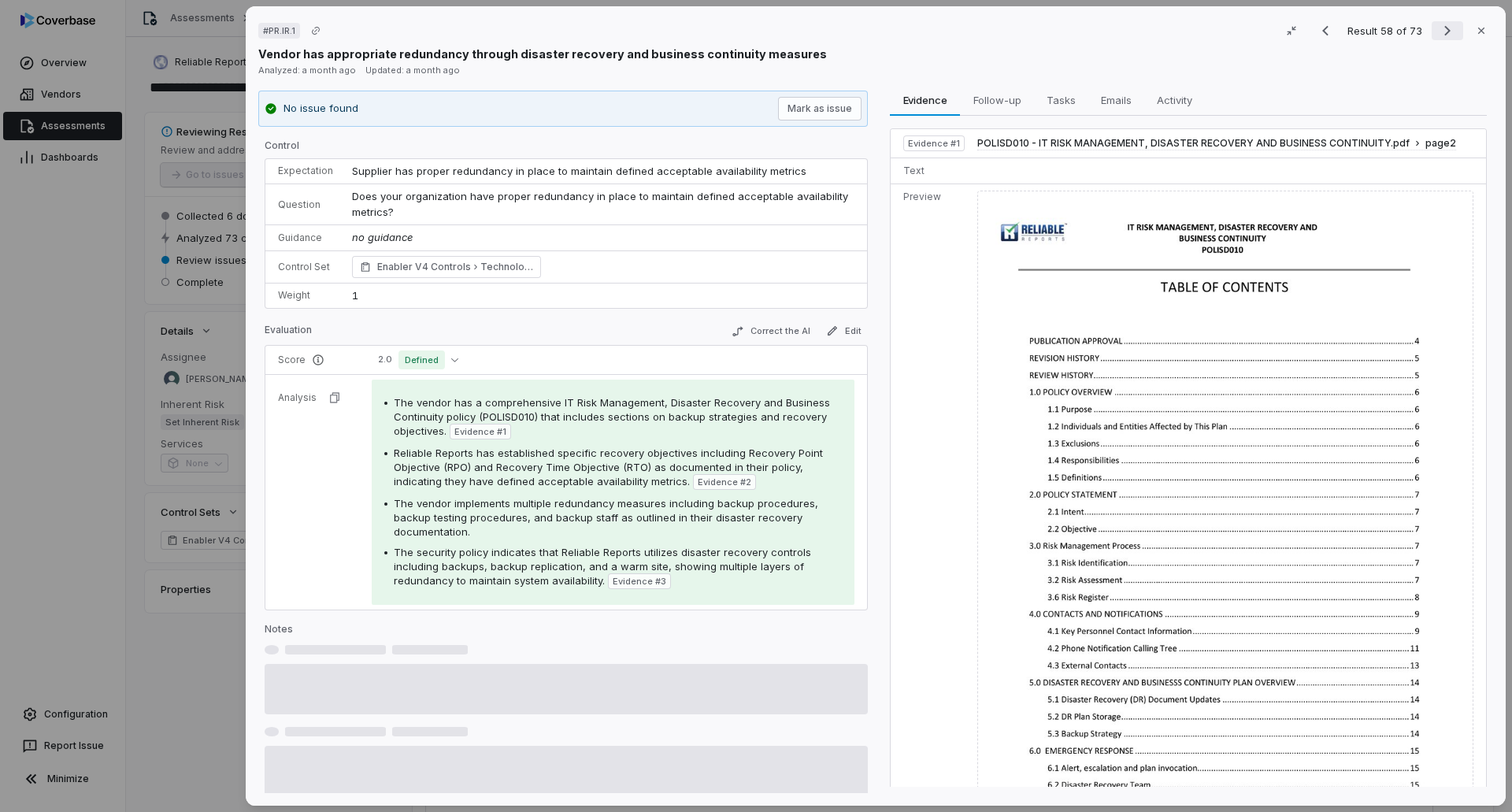
click at [1442, 27] on icon "Next result" at bounding box center [1447, 30] width 19 height 19
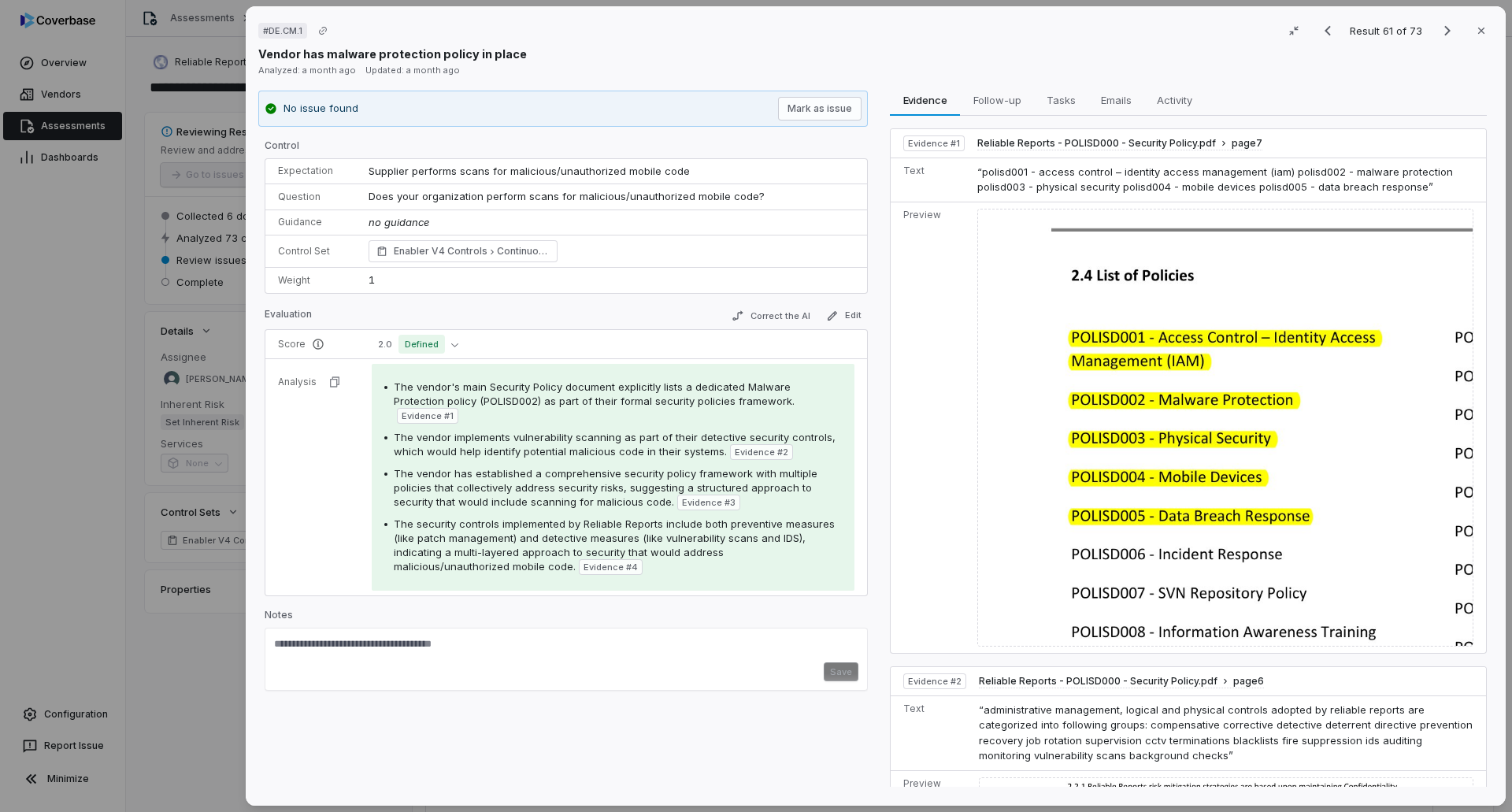
drag, startPoint x: 96, startPoint y: 372, endPoint x: 101, endPoint y: 362, distance: 11.2
click at [98, 372] on div "# DE.CM.1 Result 61 of 73 Close Vendor has malware protection policy in place A…" at bounding box center [756, 406] width 1512 height 812
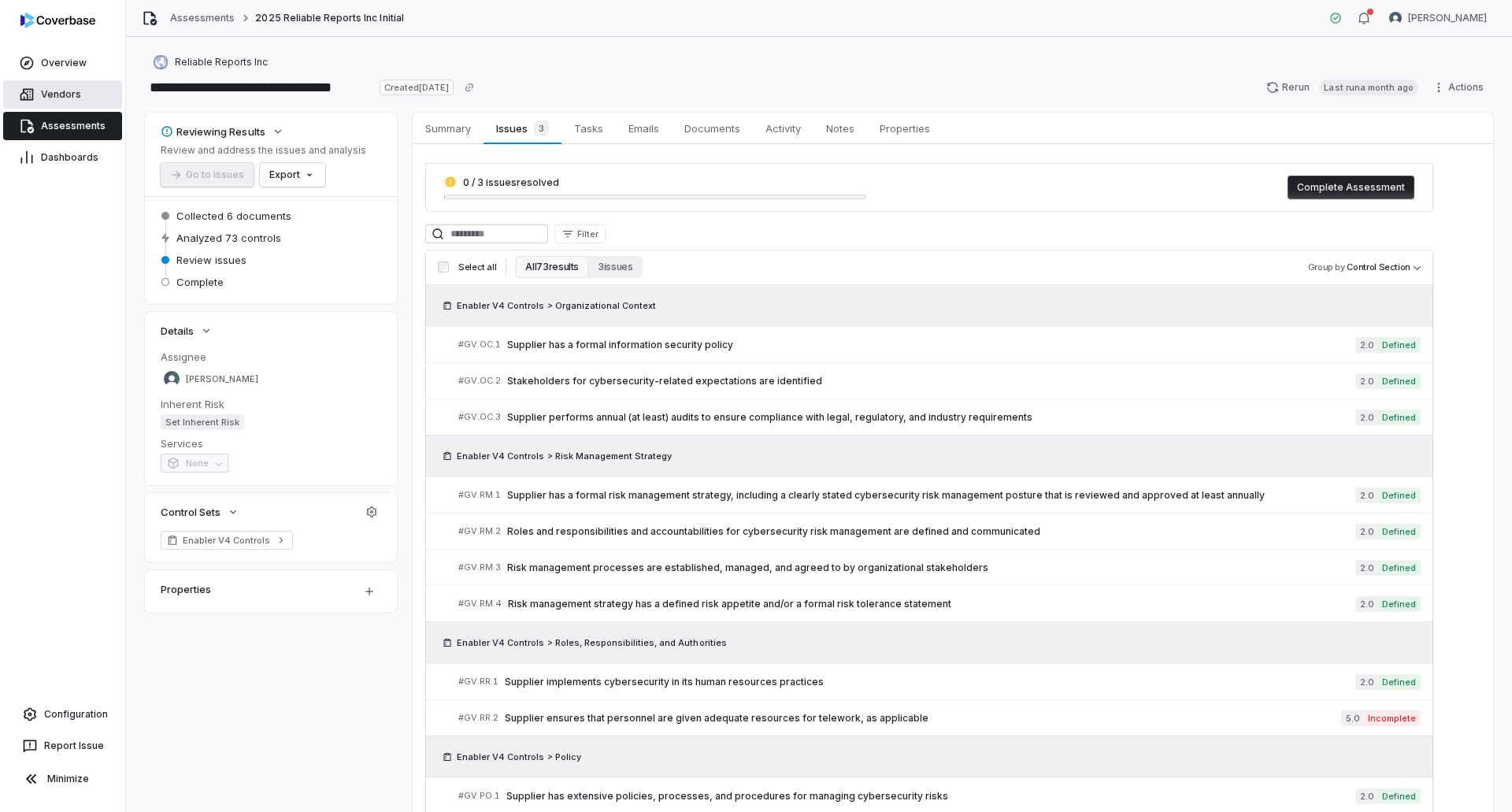
click at [88, 89] on link "Vendors" at bounding box center [62, 94] width 119 height 28
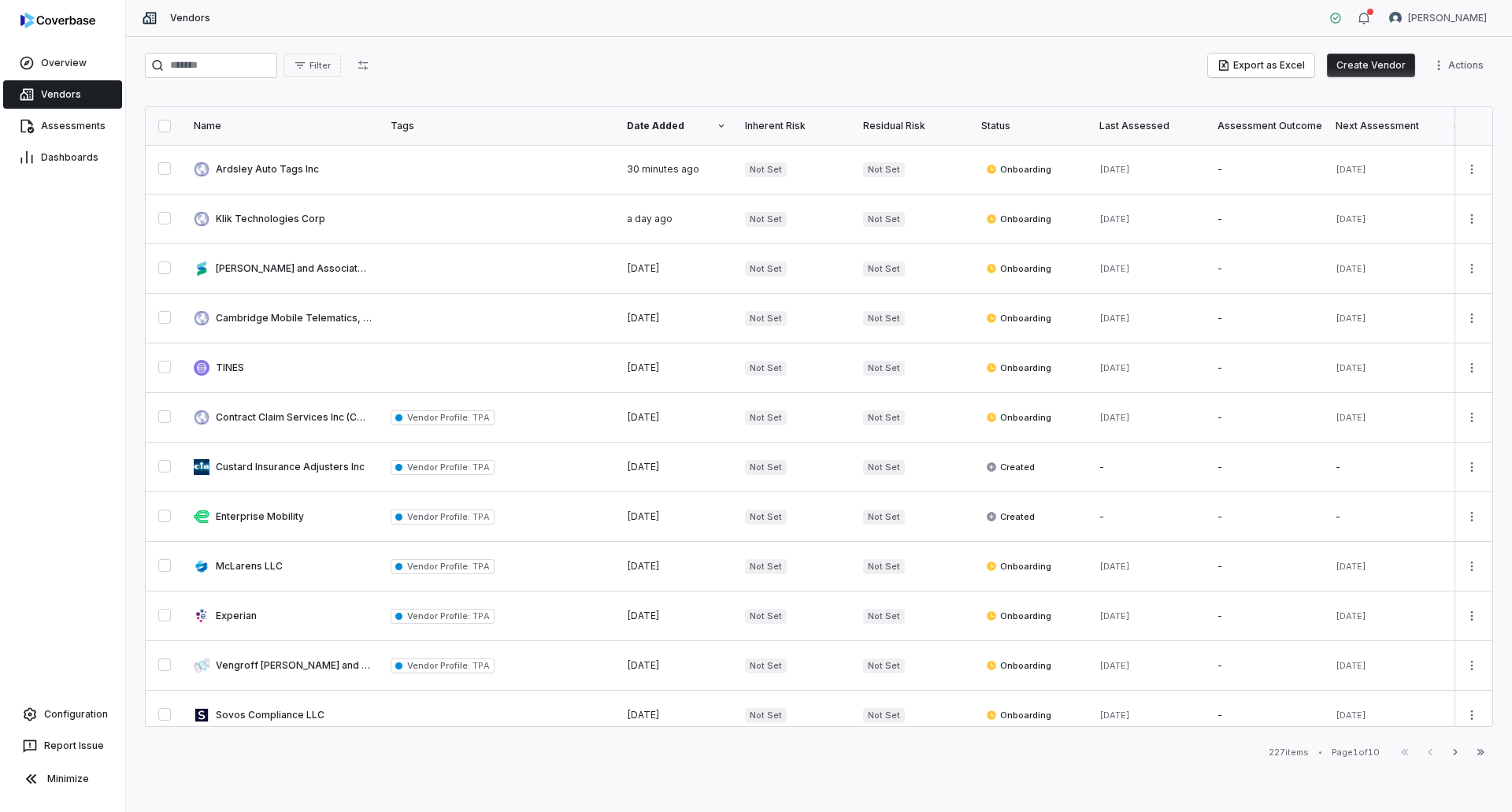
click at [1372, 57] on button "Create Vendor" at bounding box center [1371, 66] width 88 height 24
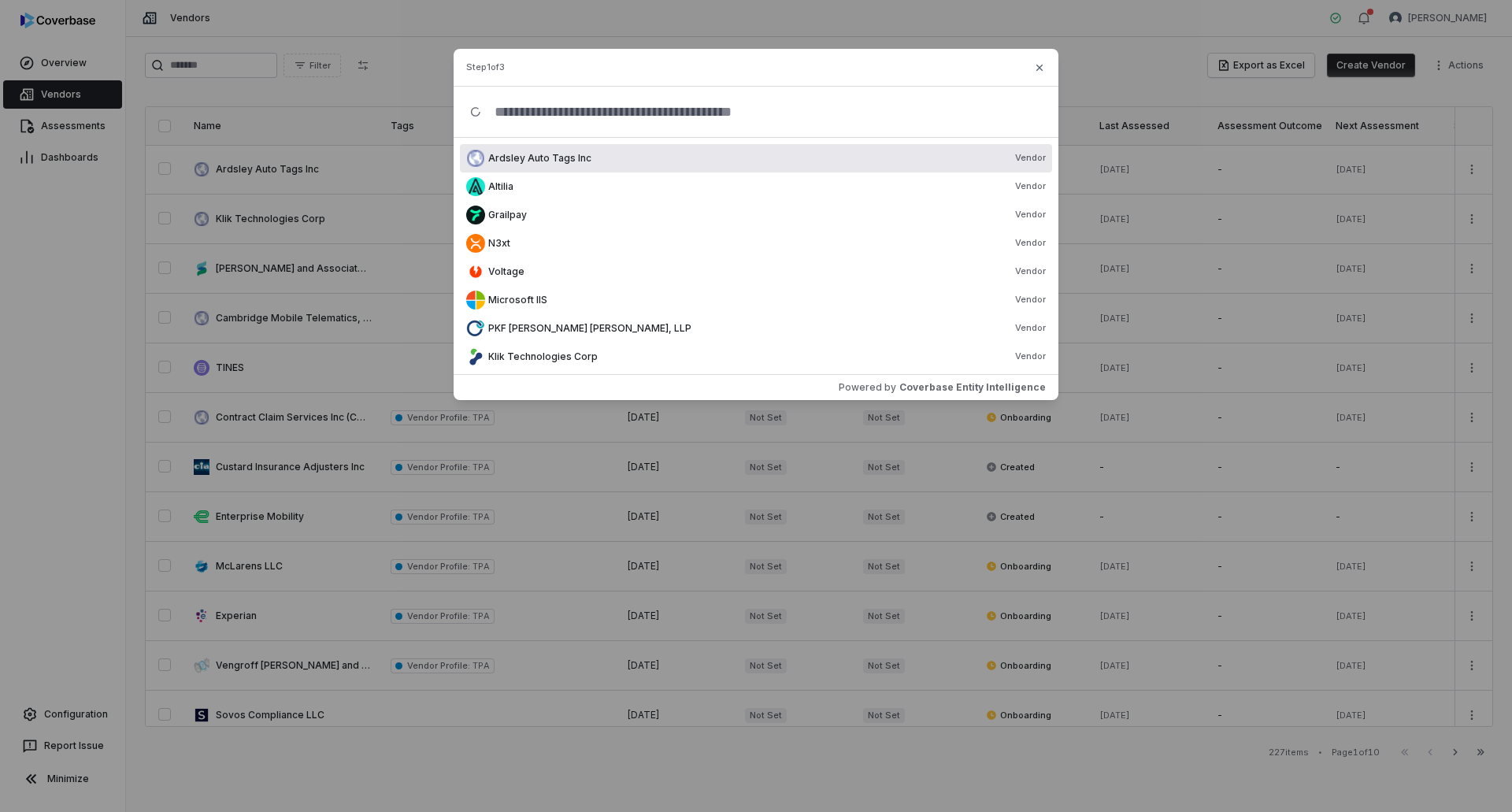
click at [753, 109] on input "text" at bounding box center [762, 111] width 561 height 50
click at [532, 111] on input "text" at bounding box center [762, 111] width 561 height 50
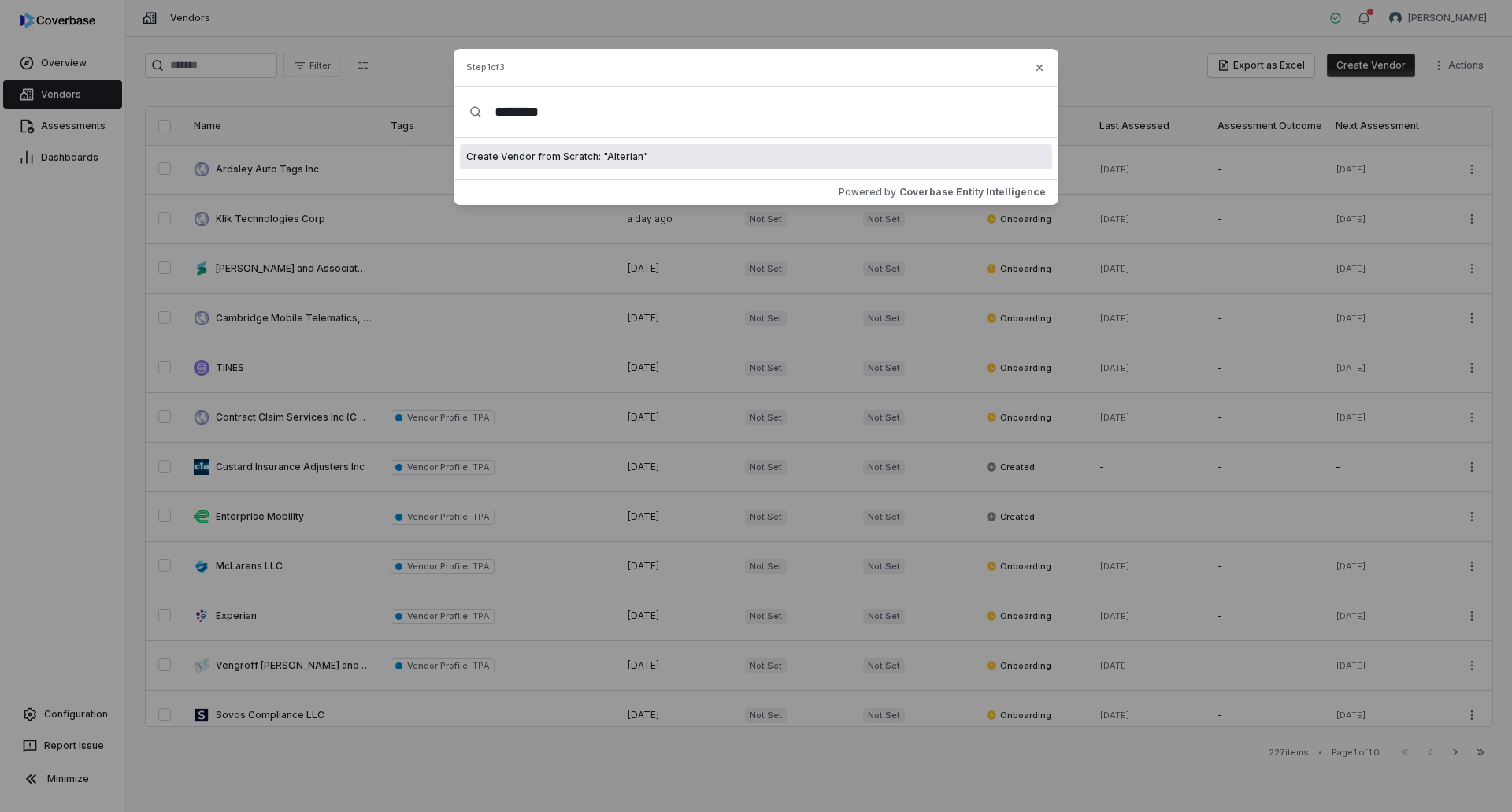
type input "********"
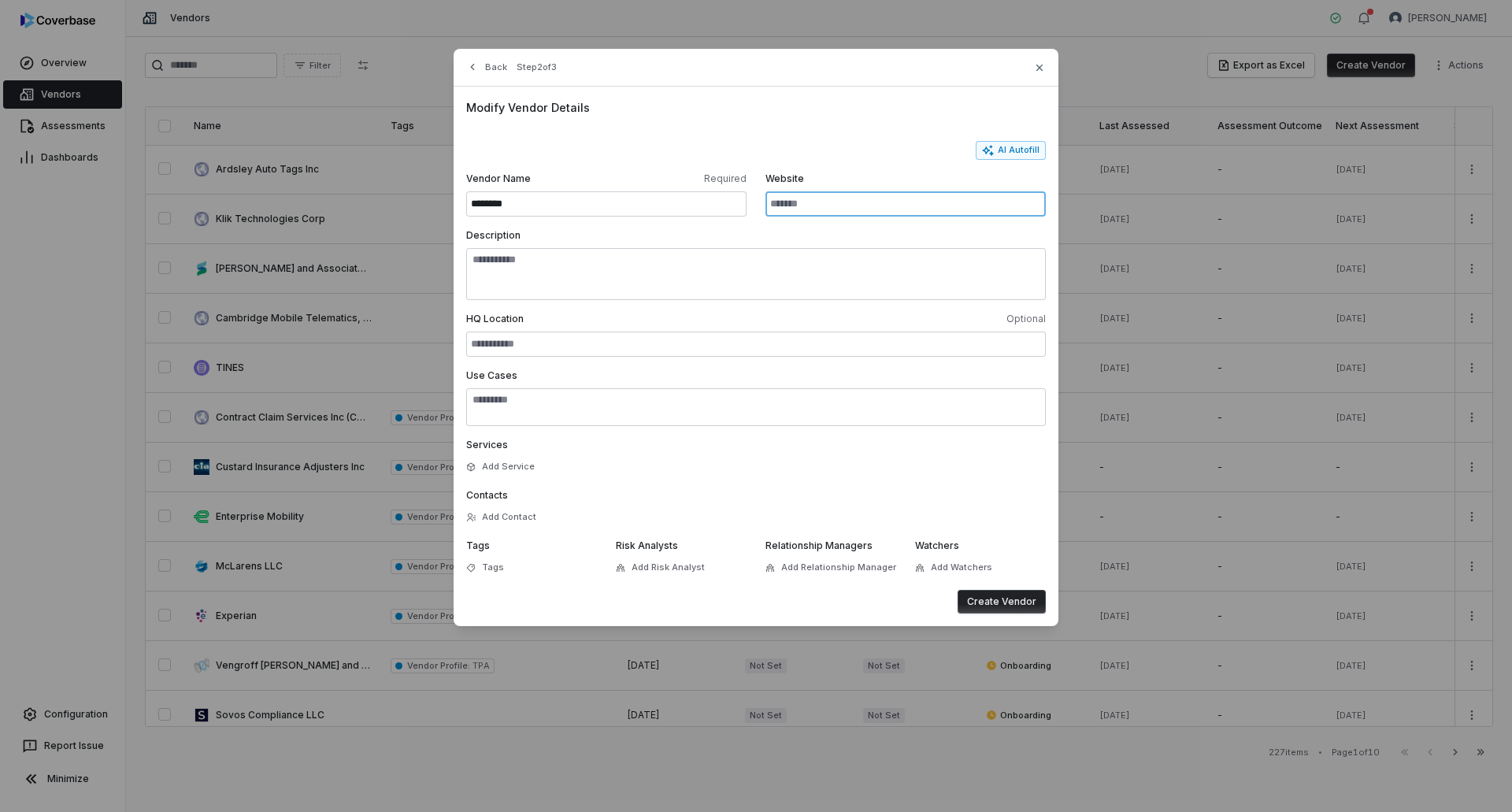
click at [889, 199] on input "Website" at bounding box center [905, 204] width 280 height 26
paste input "**********"
click at [1000, 149] on button "AI Autofill" at bounding box center [1010, 151] width 70 height 19
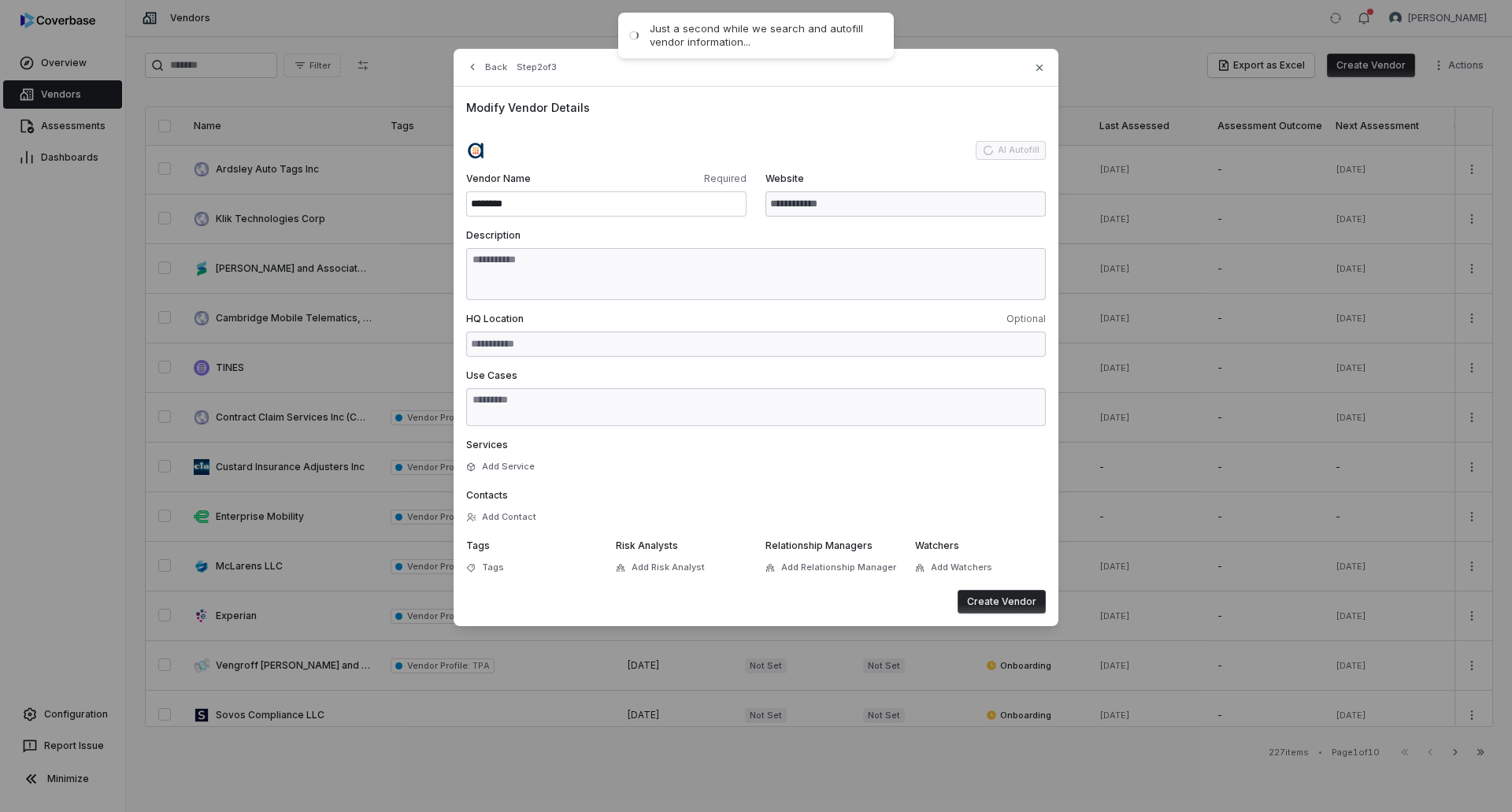
type input "**********"
type textarea "**********"
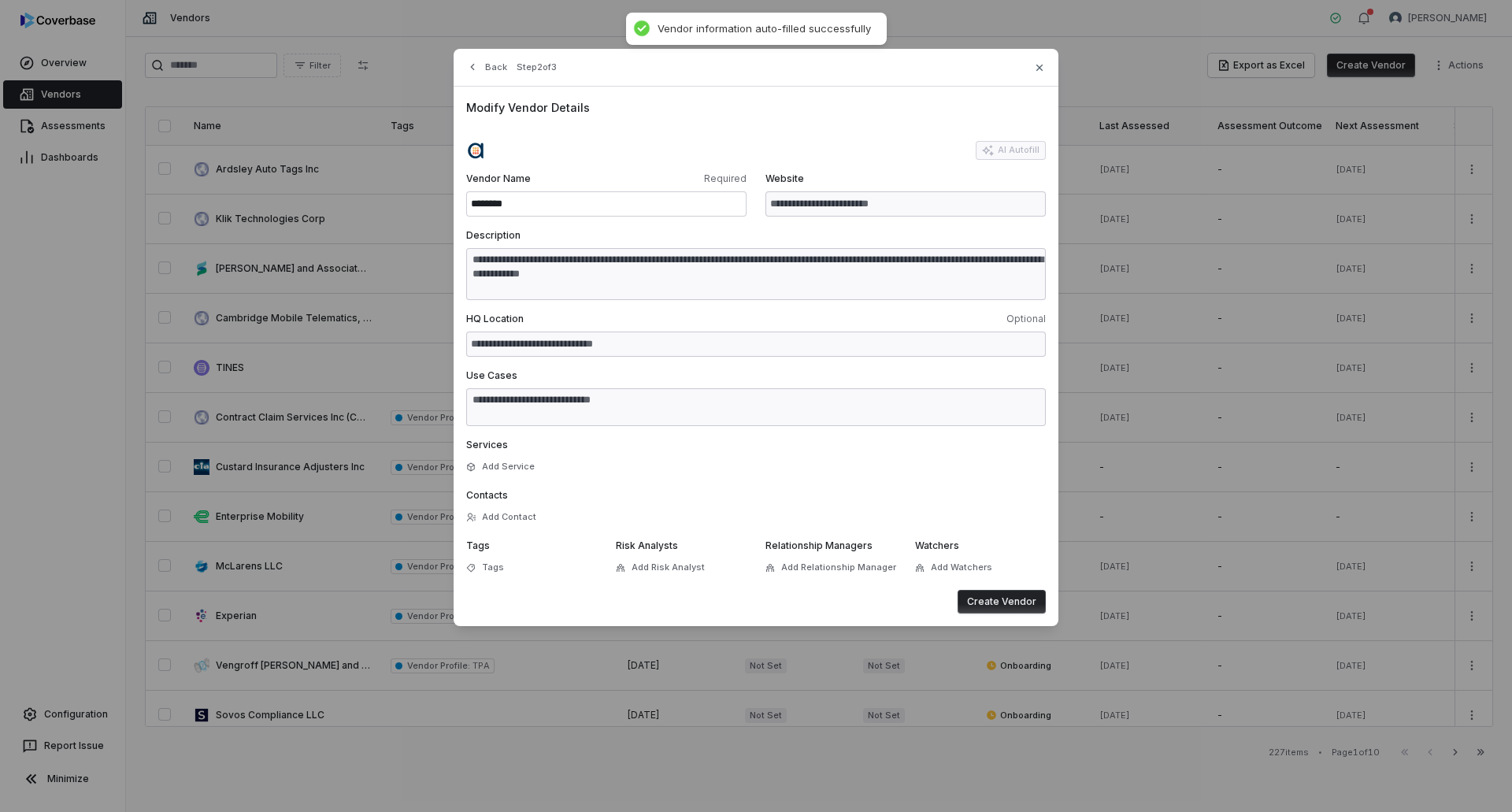
type textarea "**********"
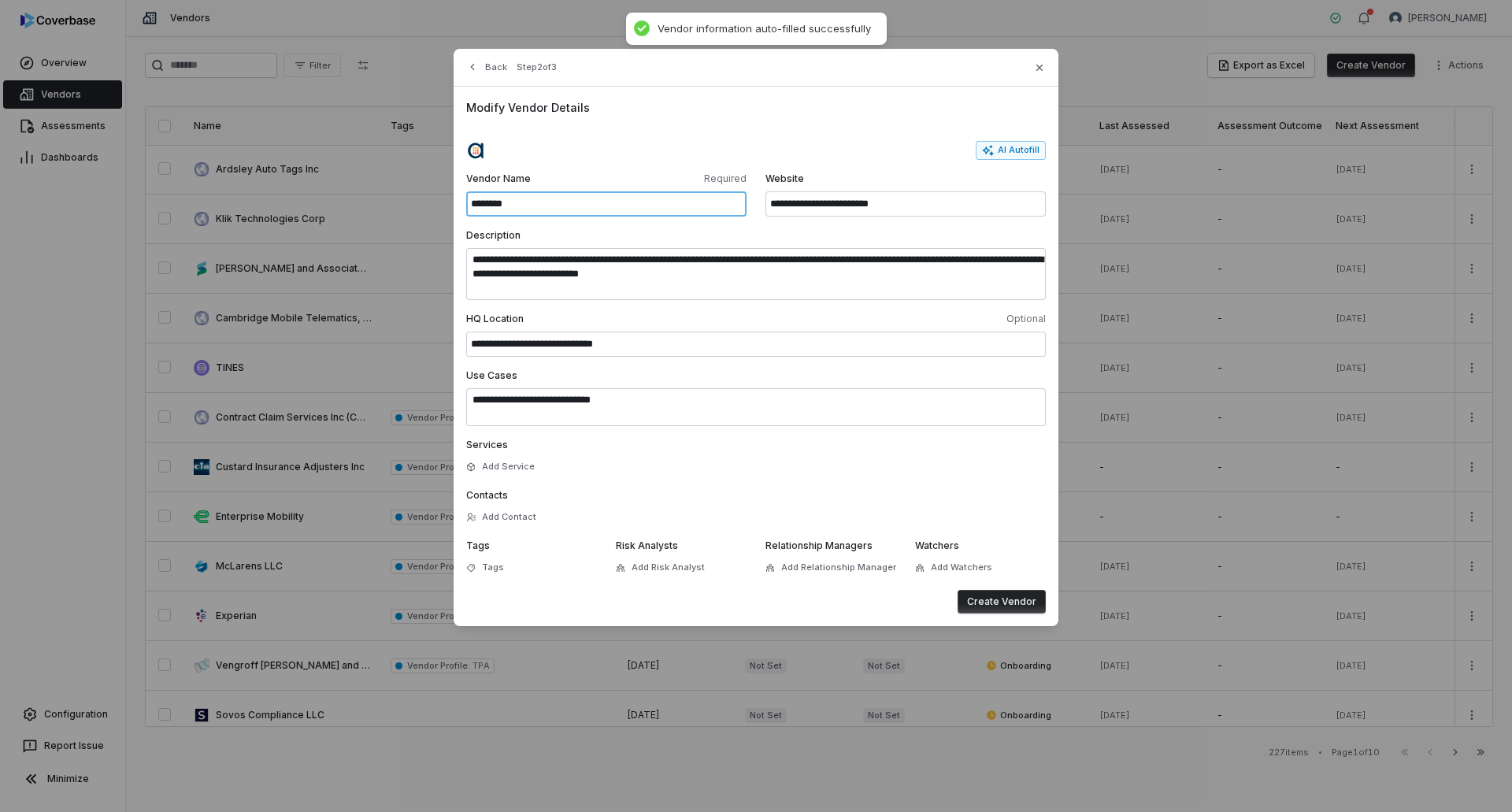
click at [597, 193] on input "********" at bounding box center [606, 204] width 280 height 26
type input "**********"
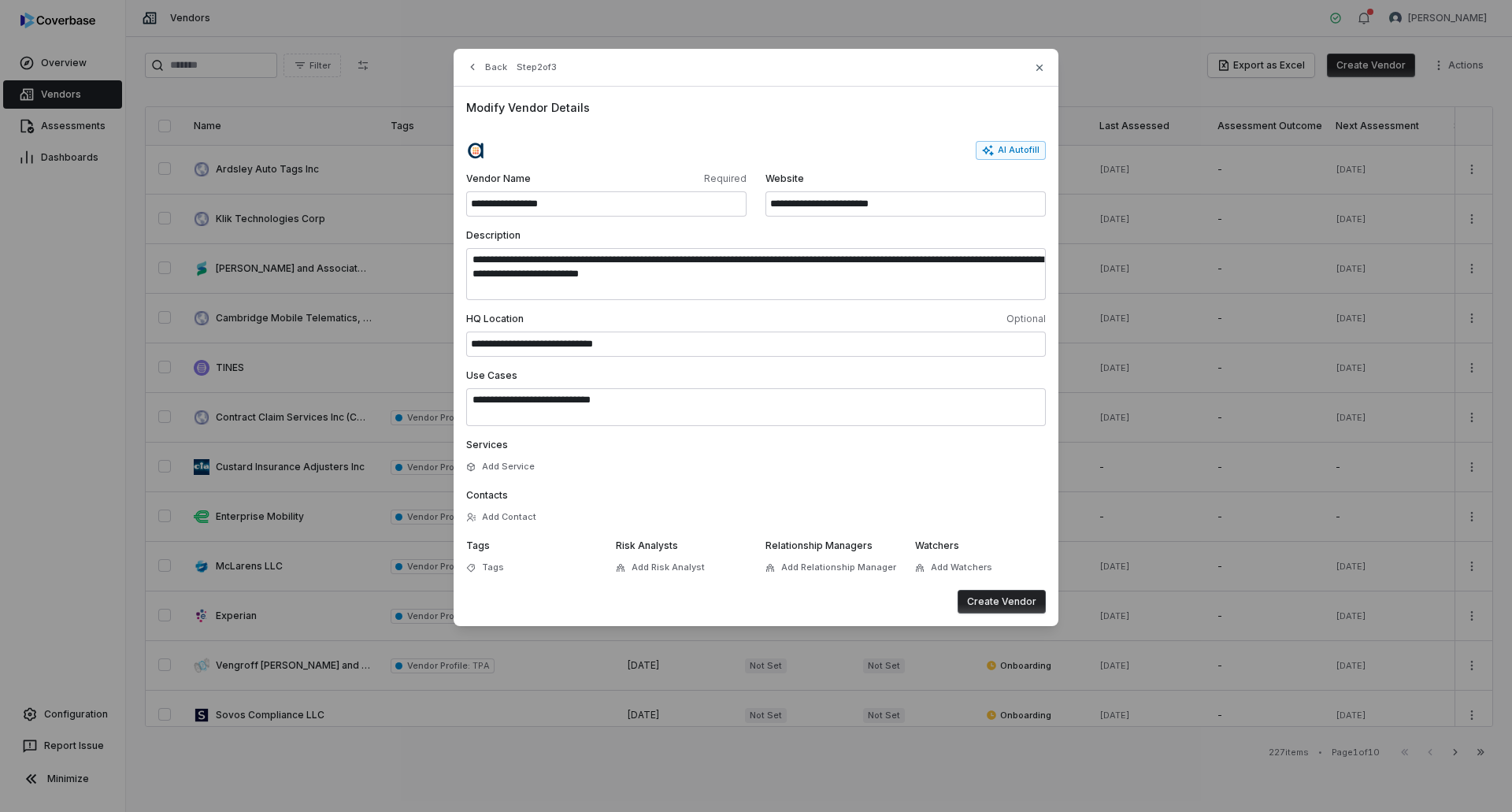
click at [996, 597] on button "Create Vendor" at bounding box center [1001, 602] width 88 height 24
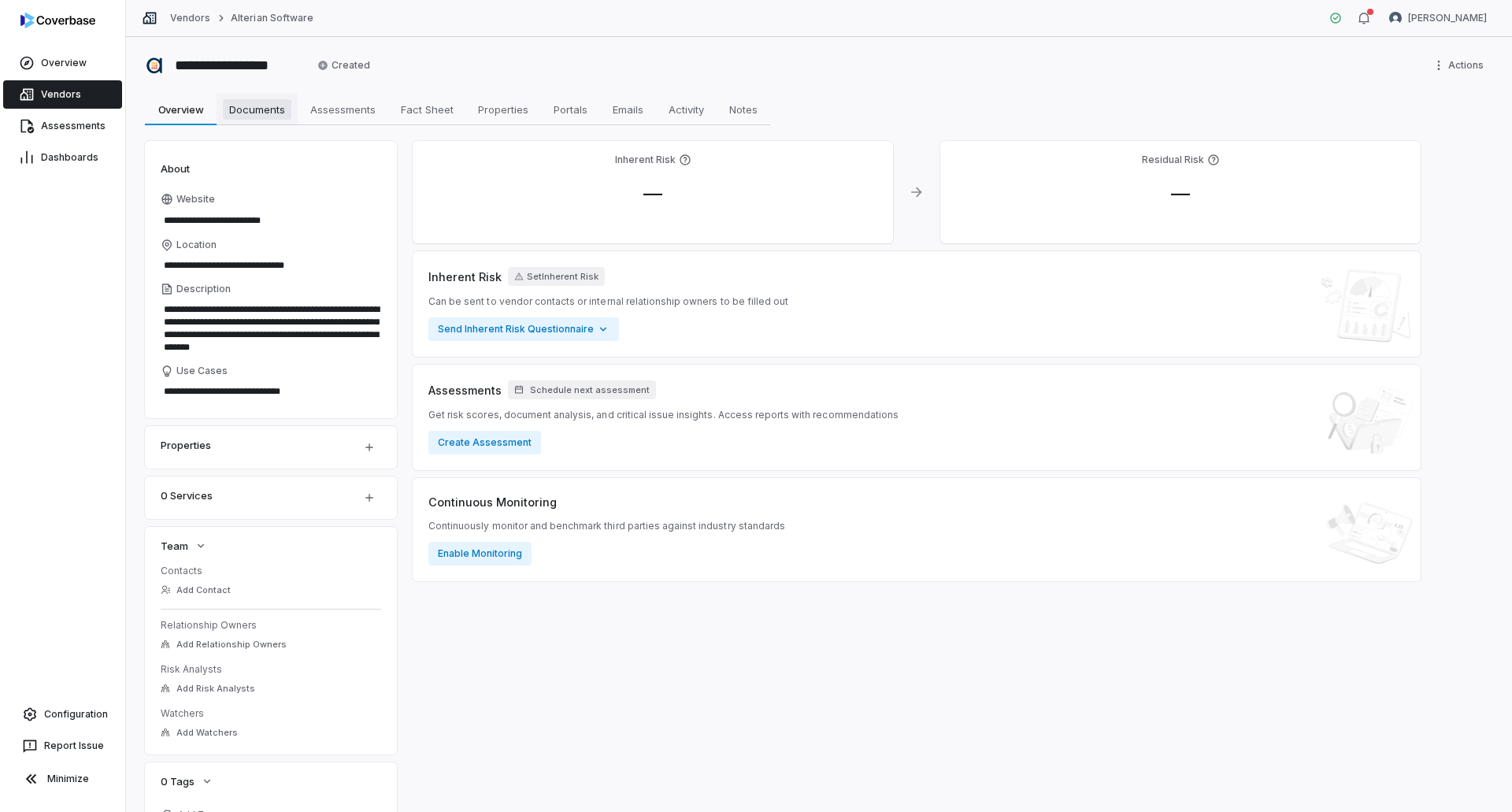
click at [249, 108] on span "Documents" at bounding box center [256, 109] width 68 height 20
type textarea "*"
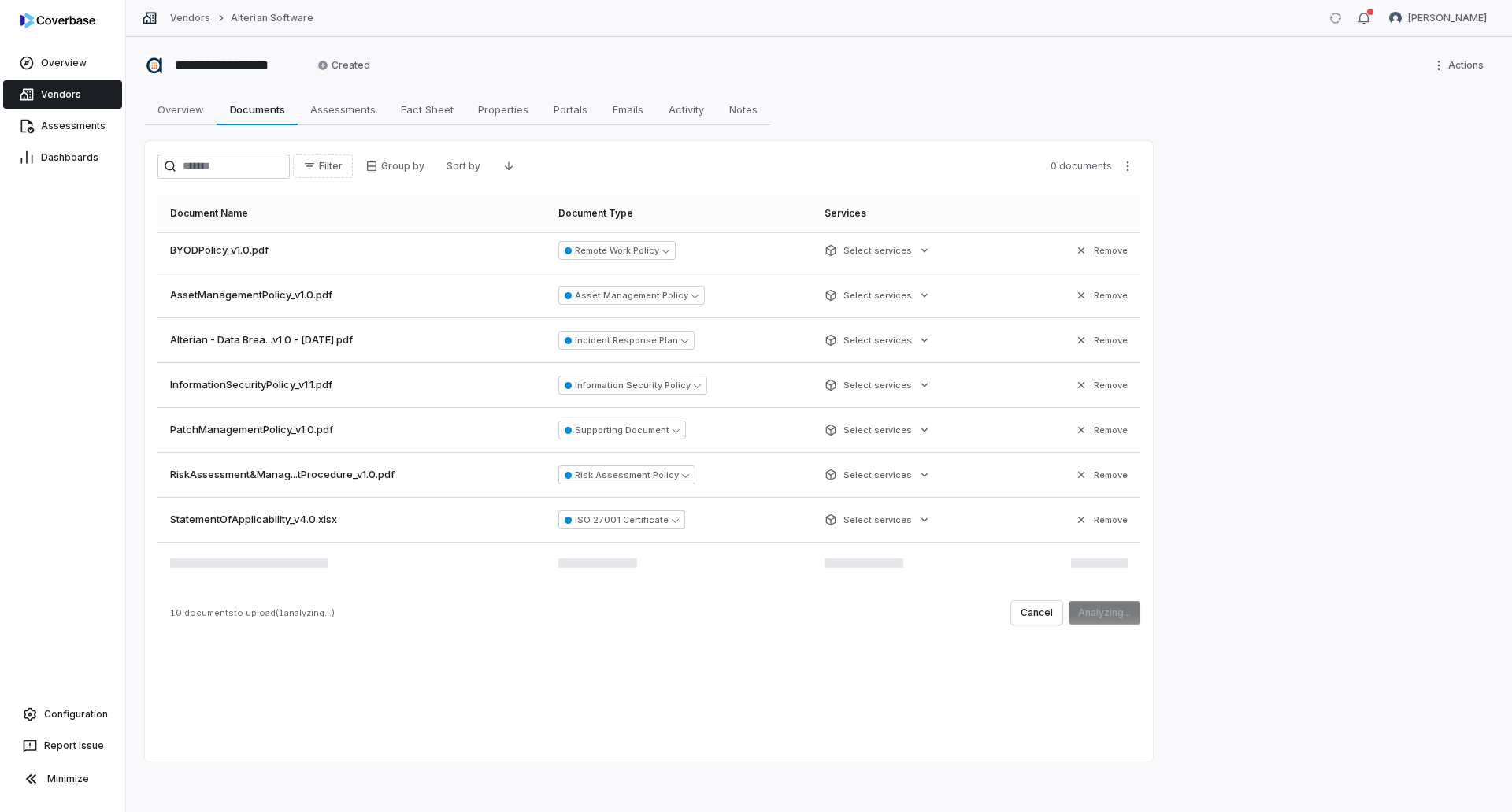
scroll to position [137, 0]
click at [668, 525] on button "ISO 27001 Certificate" at bounding box center [621, 521] width 127 height 19
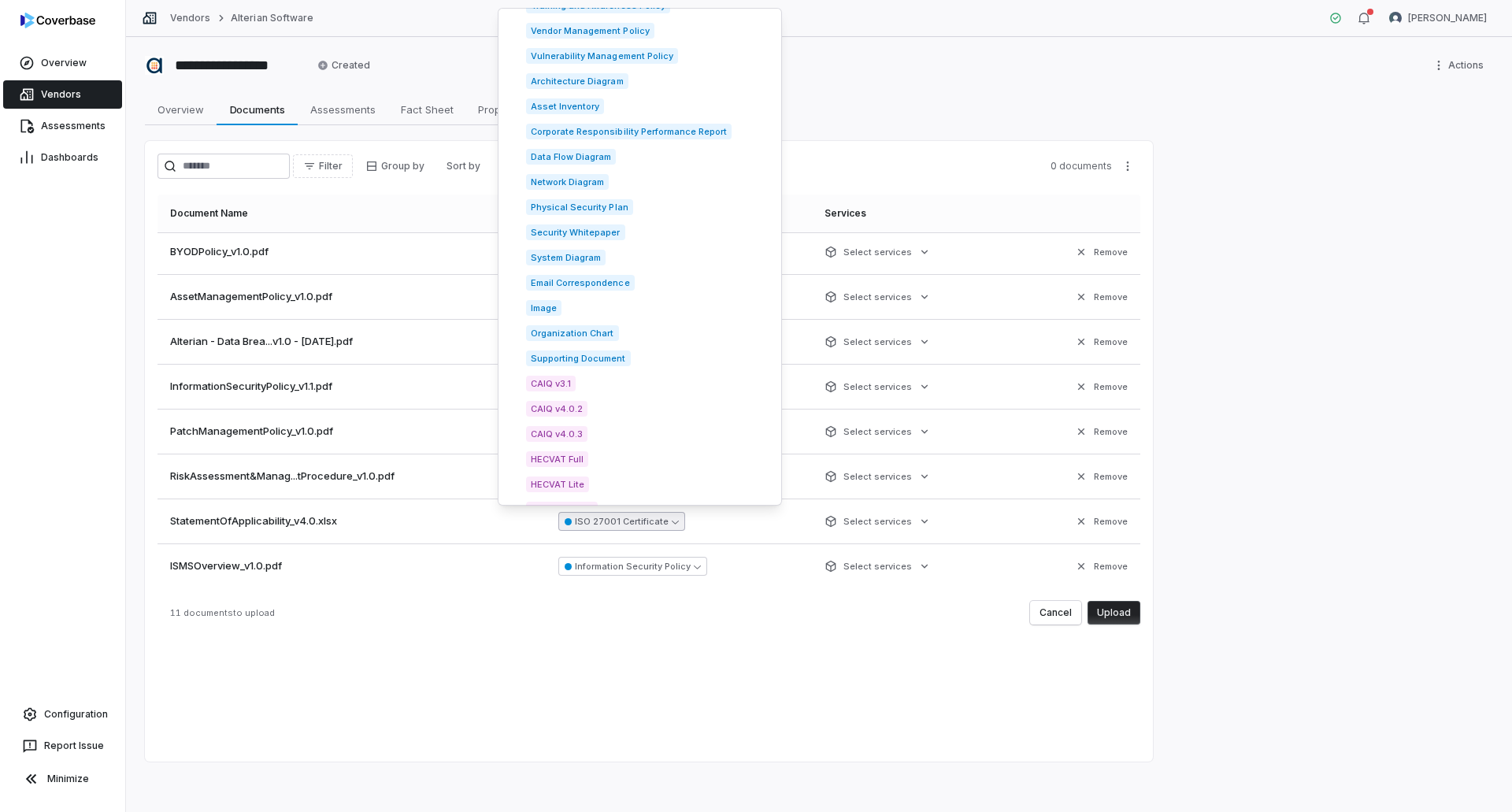
scroll to position [1912, 0]
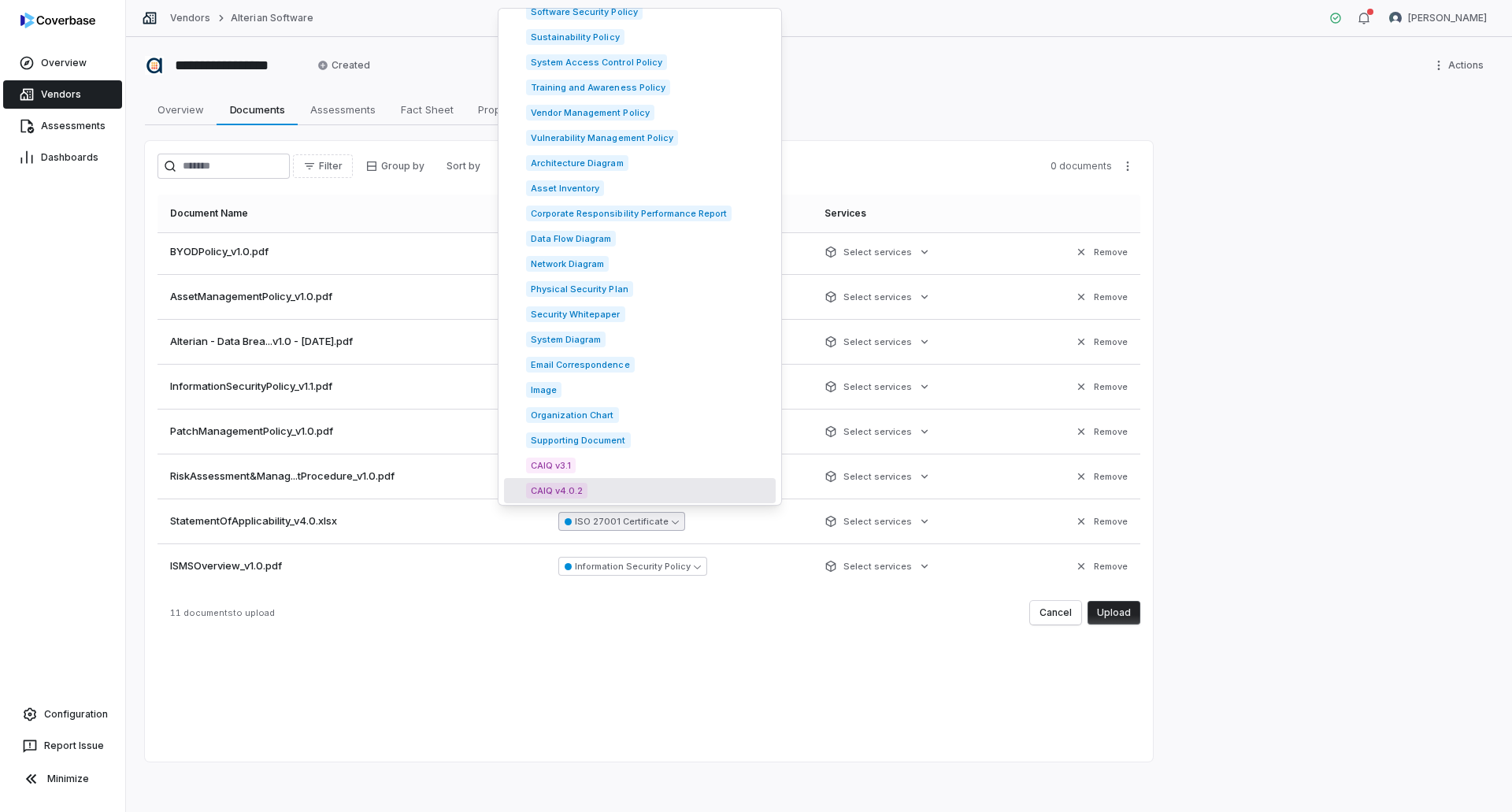
click at [668, 691] on div "Filter Group by Sort by 0 documents Document Name Document Type Services Alteri…" at bounding box center [648, 452] width 1008 height 621
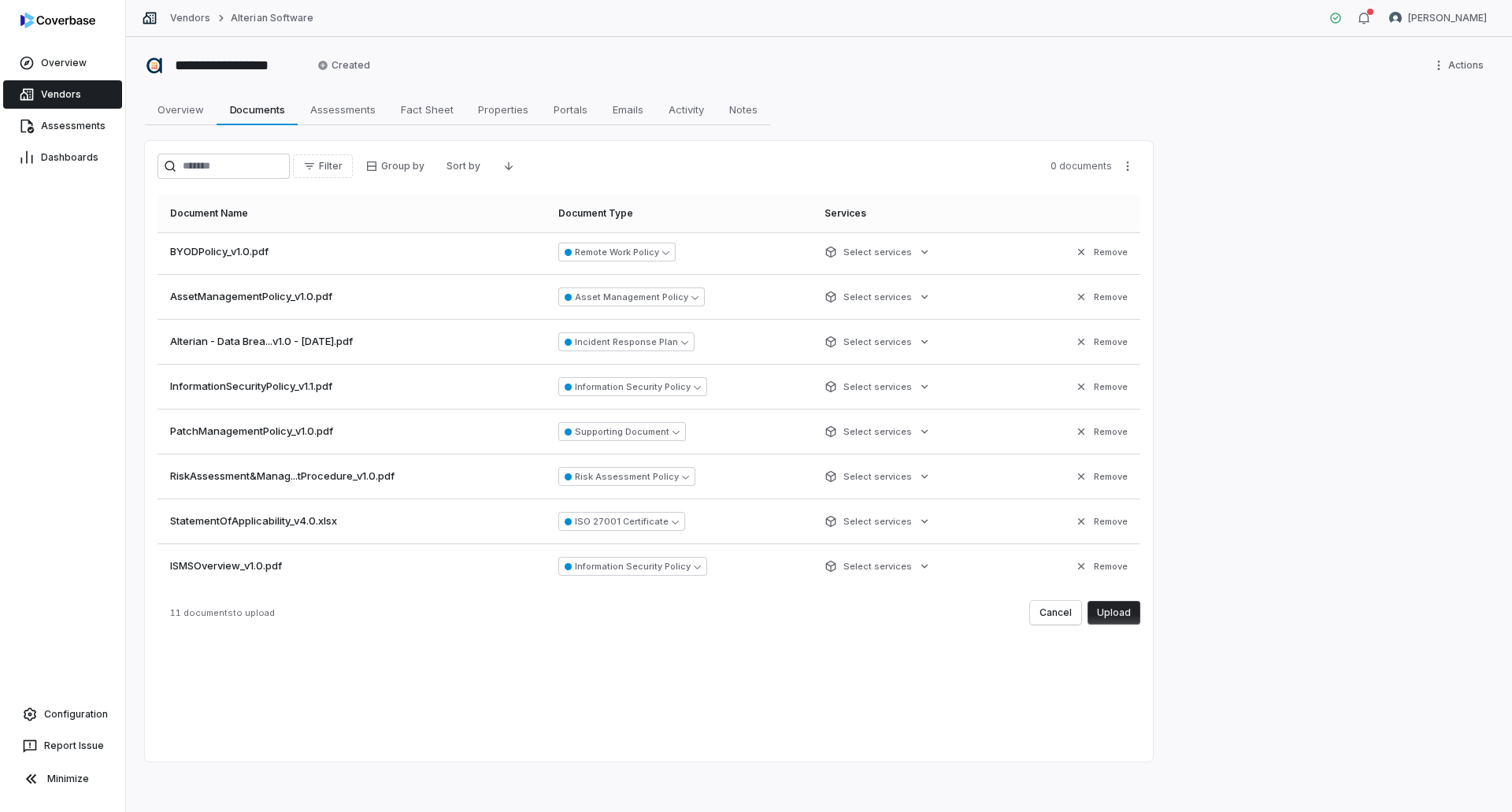
click at [1130, 610] on button "Upload" at bounding box center [1114, 613] width 53 height 24
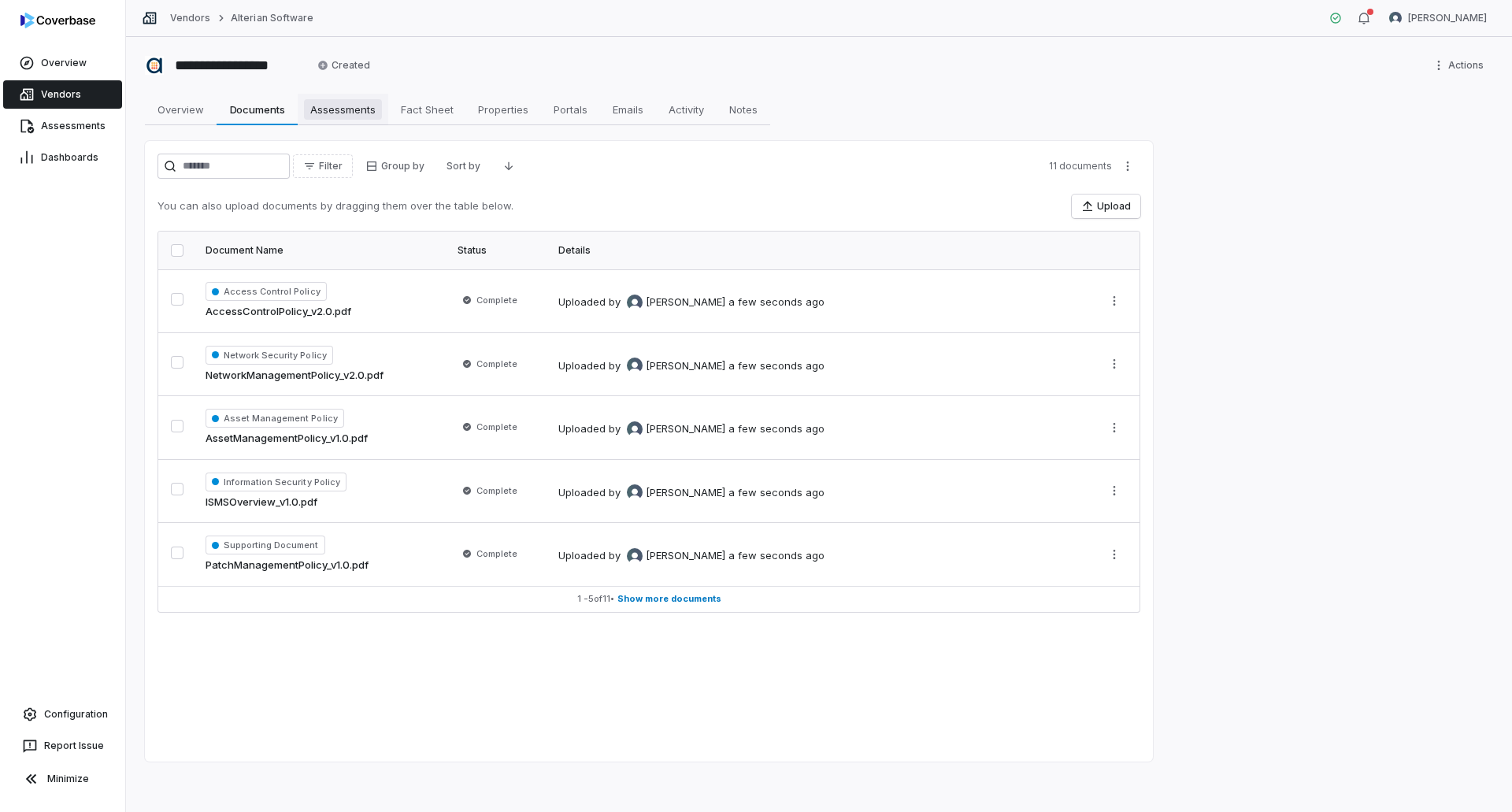
click at [334, 104] on span "Assessments" at bounding box center [342, 109] width 78 height 20
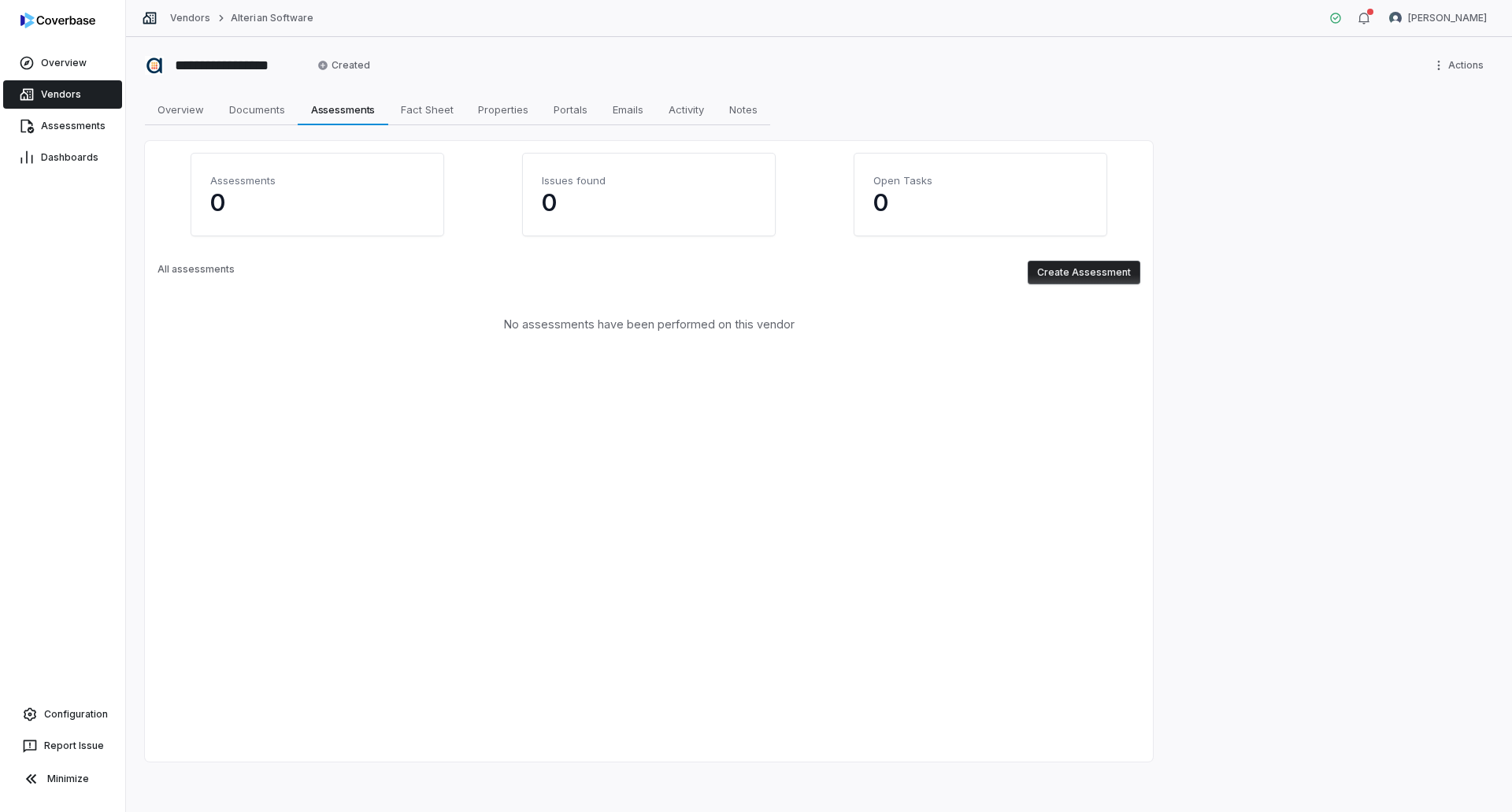
click at [1078, 276] on button "Create Assessment" at bounding box center [1083, 273] width 112 height 24
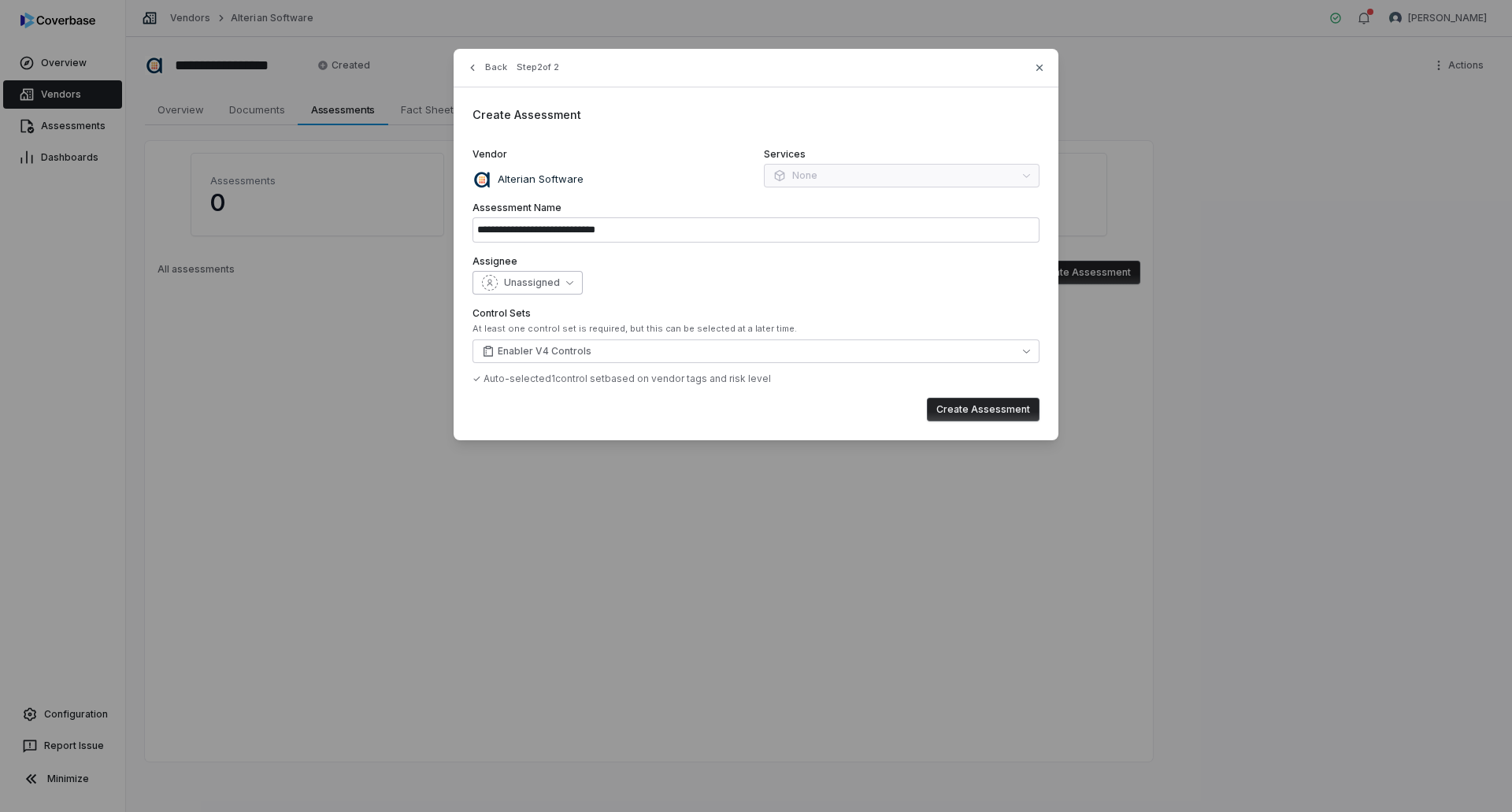
click at [530, 279] on span "Unassigned" at bounding box center [532, 283] width 56 height 13
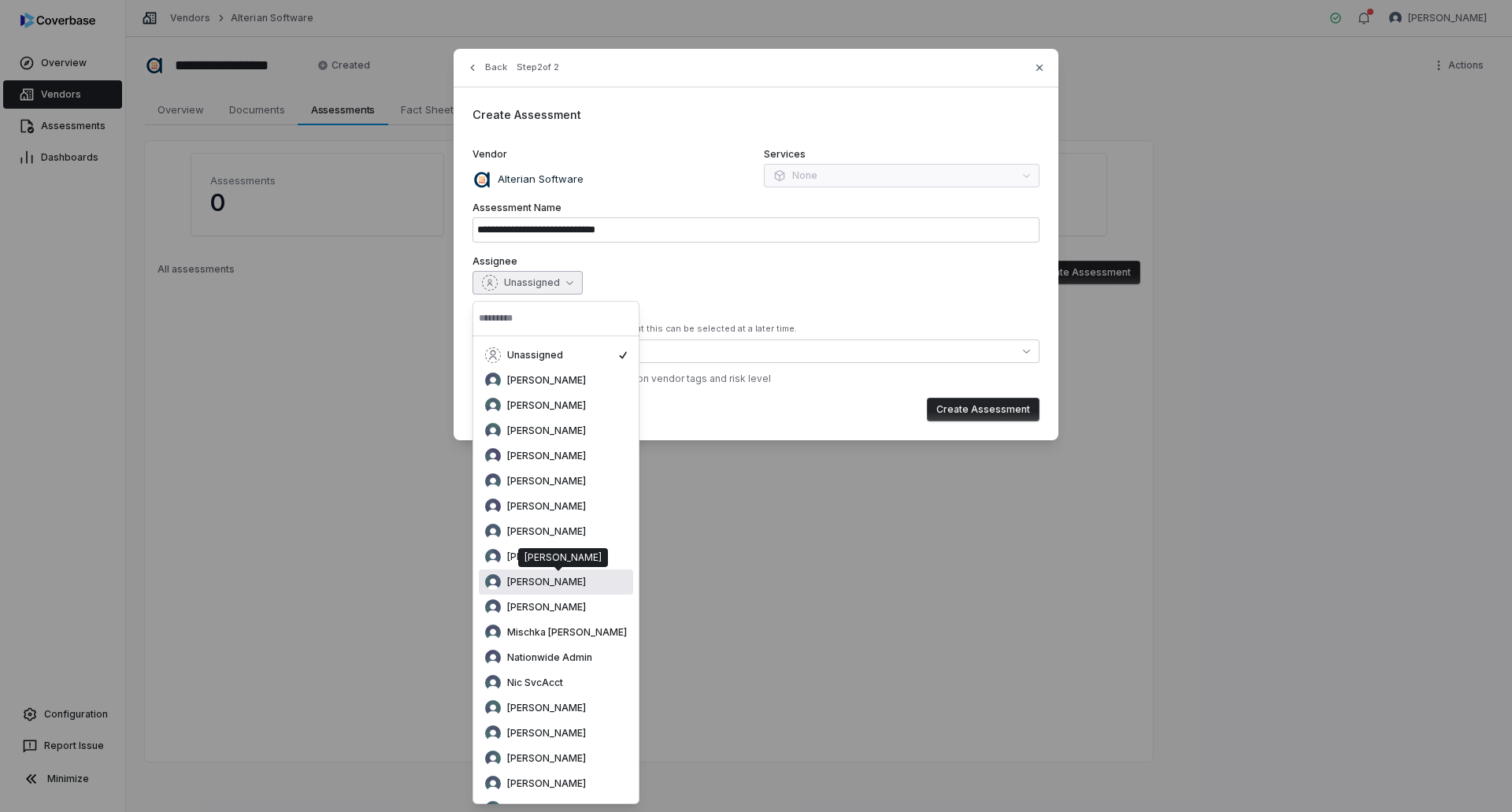
click at [584, 587] on div "[PERSON_NAME]" at bounding box center [555, 582] width 141 height 16
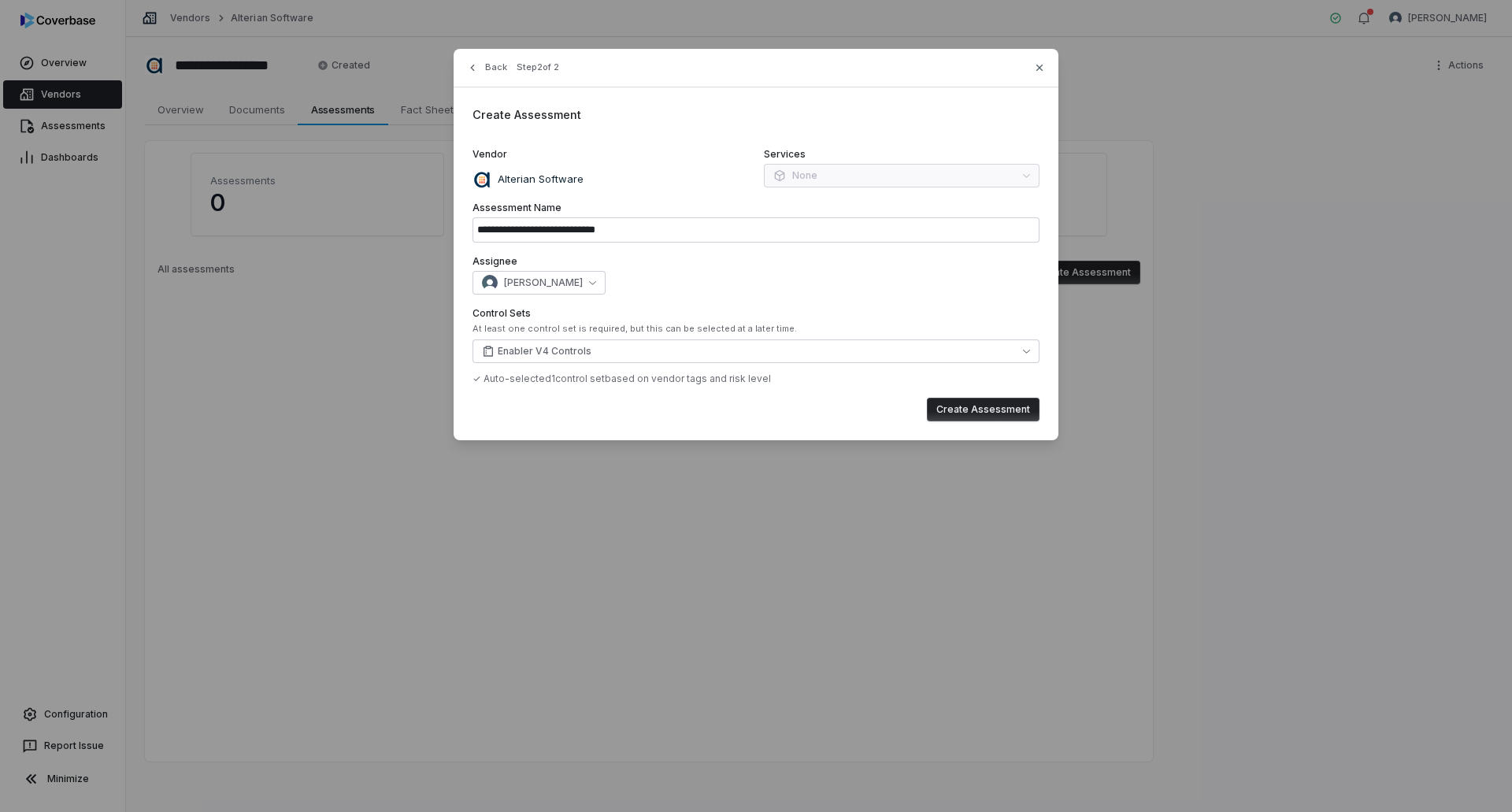
click at [973, 409] on button "Create Assessment" at bounding box center [982, 410] width 112 height 24
type input "**********"
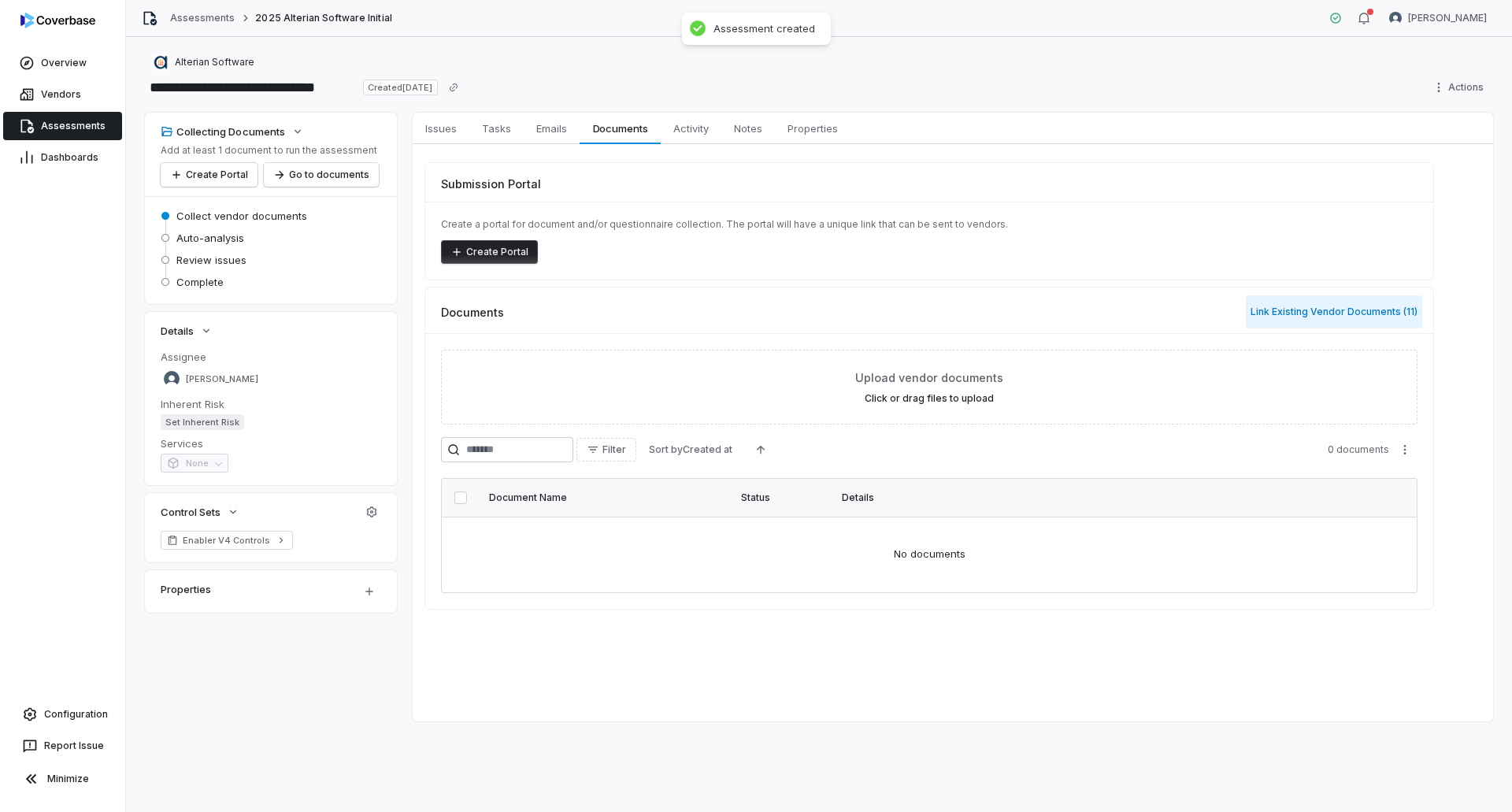
click at [1386, 307] on button "Link Existing Vendor Documents ( 11 )" at bounding box center [1333, 312] width 176 height 33
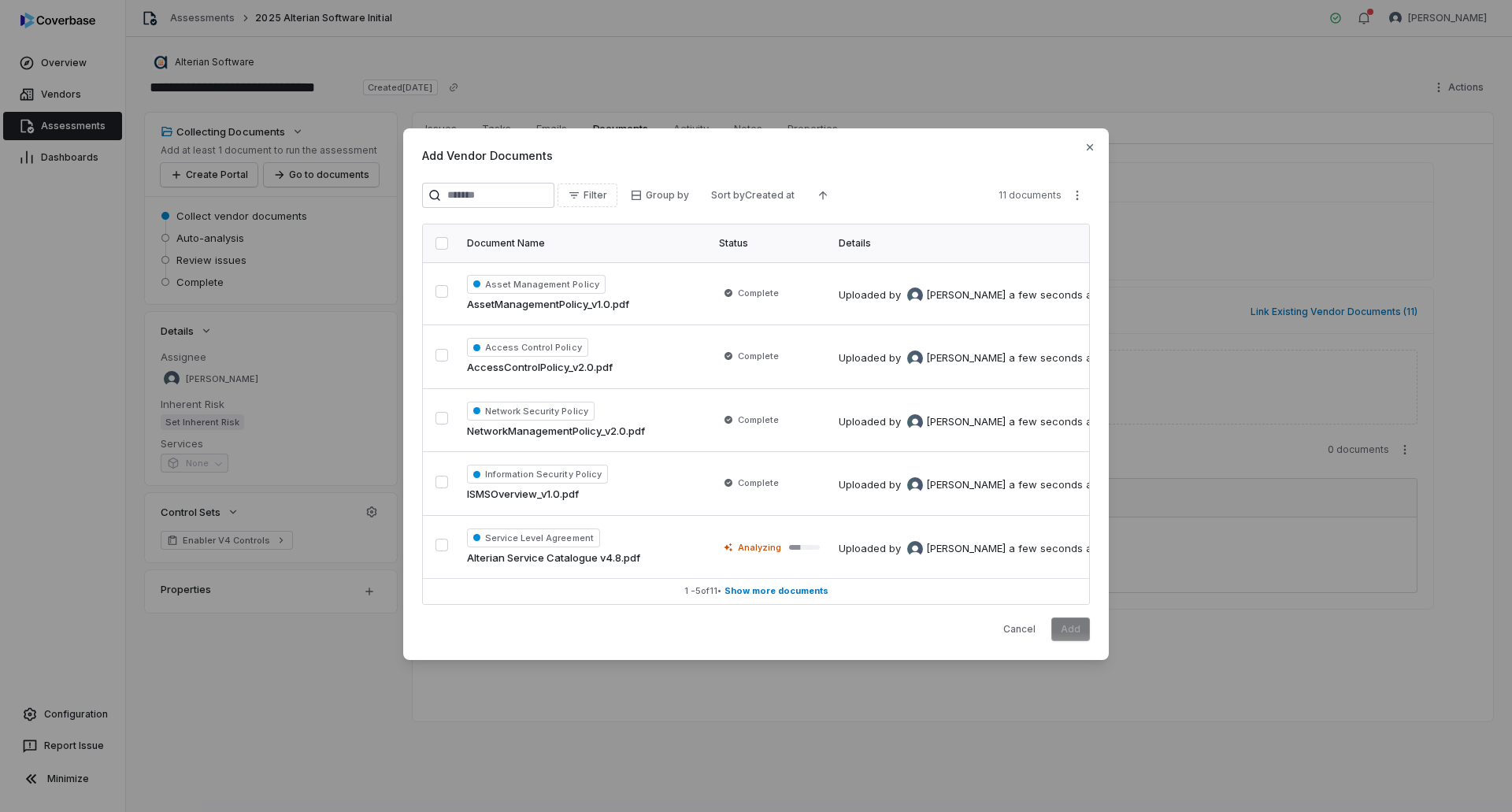
click at [442, 245] on button "button" at bounding box center [442, 244] width 13 height 13
click at [1072, 630] on button "Add" at bounding box center [1071, 630] width 38 height 24
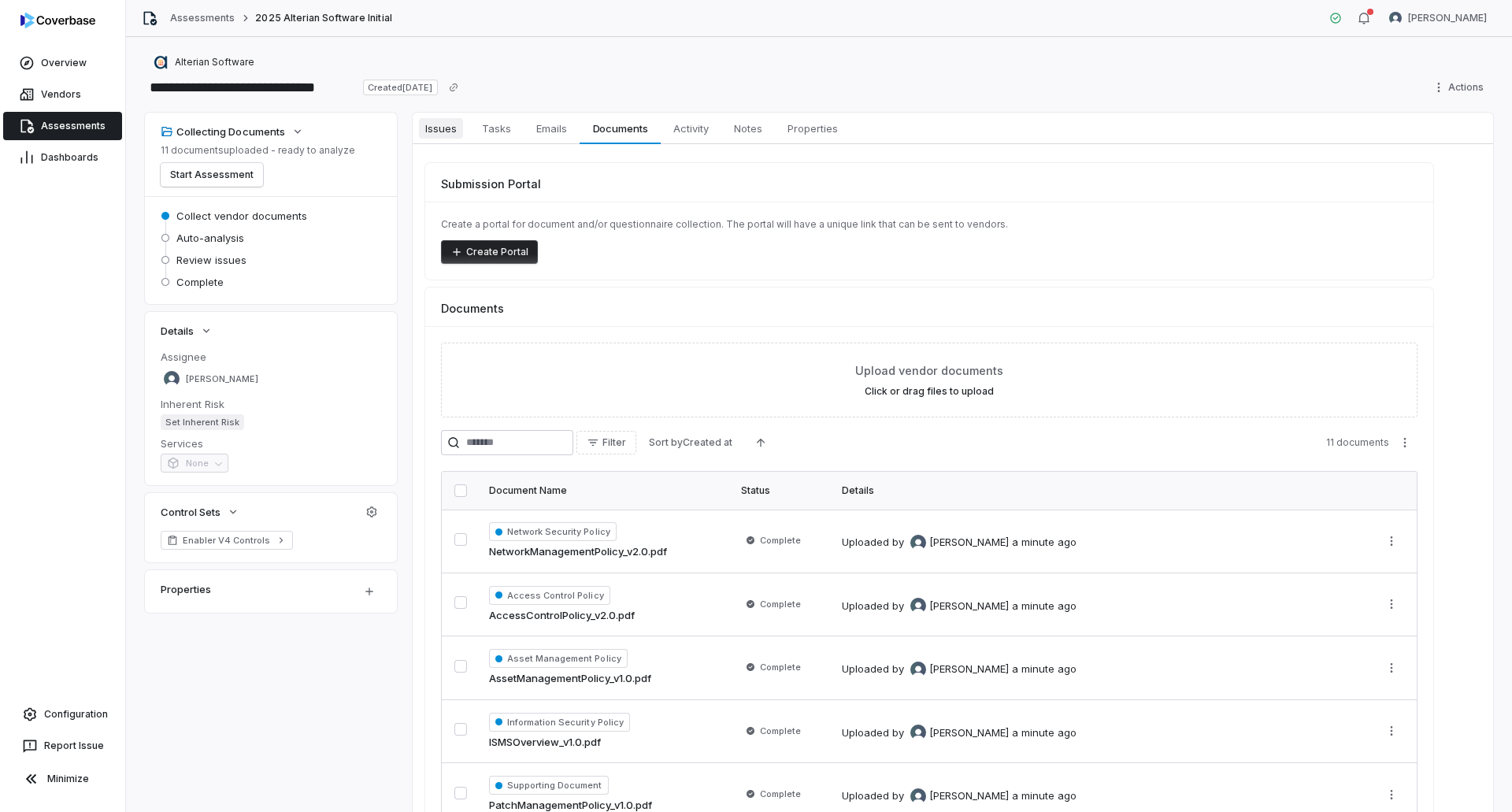
click at [440, 130] on span "Issues" at bounding box center [440, 129] width 44 height 20
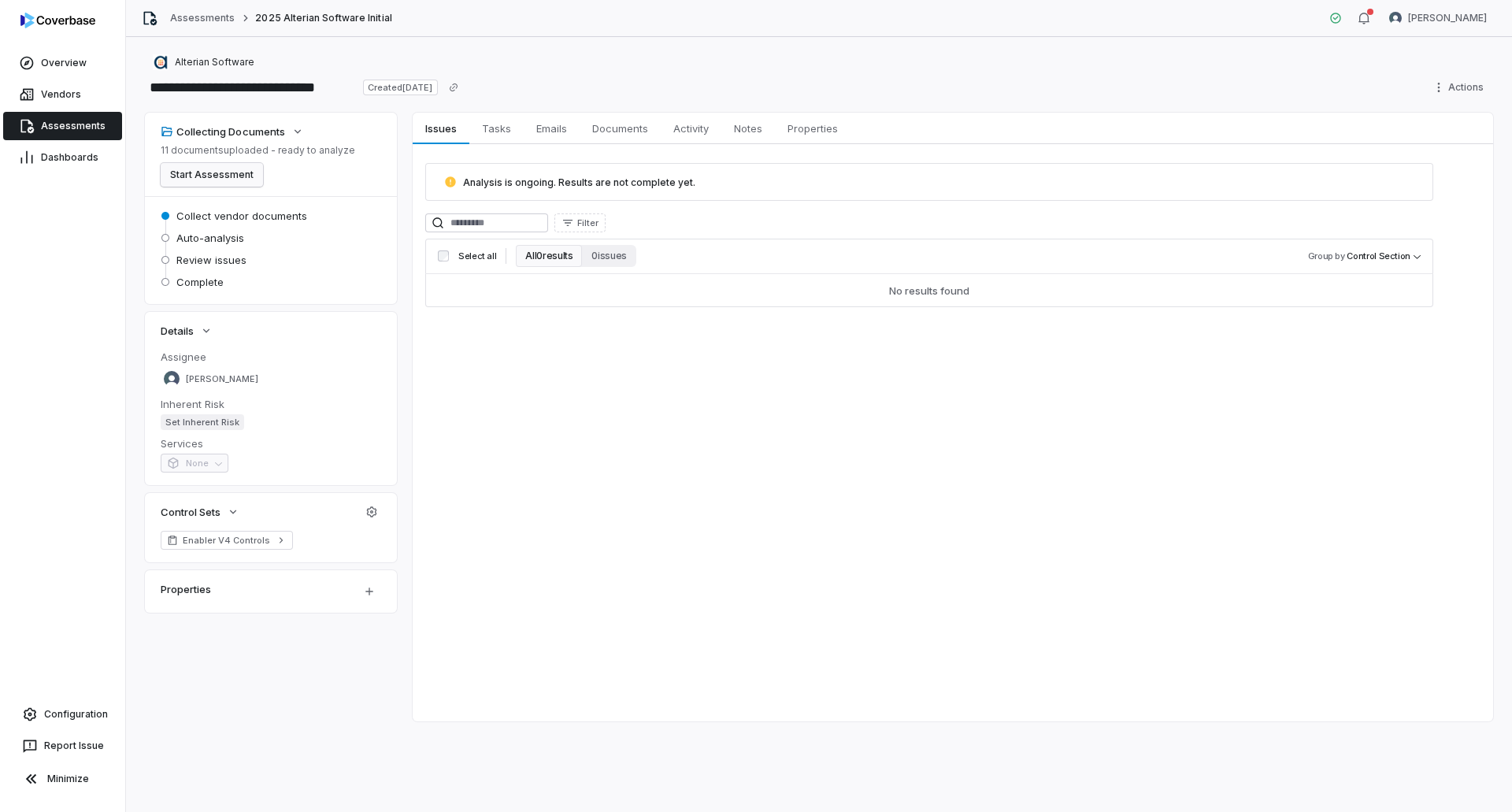
click at [233, 173] on button "Start Assessment" at bounding box center [212, 175] width 102 height 24
click at [501, 136] on span "Tasks" at bounding box center [497, 129] width 42 height 20
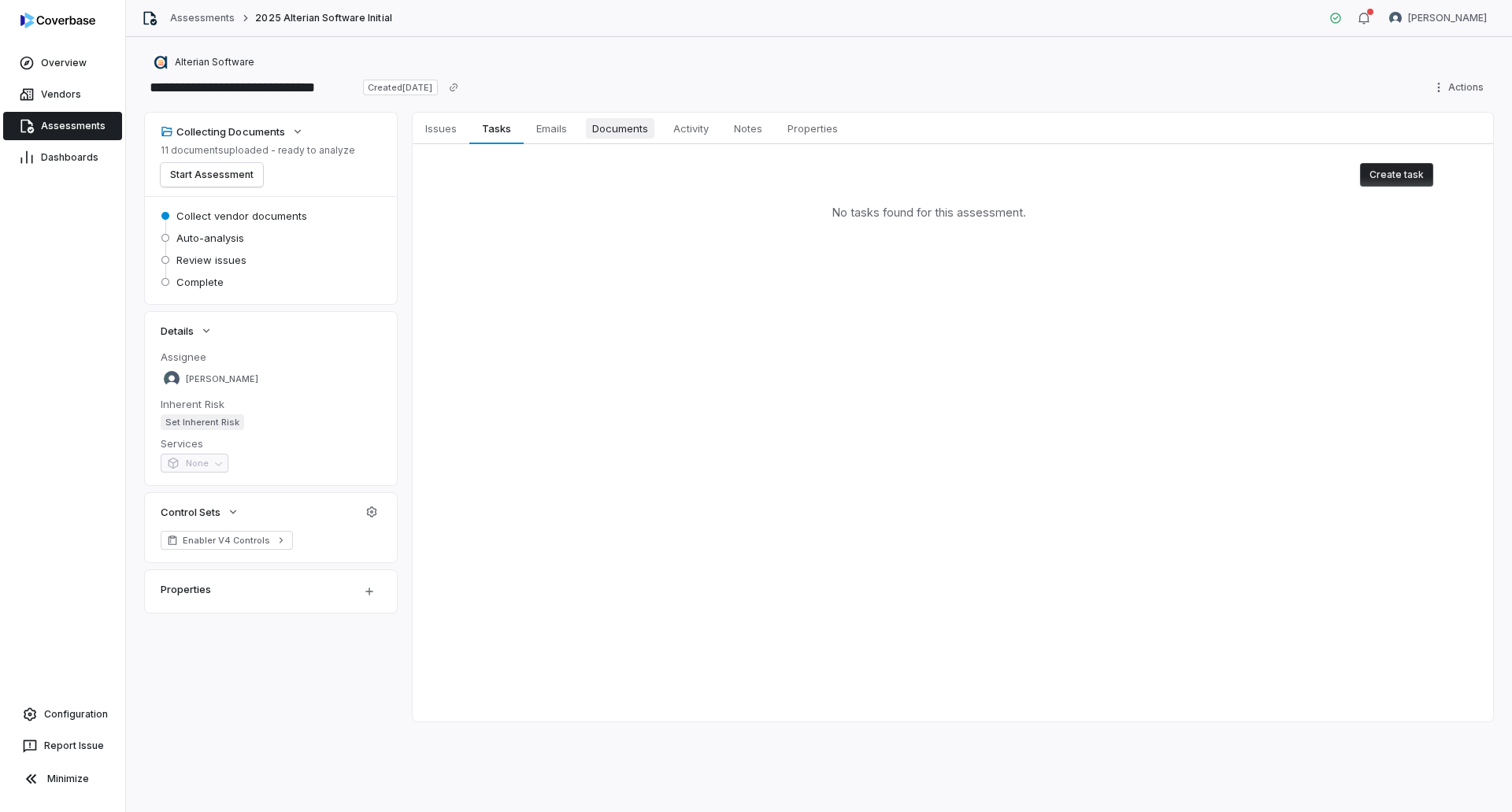
click at [638, 126] on span "Documents" at bounding box center [620, 129] width 68 height 20
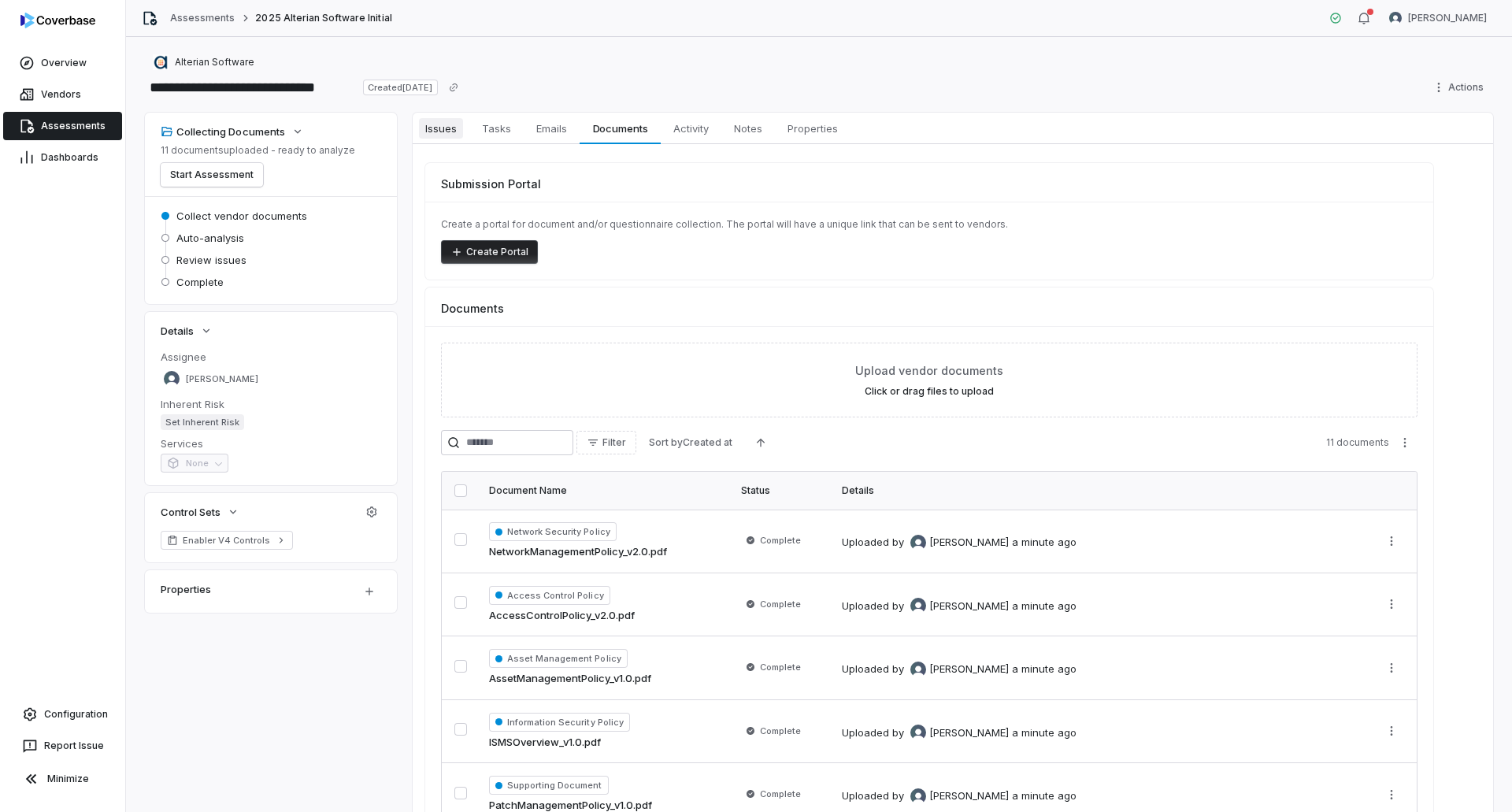
click at [439, 130] on span "Issues" at bounding box center [440, 129] width 44 height 20
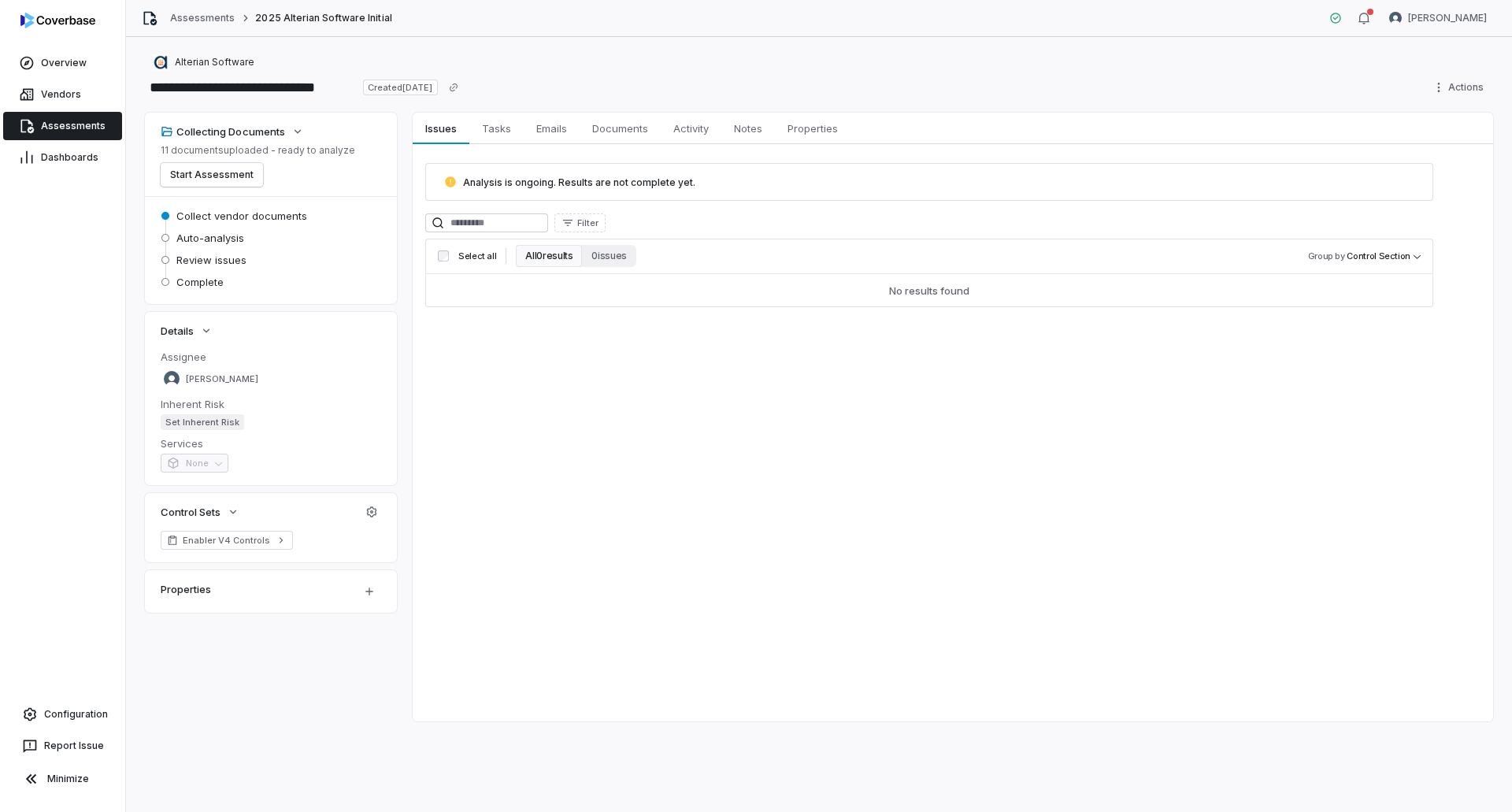
click at [54, 130] on span "Assessments" at bounding box center [73, 126] width 65 height 13
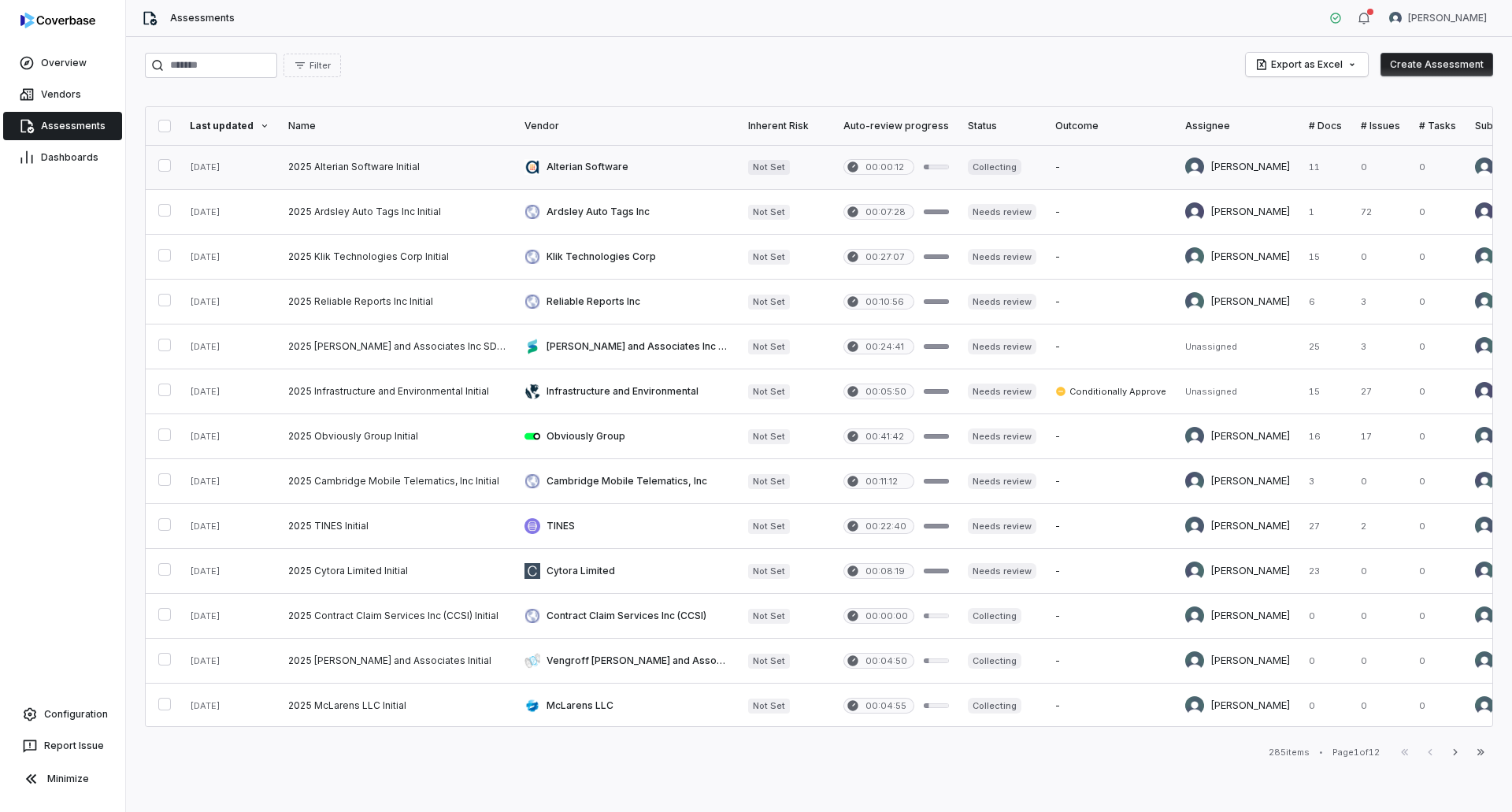
click at [375, 164] on link at bounding box center [397, 167] width 236 height 44
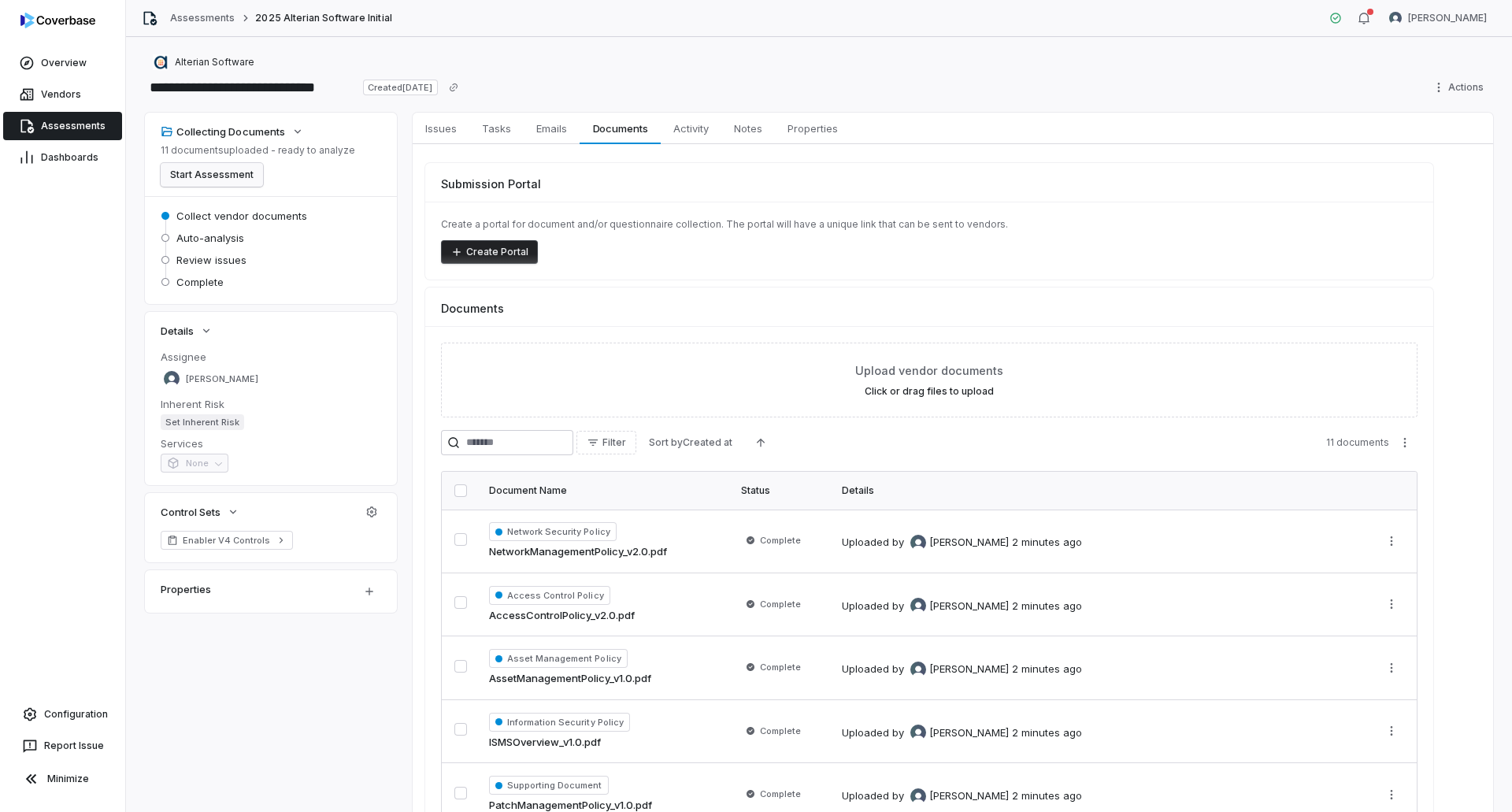
click at [230, 178] on button "Start Assessment" at bounding box center [212, 175] width 102 height 24
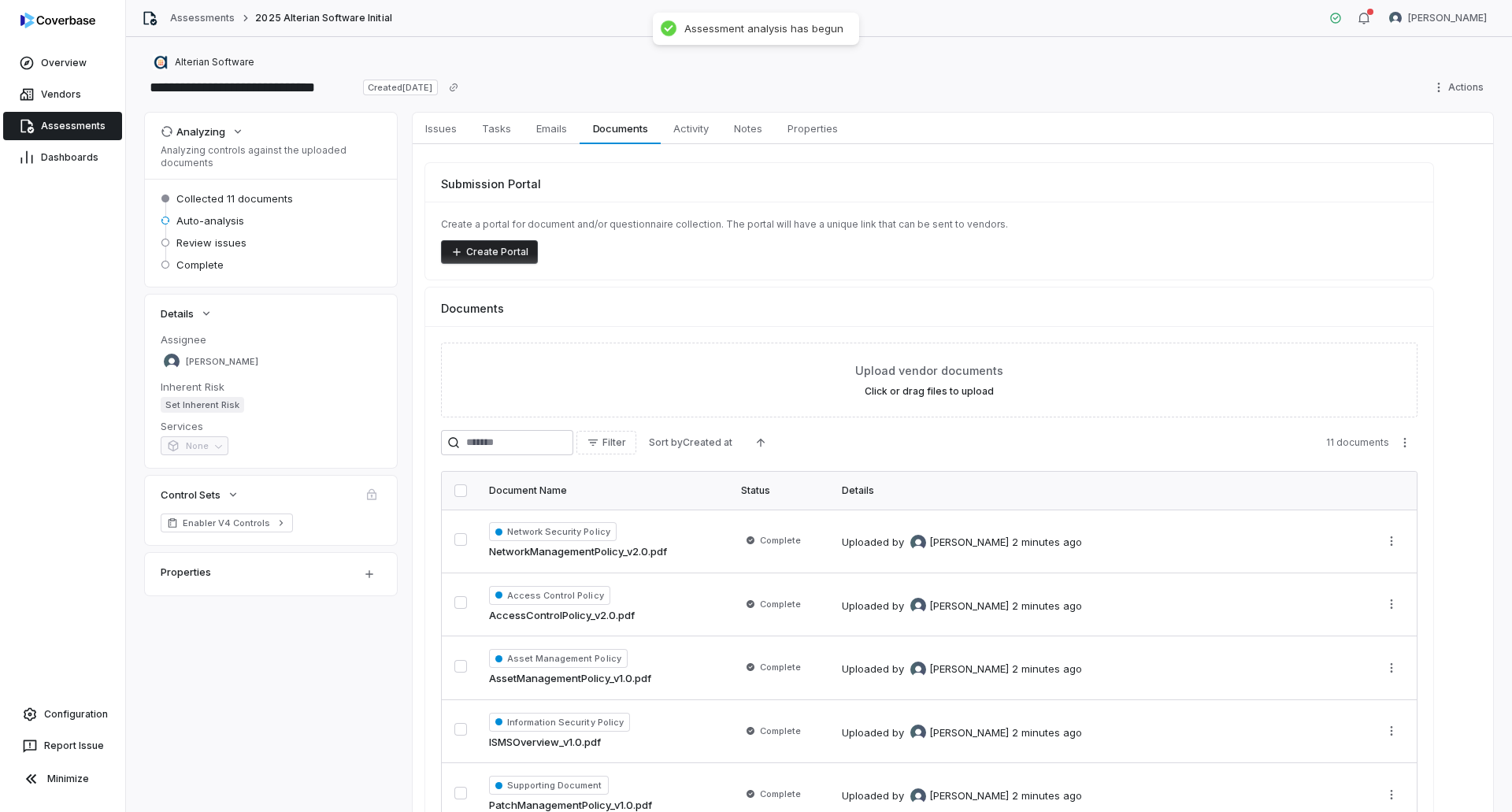
click at [76, 124] on span "Assessments" at bounding box center [73, 126] width 65 height 13
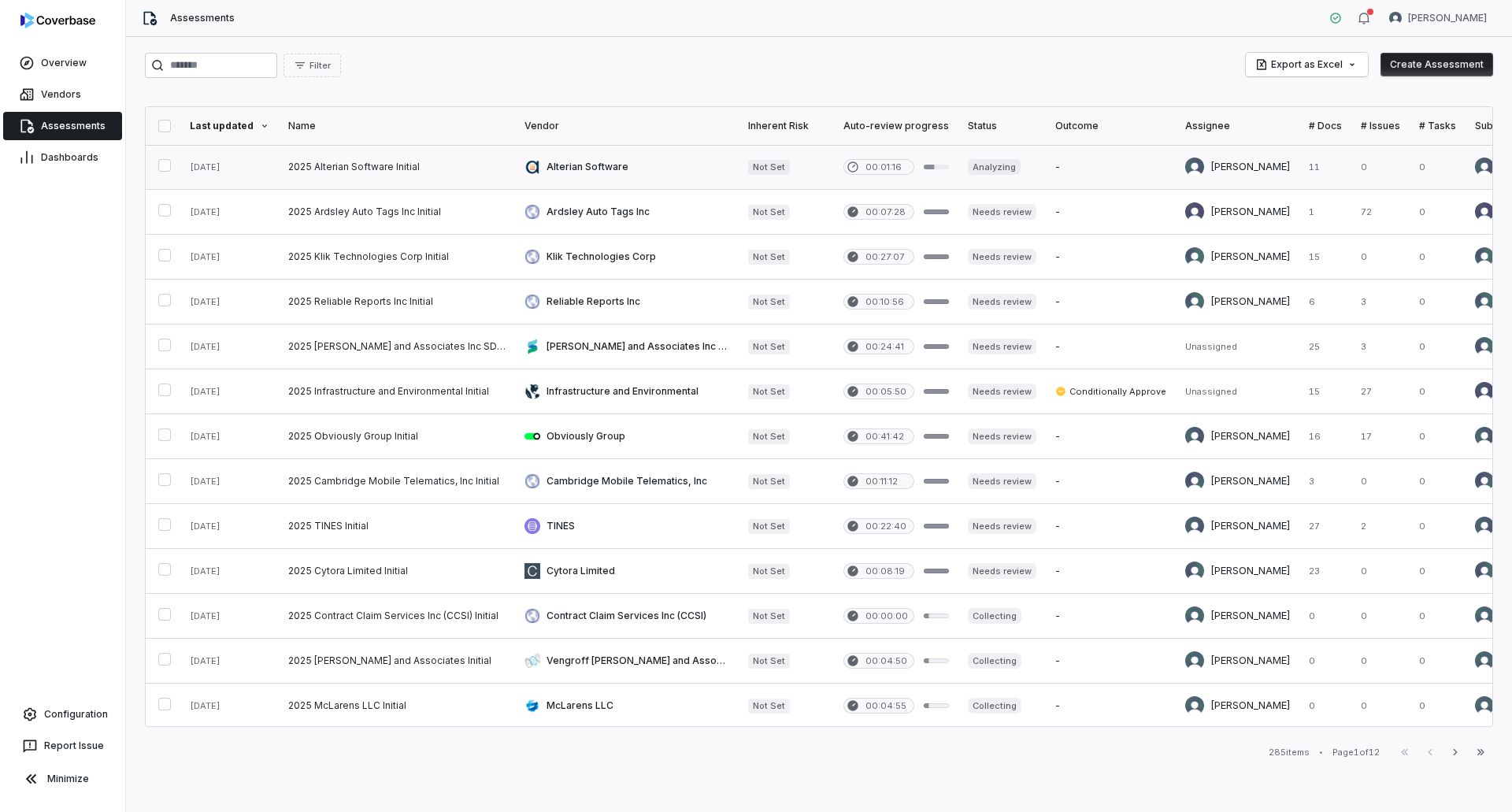
click at [358, 165] on link at bounding box center [397, 167] width 236 height 44
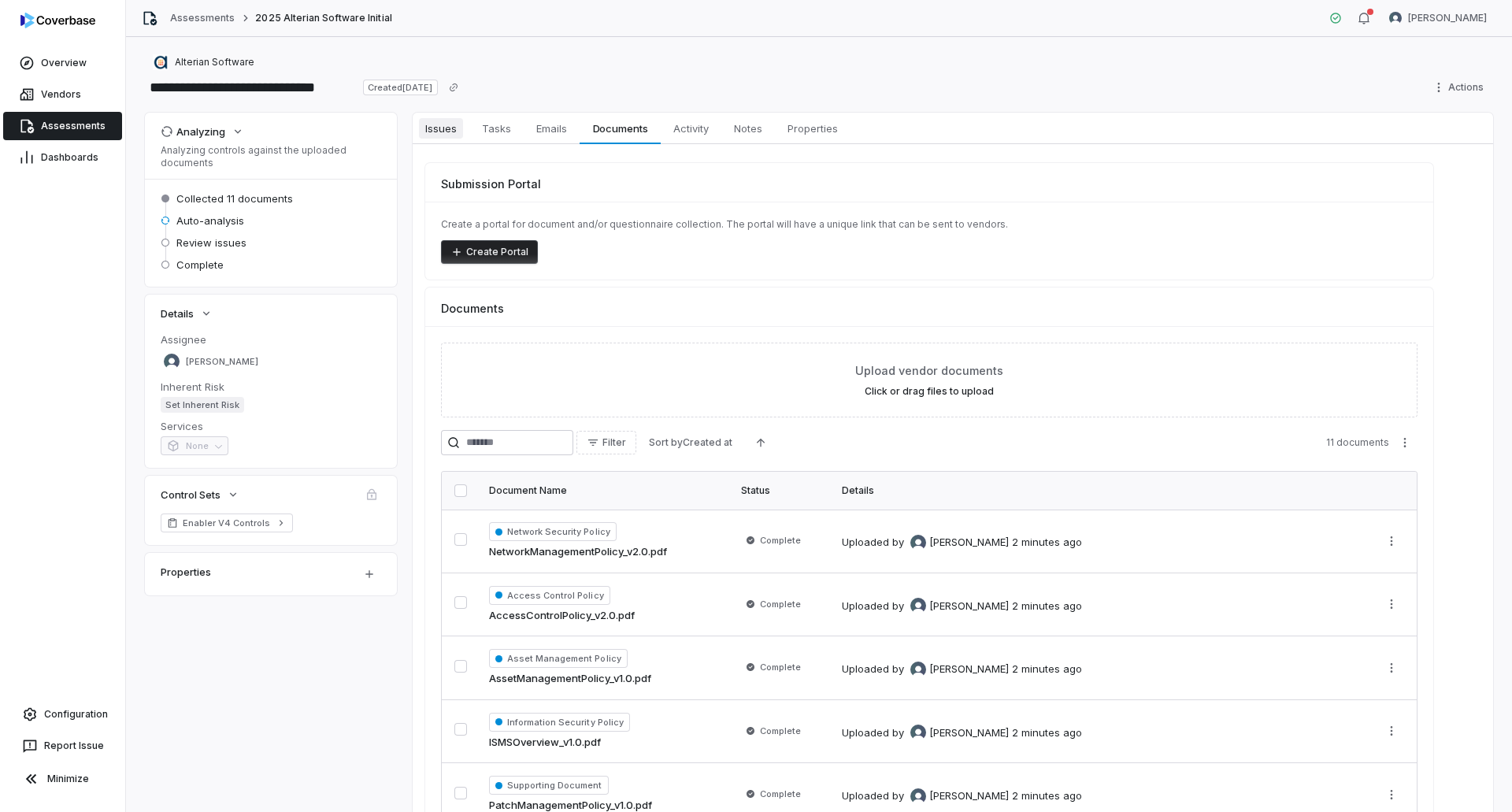
click at [452, 125] on span "Issues" at bounding box center [440, 129] width 44 height 20
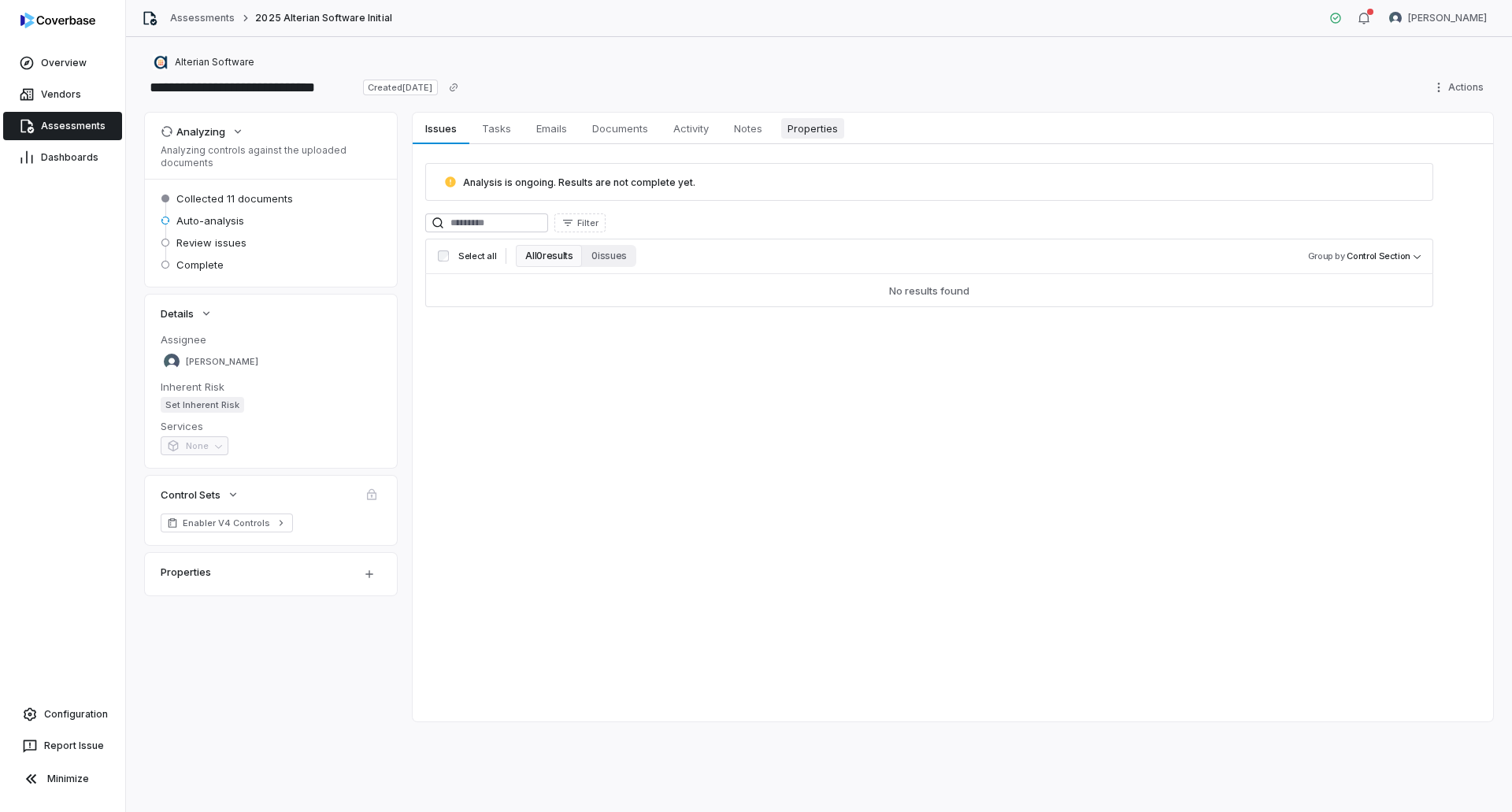
click at [834, 131] on span "Properties" at bounding box center [813, 129] width 63 height 20
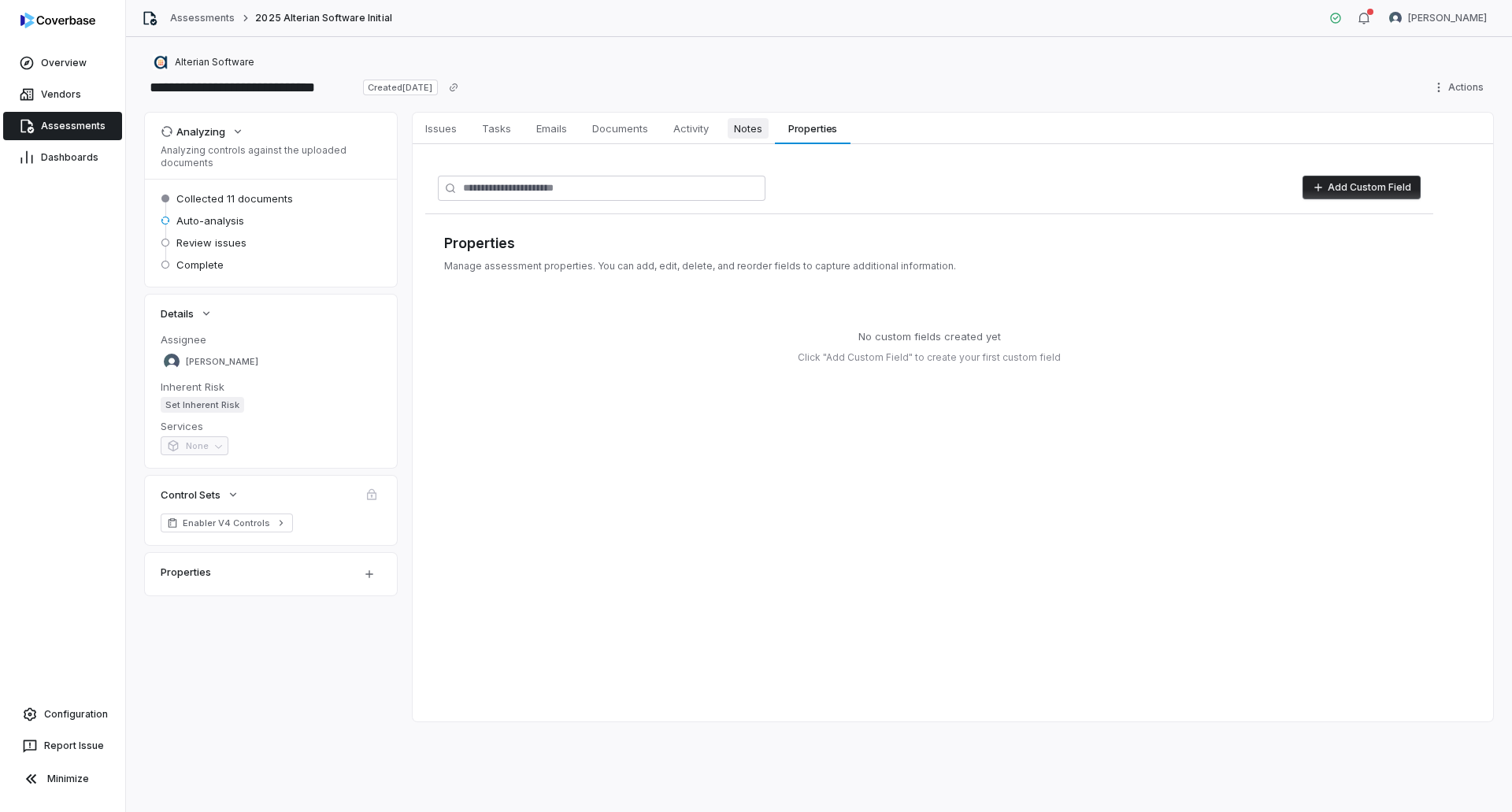
click at [736, 137] on span "Notes" at bounding box center [748, 129] width 41 height 20
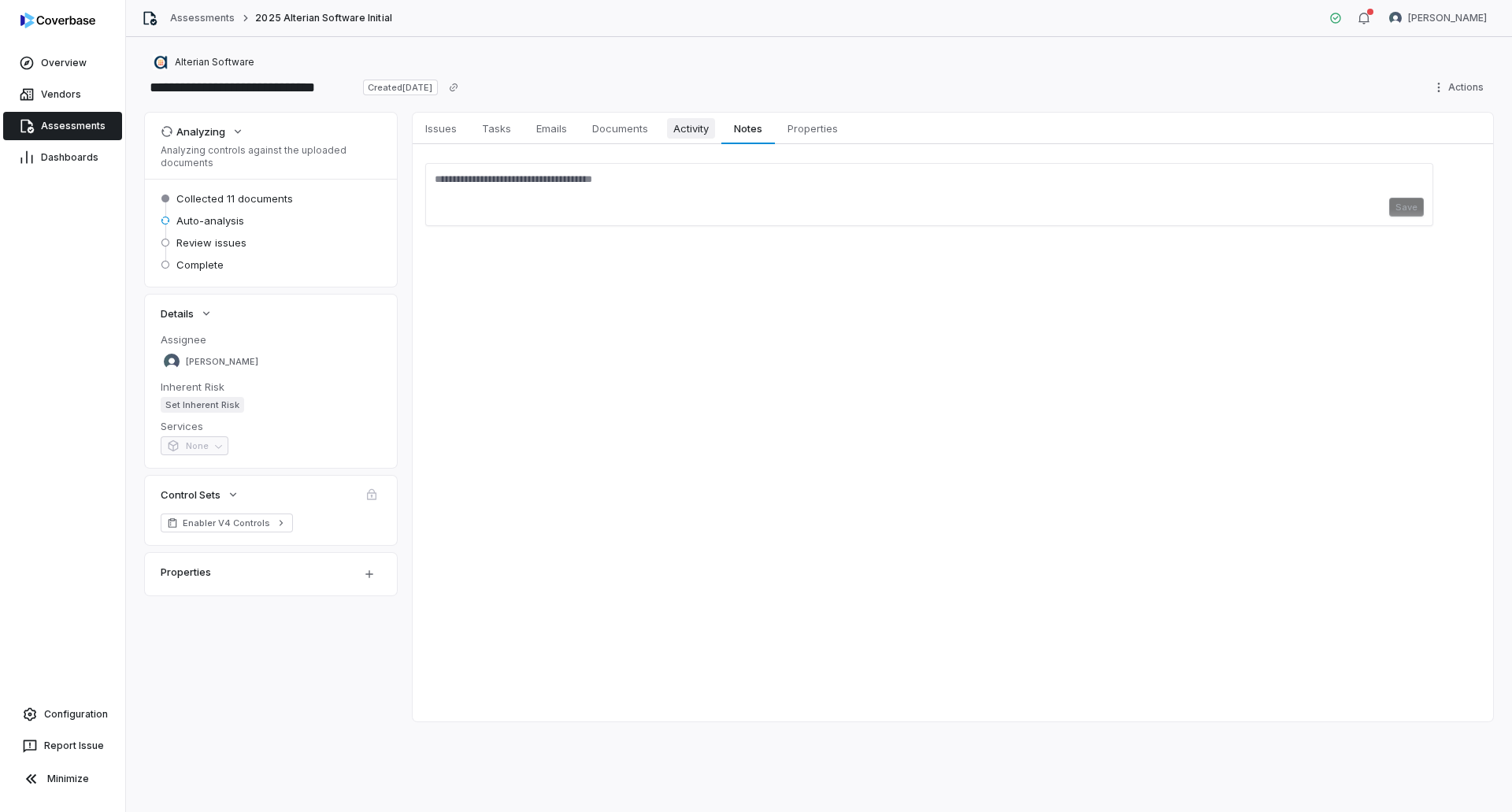
click at [693, 126] on span "Activity" at bounding box center [690, 129] width 48 height 20
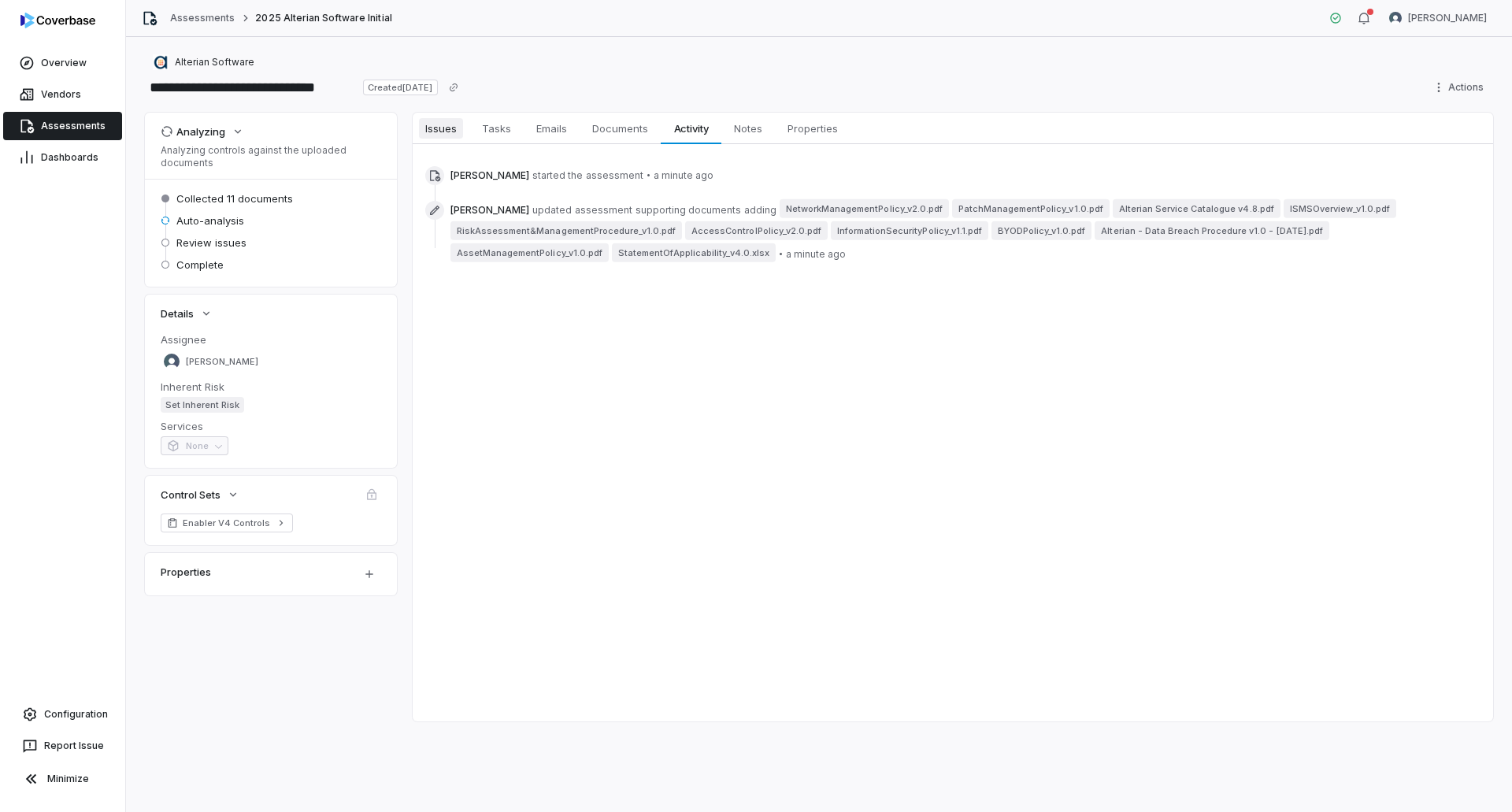
click at [423, 123] on span "Issues" at bounding box center [440, 129] width 44 height 20
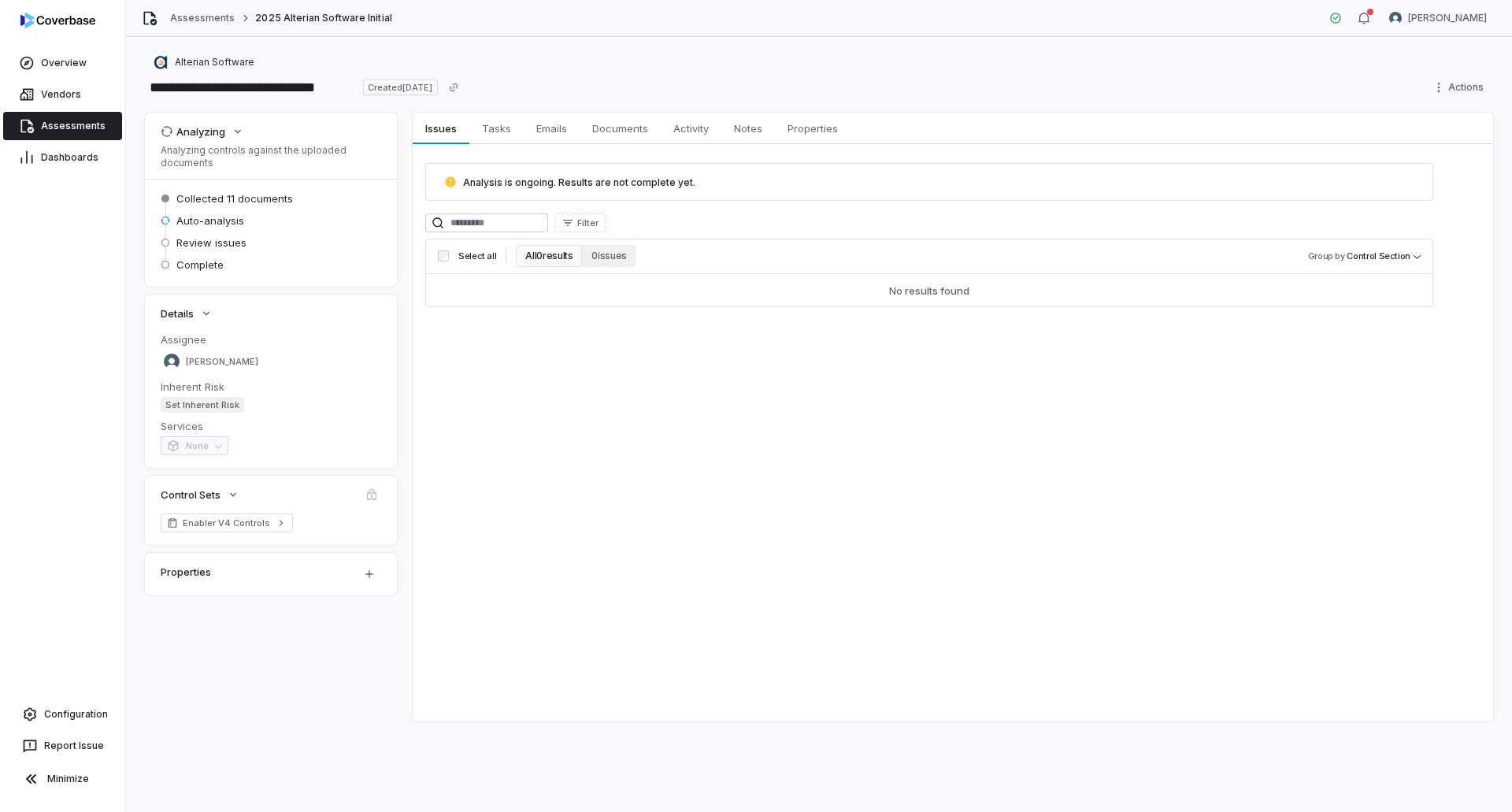
click at [51, 122] on span "Assessments" at bounding box center [73, 126] width 65 height 13
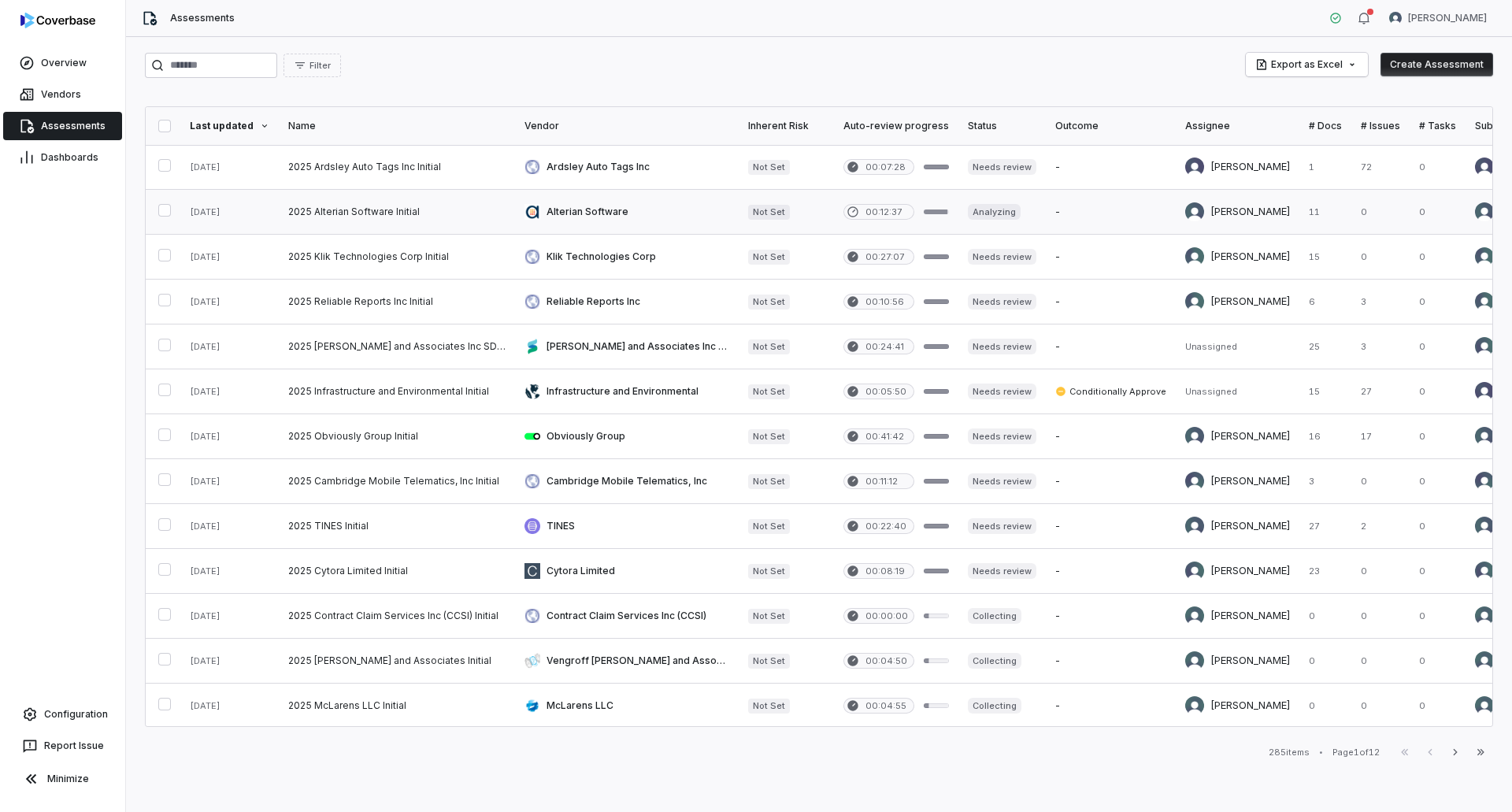
click at [360, 212] on link at bounding box center [397, 212] width 236 height 44
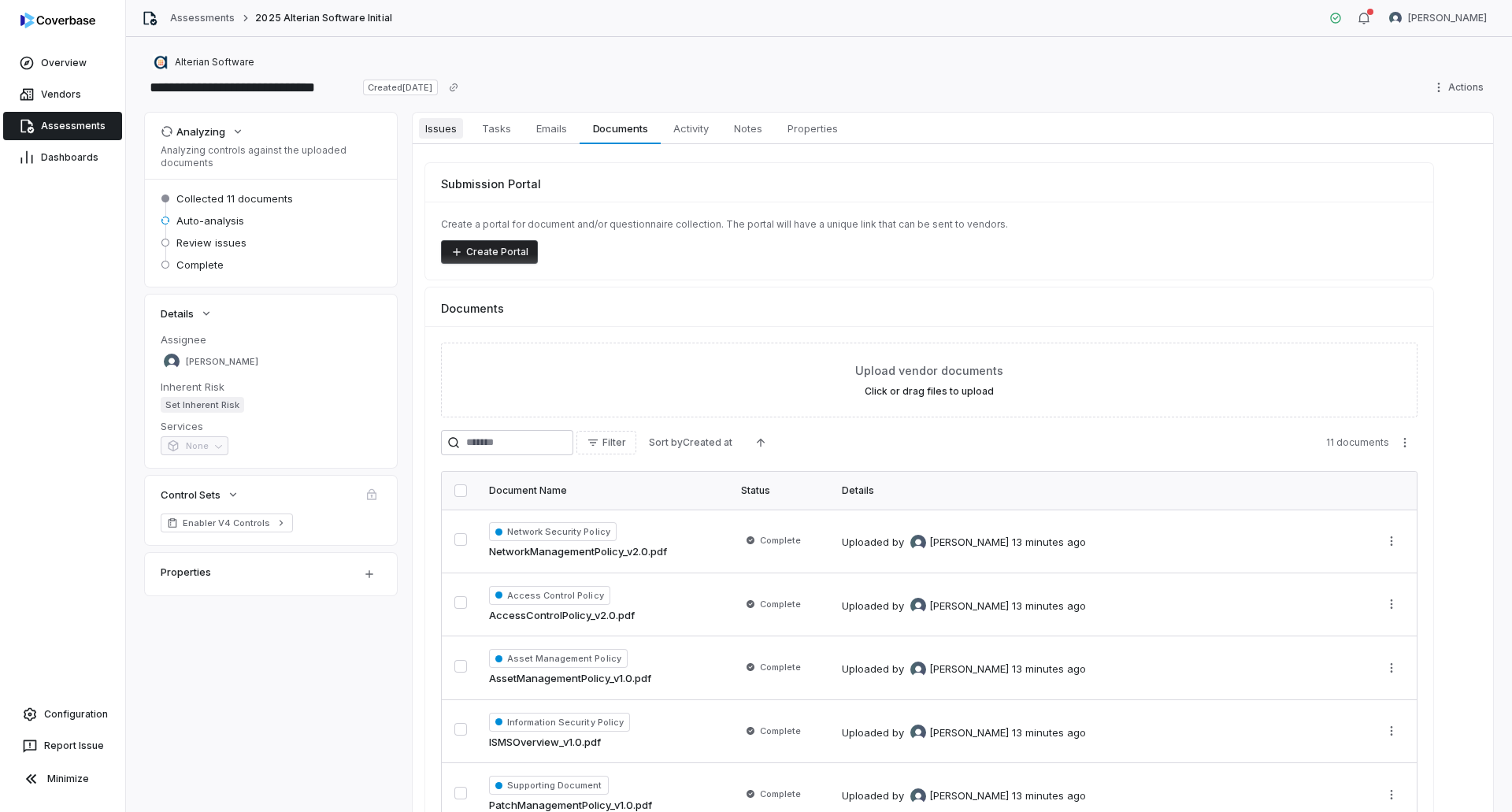
click at [447, 124] on span "Issues" at bounding box center [440, 129] width 44 height 20
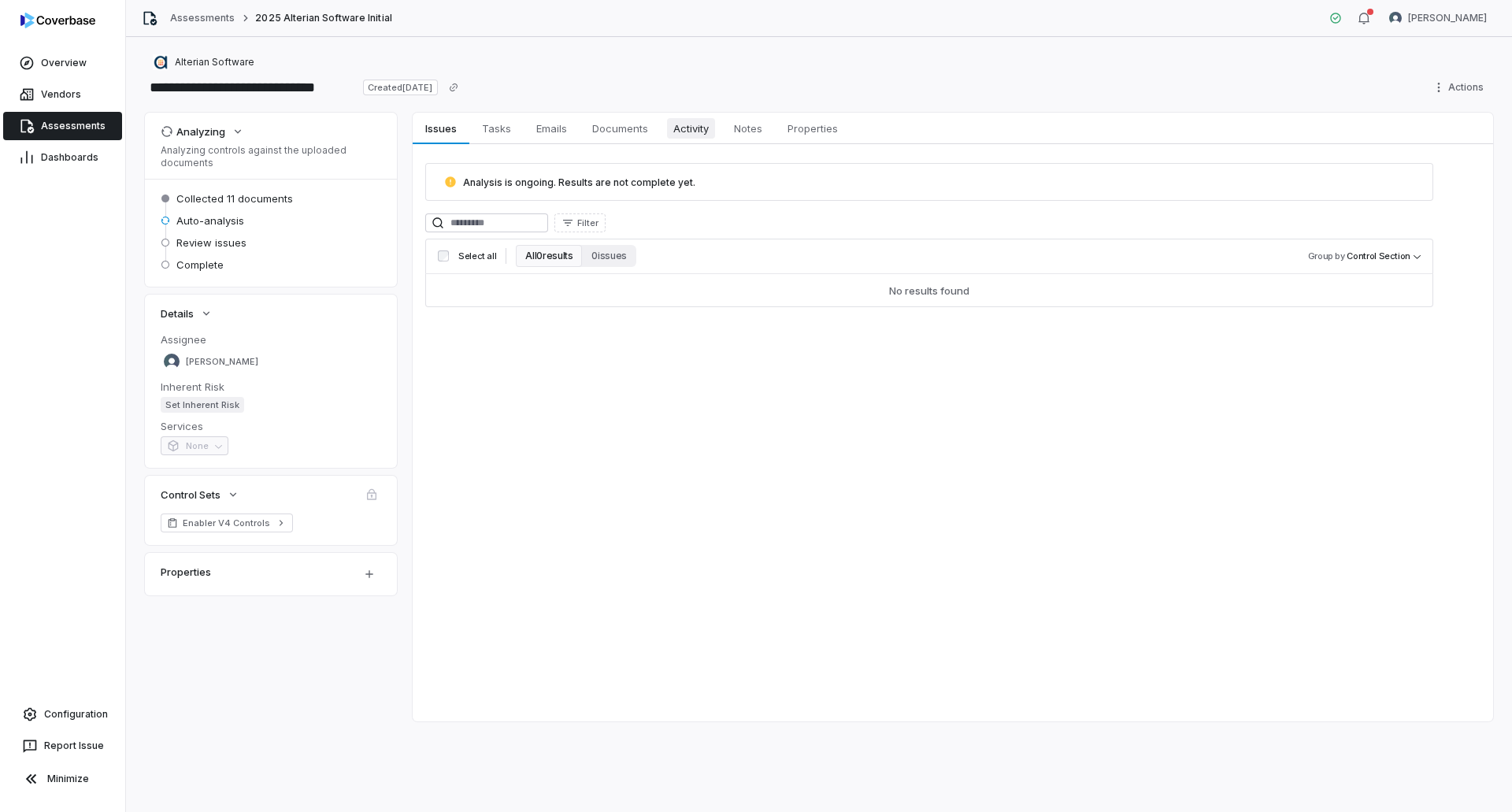
click at [696, 124] on span "Activity" at bounding box center [690, 129] width 48 height 20
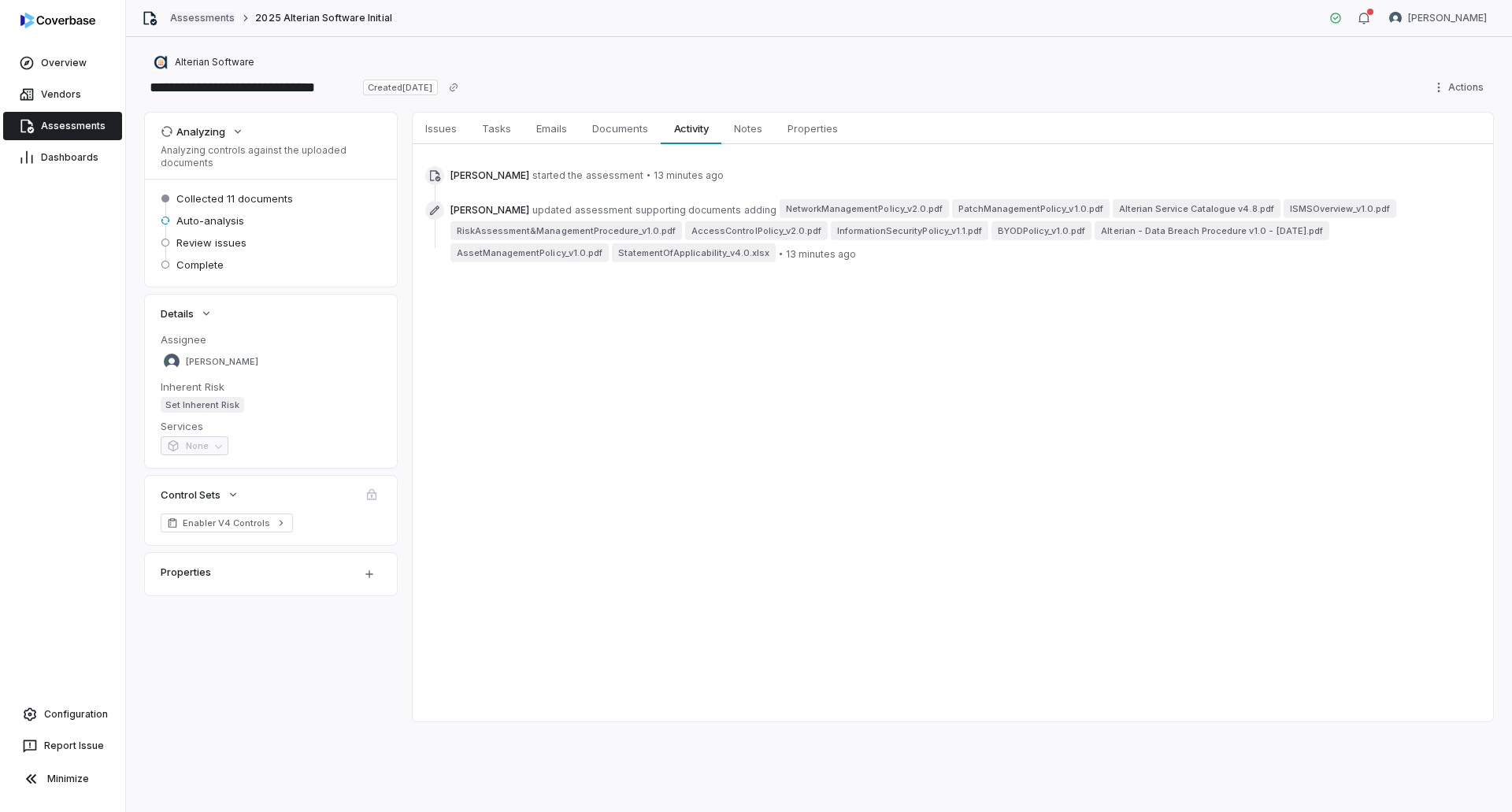
click at [207, 17] on link "Assessments" at bounding box center [202, 18] width 65 height 13
